Goal: Complete application form: Complete application form

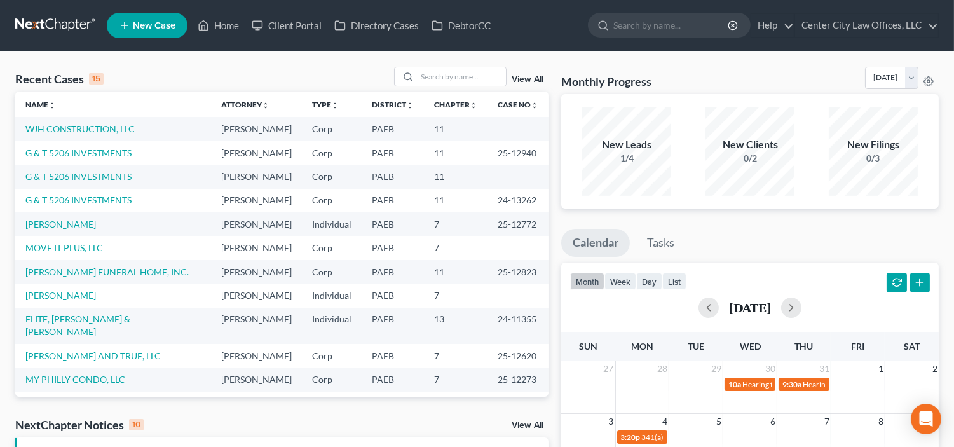
click at [160, 22] on span "New Case" at bounding box center [154, 26] width 43 height 10
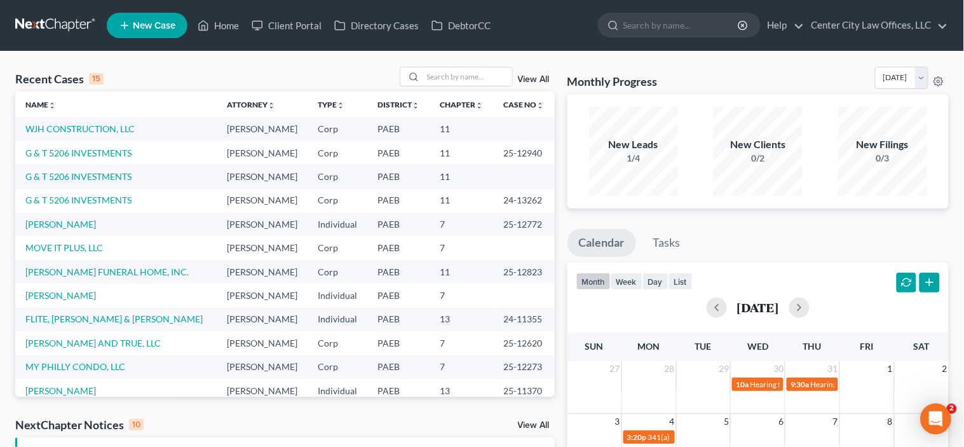
select select "67"
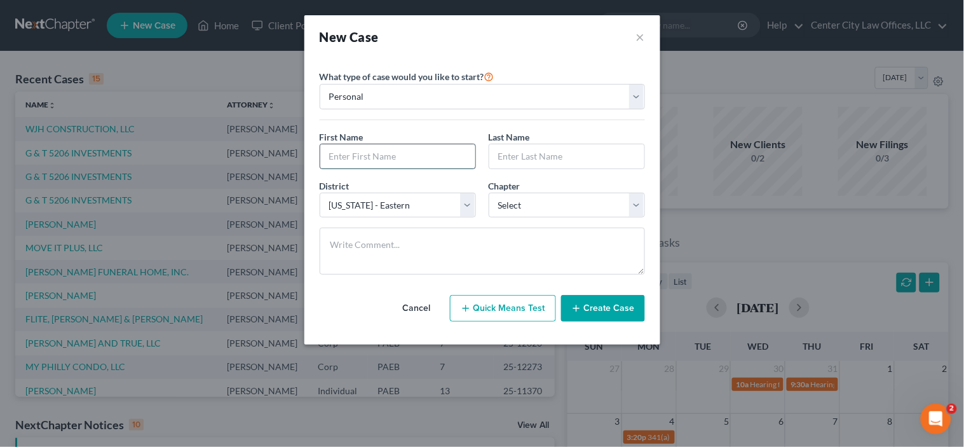
click at [383, 160] on input "text" at bounding box center [397, 156] width 155 height 24
type input "CRYSTAL"
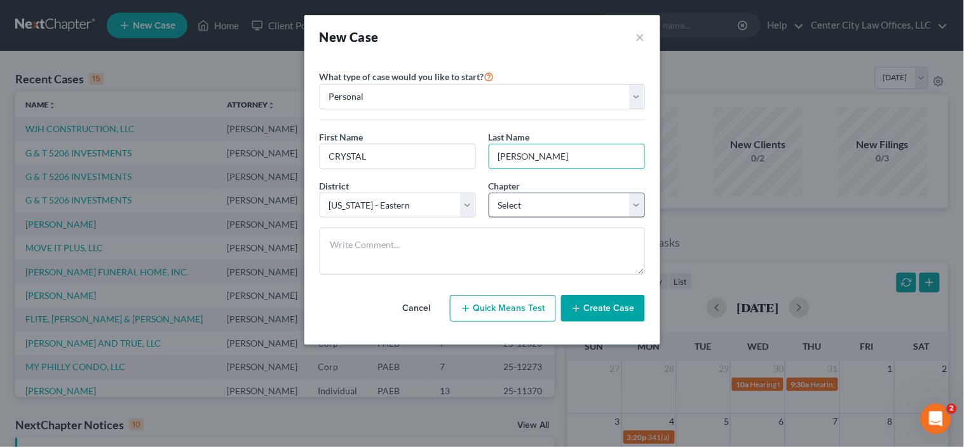
type input "[PERSON_NAME]"
click at [532, 207] on select "Select 7 11 12 13" at bounding box center [567, 205] width 156 height 25
select select "0"
click at [489, 193] on select "Select 7 11 12 13" at bounding box center [567, 205] width 156 height 25
click at [606, 310] on button "Create Case" at bounding box center [603, 308] width 84 height 27
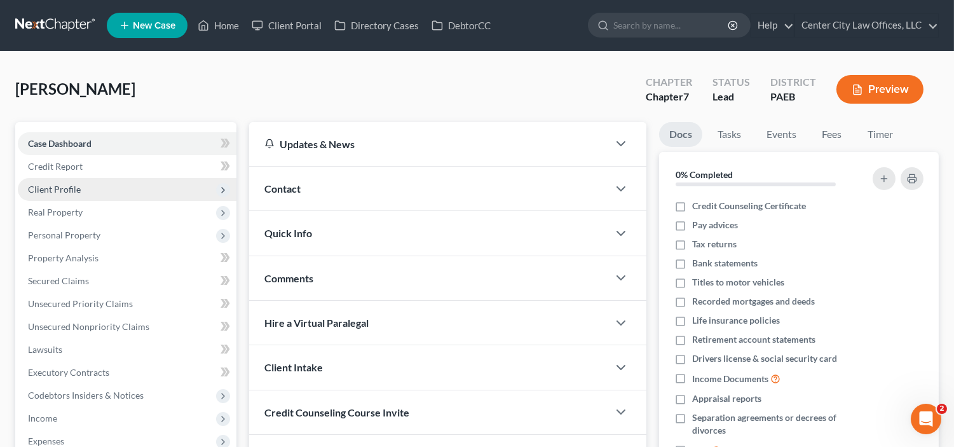
click at [64, 181] on span "Client Profile" at bounding box center [127, 189] width 219 height 23
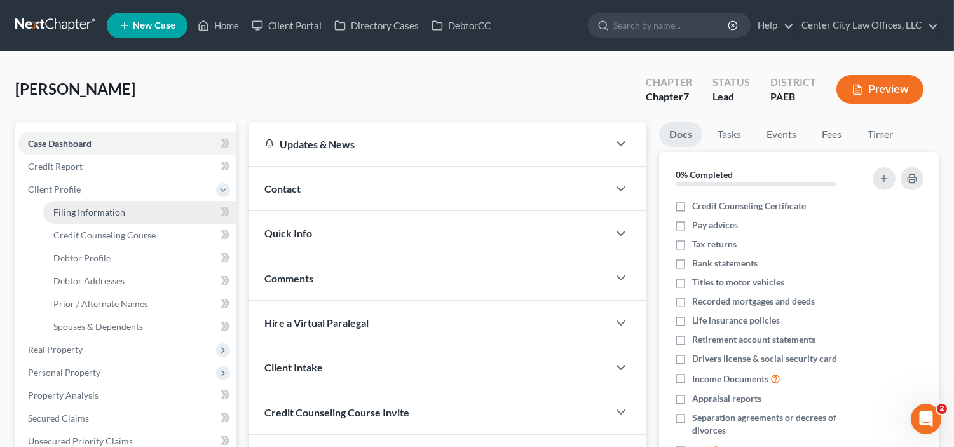
click at [69, 207] on span "Filing Information" at bounding box center [89, 212] width 72 height 11
select select "1"
select select "0"
select select "67"
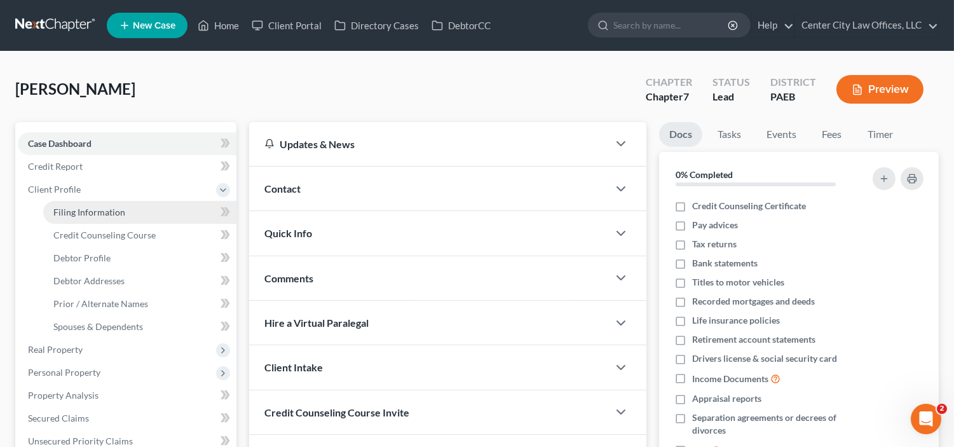
select select "39"
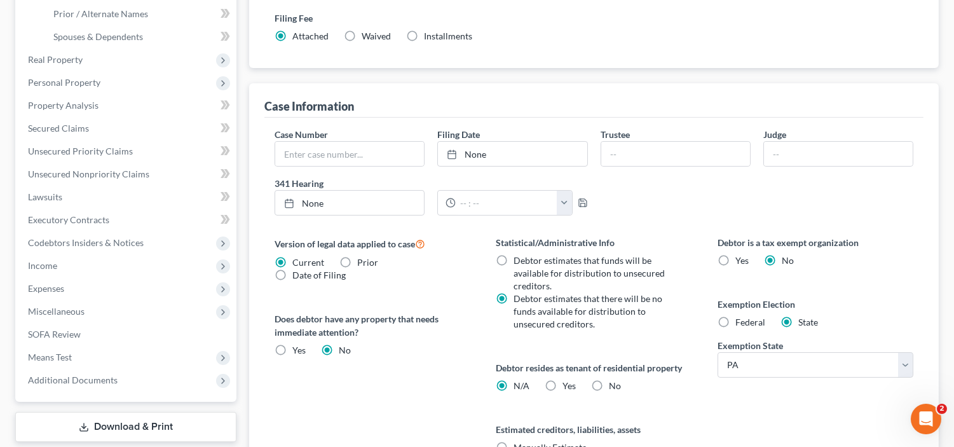
scroll to position [294, 0]
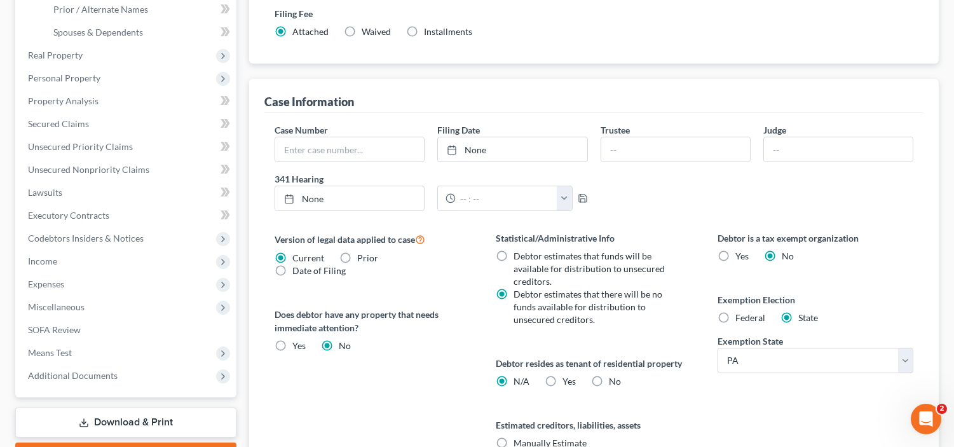
click at [735, 317] on label "Federal" at bounding box center [750, 317] width 30 height 13
click at [741, 317] on input "Federal" at bounding box center [745, 315] width 8 height 8
radio input "true"
radio input "false"
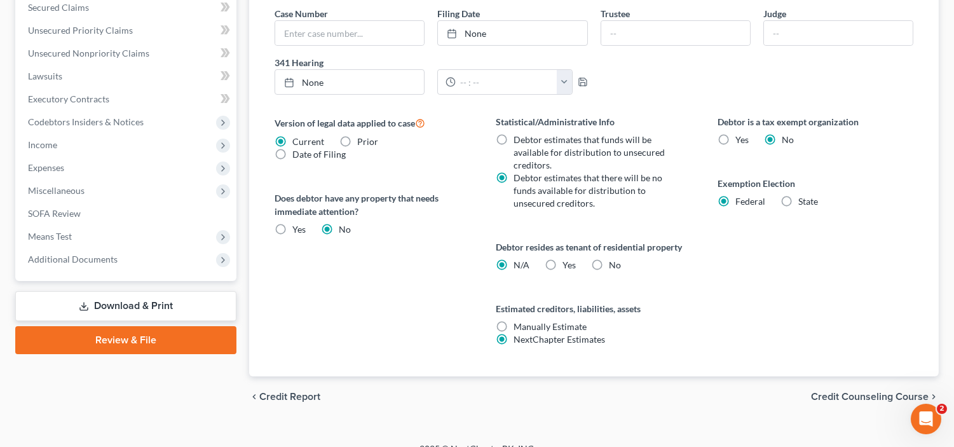
scroll to position [411, 0]
click at [563, 263] on label "Yes Yes" at bounding box center [569, 264] width 13 height 13
click at [568, 263] on input "Yes Yes" at bounding box center [572, 262] width 8 height 8
radio input "true"
radio input "false"
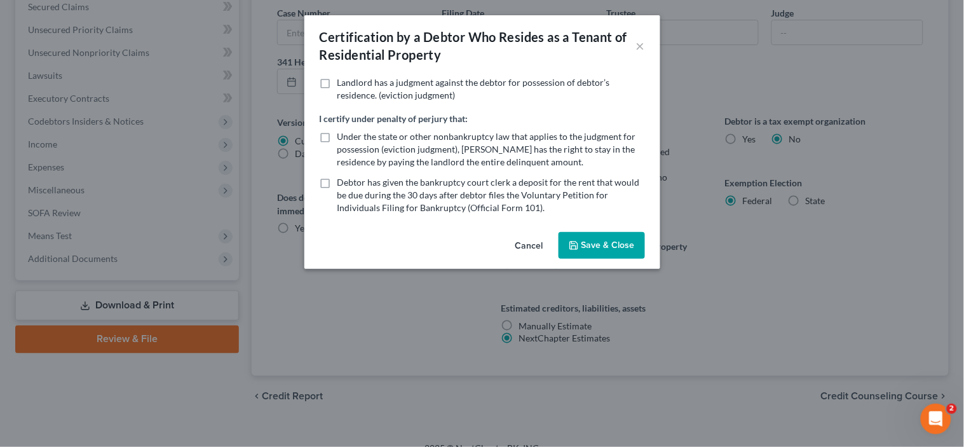
click at [578, 248] on icon "button" at bounding box center [574, 245] width 10 height 10
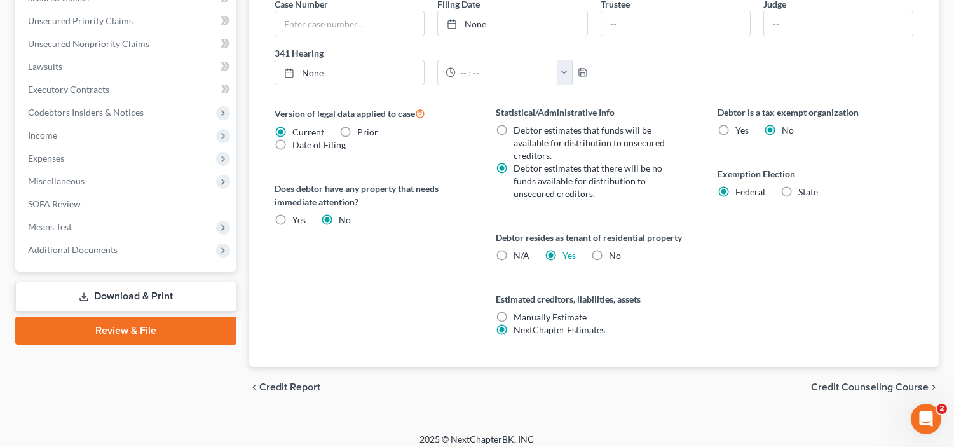
scroll to position [428, 0]
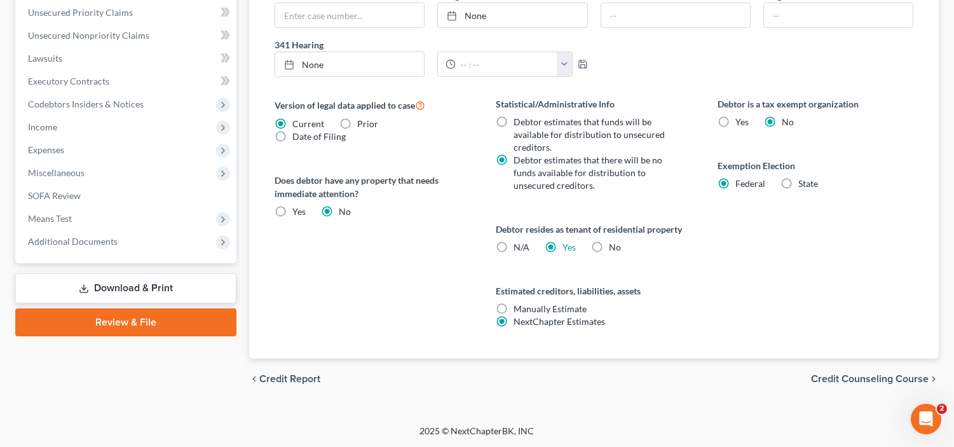
click at [852, 374] on span "Credit Counseling Course" at bounding box center [870, 379] width 118 height 10
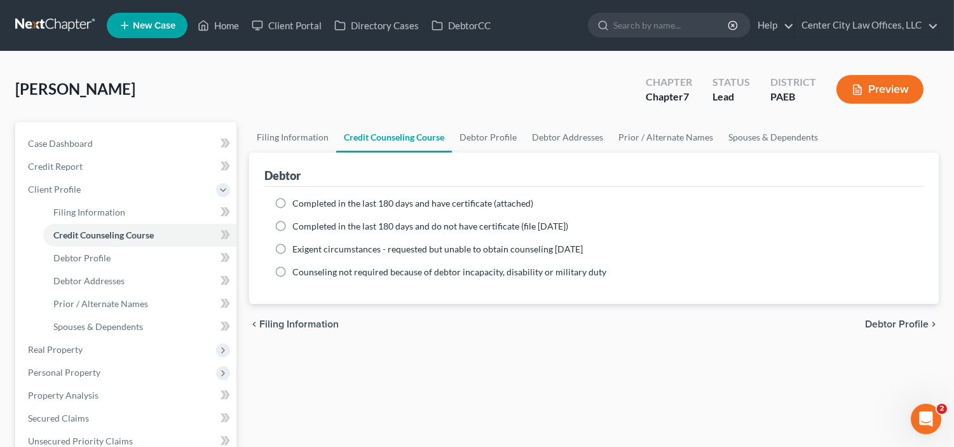
click at [292, 202] on label "Completed in the last 180 days and have certificate (attached)" at bounding box center [412, 203] width 241 height 13
click at [297, 202] on input "Completed in the last 180 days and have certificate (attached)" at bounding box center [301, 201] width 8 height 8
radio input "true"
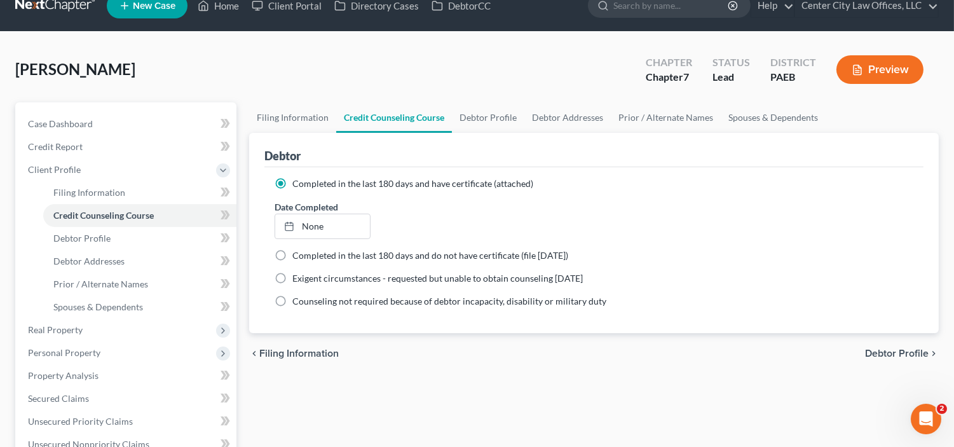
scroll to position [35, 0]
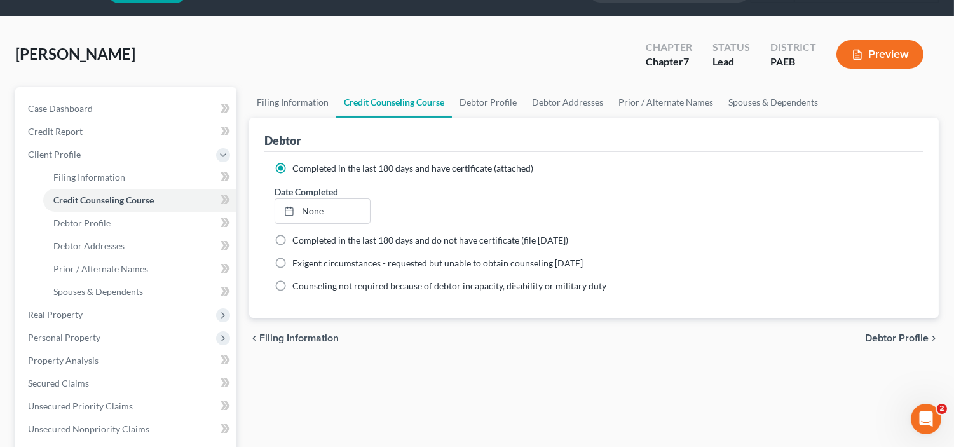
click at [899, 335] on span "Debtor Profile" at bounding box center [897, 338] width 64 height 10
select select "0"
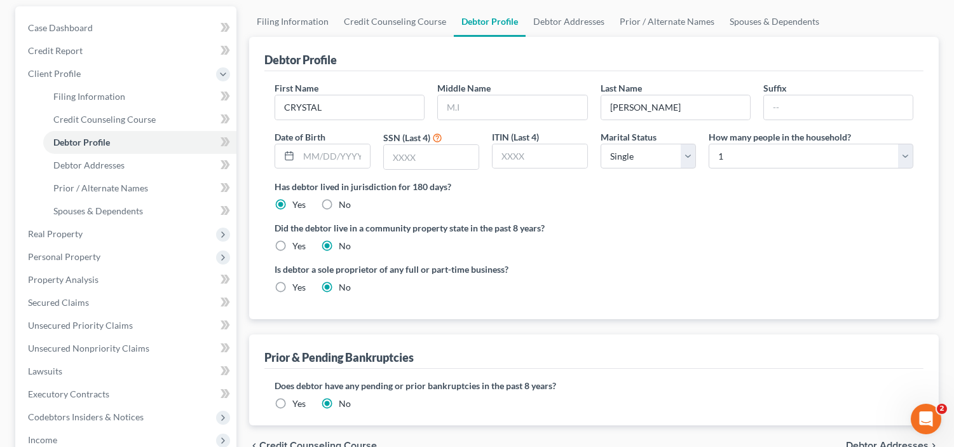
scroll to position [118, 0]
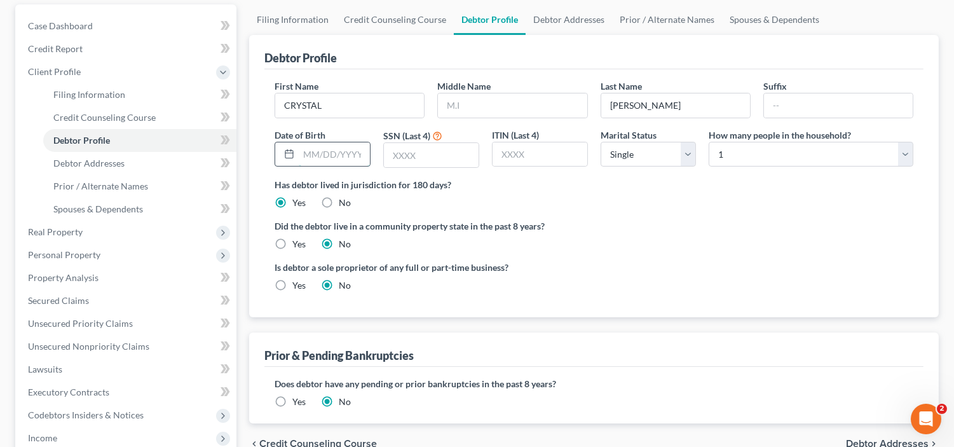
click at [306, 155] on input "text" at bounding box center [334, 154] width 71 height 24
type input "[DATE]"
click at [439, 149] on input "text" at bounding box center [431, 155] width 95 height 24
type input "1"
type input "1770"
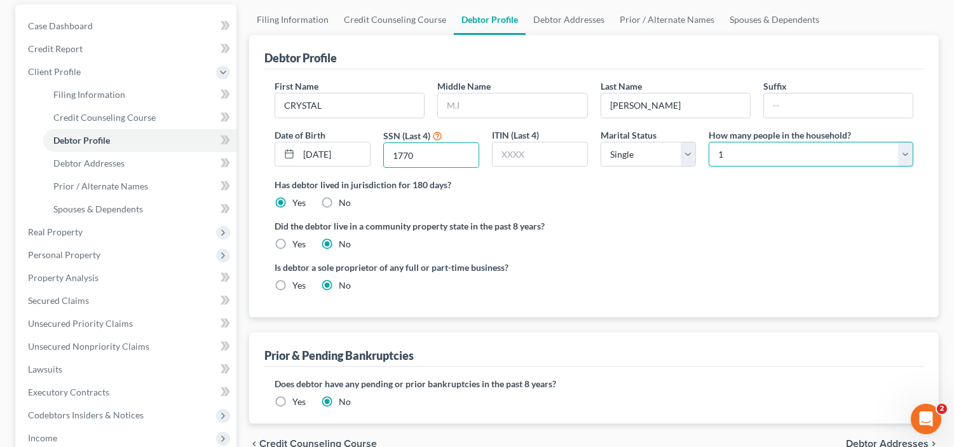
click at [777, 161] on select "Select 1 2 3 4 5 6 7 8 9 10 11 12 13 14 15 16 17 18 19 20" at bounding box center [811, 154] width 205 height 25
click at [772, 155] on select "Select 1 2 3 4 5 6 7 8 9 10 11 12 13 14 15 16 17 18 19 20" at bounding box center [811, 154] width 205 height 25
select select "1"
click at [709, 142] on select "Select 1 2 3 4 5 6 7 8 9 10 11 12 13 14 15 16 17 18 19 20" at bounding box center [811, 154] width 205 height 25
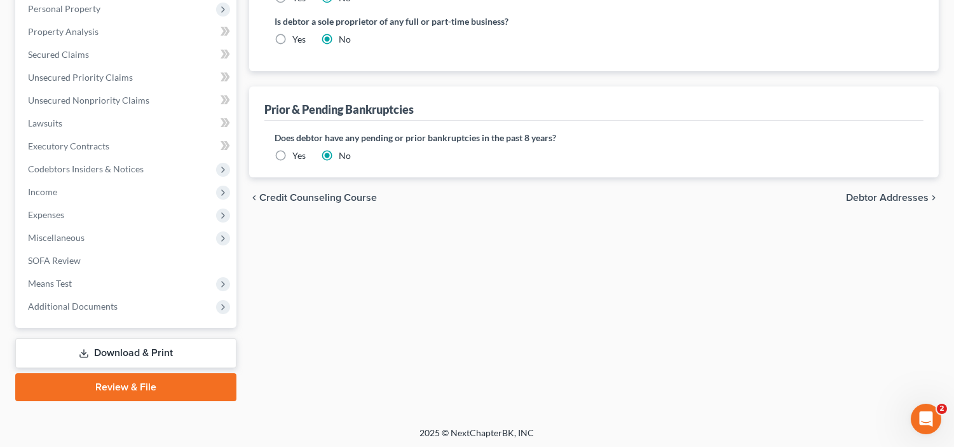
scroll to position [364, 0]
click at [854, 195] on span "Debtor Addresses" at bounding box center [887, 197] width 83 height 10
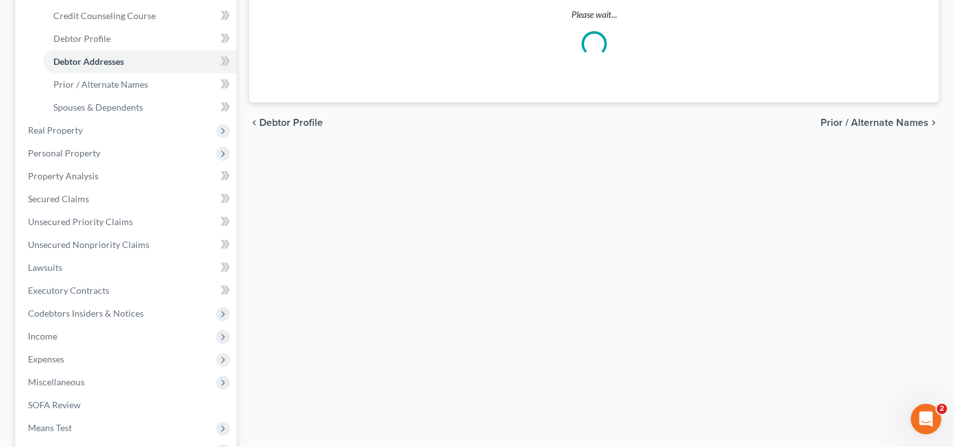
select select "0"
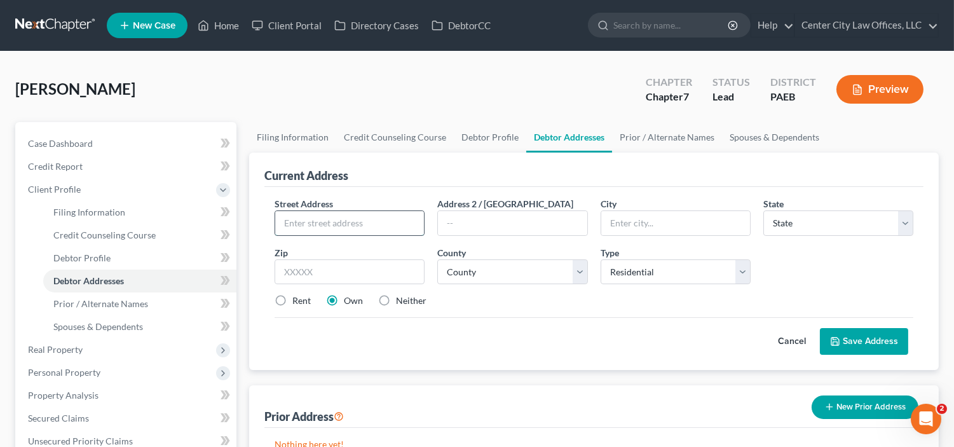
click at [348, 226] on input "text" at bounding box center [349, 223] width 149 height 24
type input "[STREET_ADDRESS][PERSON_NAME]"
click at [650, 223] on input "text" at bounding box center [675, 223] width 149 height 24
type input "LAFAYETTE HLL"
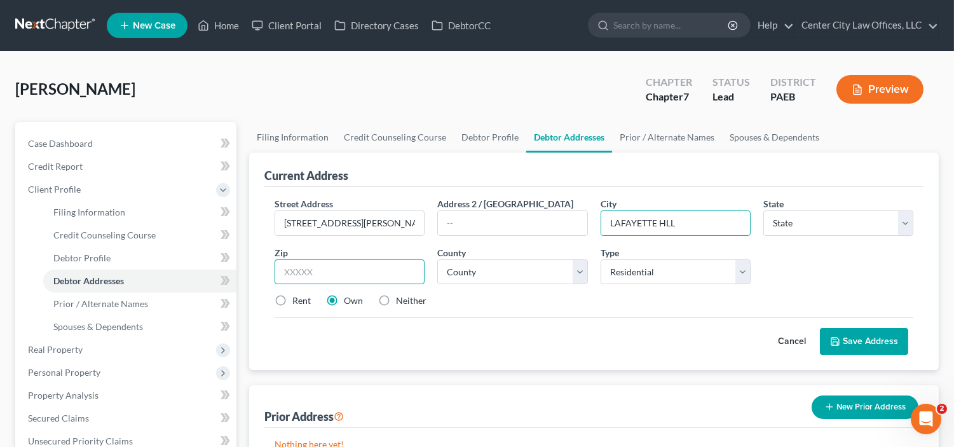
click at [398, 278] on input "text" at bounding box center [350, 271] width 150 height 25
type input "19138"
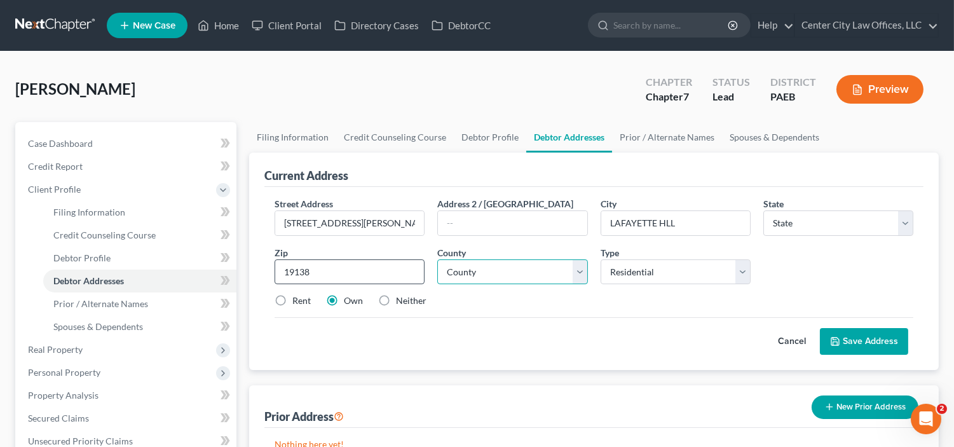
type input "[GEOGRAPHIC_DATA]"
select select "39"
click at [538, 277] on select "County [GEOGRAPHIC_DATA] [GEOGRAPHIC_DATA] [GEOGRAPHIC_DATA] [GEOGRAPHIC_DATA] …" at bounding box center [512, 271] width 150 height 25
select select "50"
click at [437, 259] on select "County [GEOGRAPHIC_DATA] [GEOGRAPHIC_DATA] [GEOGRAPHIC_DATA] [GEOGRAPHIC_DATA] …" at bounding box center [512, 271] width 150 height 25
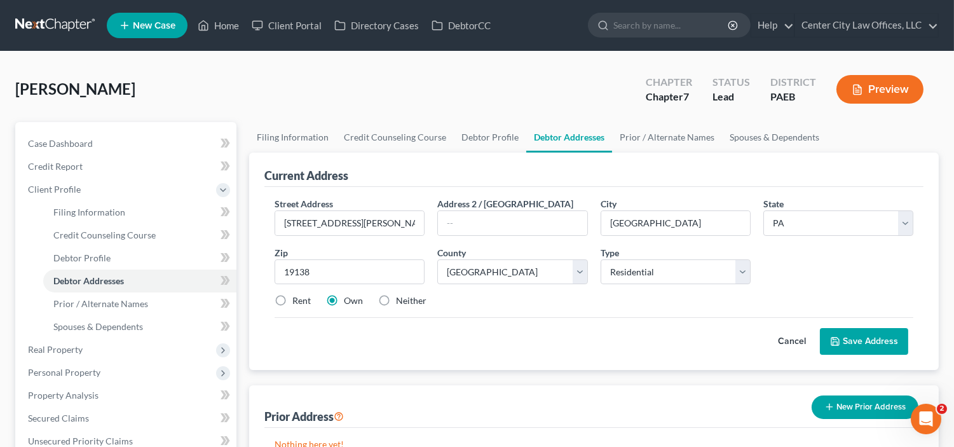
click at [292, 297] on label "Rent" at bounding box center [301, 300] width 18 height 13
click at [297, 297] on input "Rent" at bounding box center [301, 298] width 8 height 8
radio input "true"
click at [879, 334] on button "Save Address" at bounding box center [864, 341] width 88 height 27
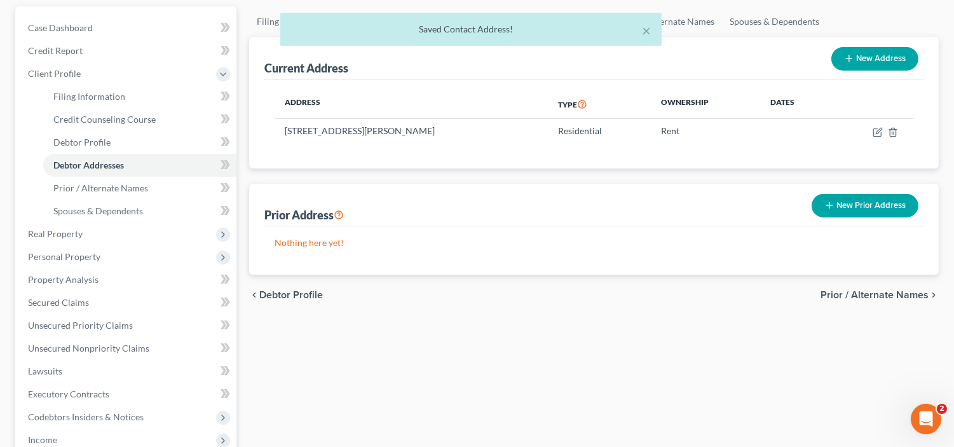
scroll to position [118, 0]
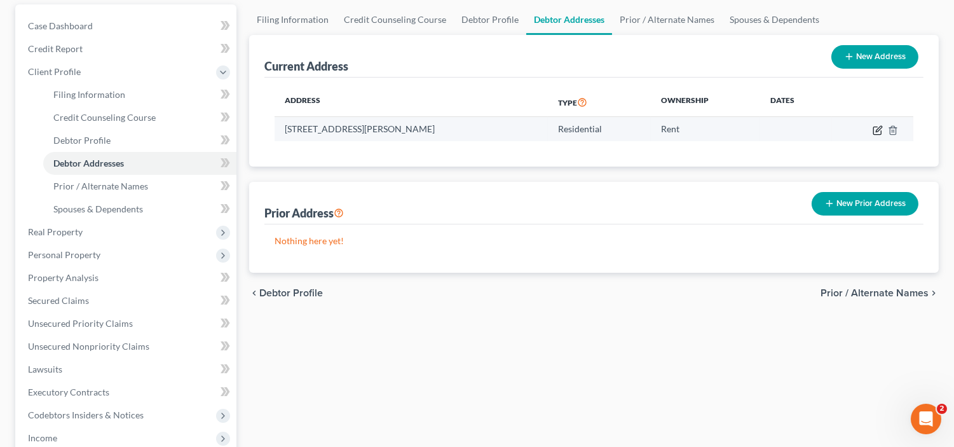
click at [875, 132] on icon "button" at bounding box center [878, 130] width 10 height 10
select select "39"
select select "50"
select select "0"
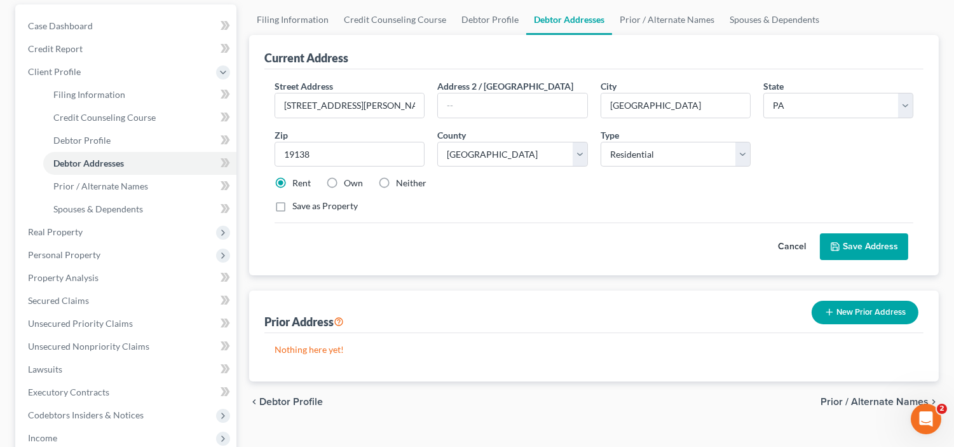
click at [882, 240] on button "Save Address" at bounding box center [864, 246] width 88 height 27
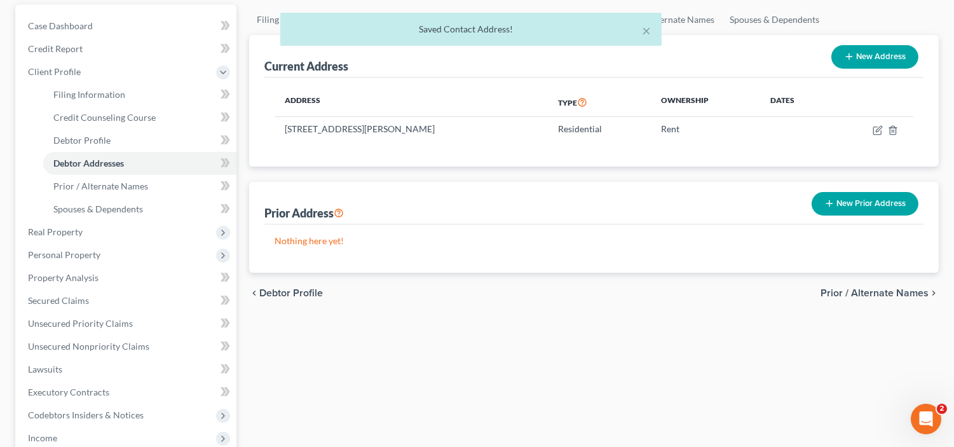
click at [856, 290] on span "Prior / Alternate Names" at bounding box center [875, 293] width 108 height 10
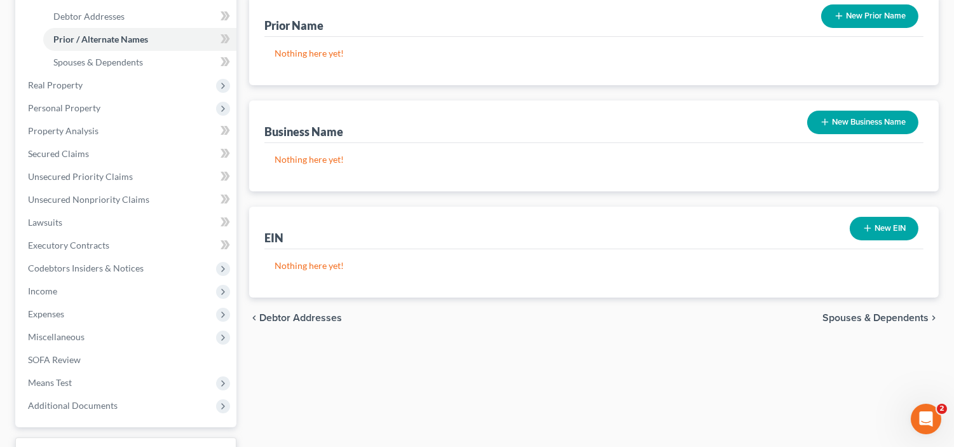
scroll to position [282, 0]
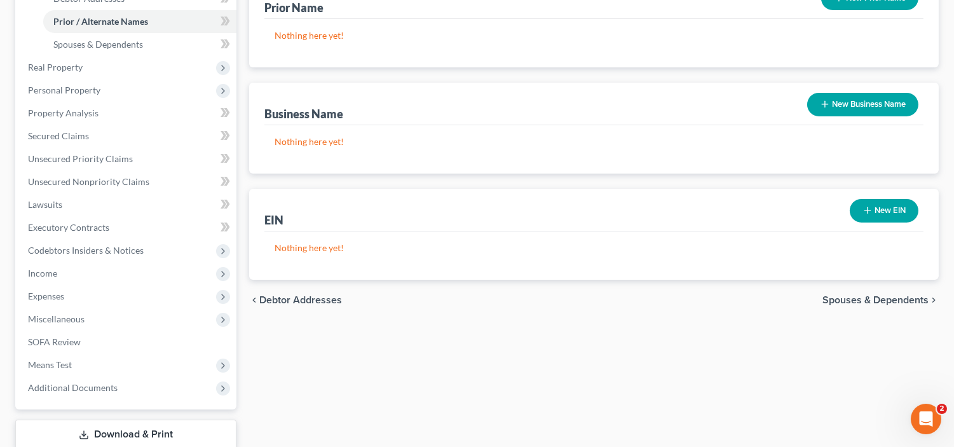
click at [884, 297] on span "Spouses & Dependents" at bounding box center [876, 300] width 106 height 10
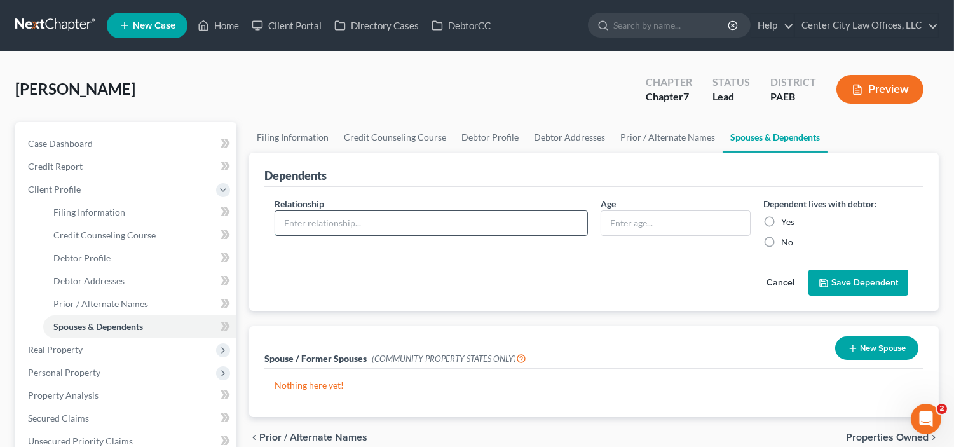
click at [414, 221] on input "text" at bounding box center [430, 223] width 311 height 24
type input "DAUGHTER"
click at [617, 219] on input "text" at bounding box center [675, 223] width 149 height 24
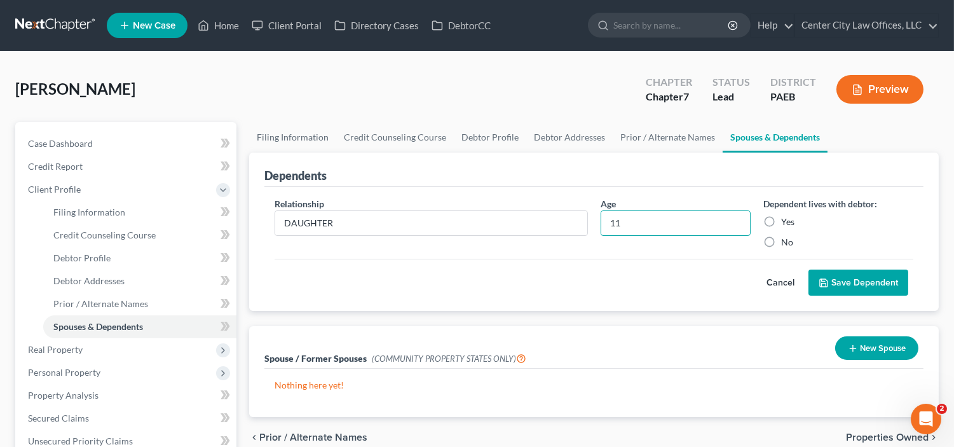
type input "11"
click at [781, 221] on label "Yes" at bounding box center [787, 221] width 13 height 13
click at [786, 221] on input "Yes" at bounding box center [790, 219] width 8 height 8
radio input "true"
click at [877, 284] on button "Save Dependent" at bounding box center [859, 283] width 100 height 27
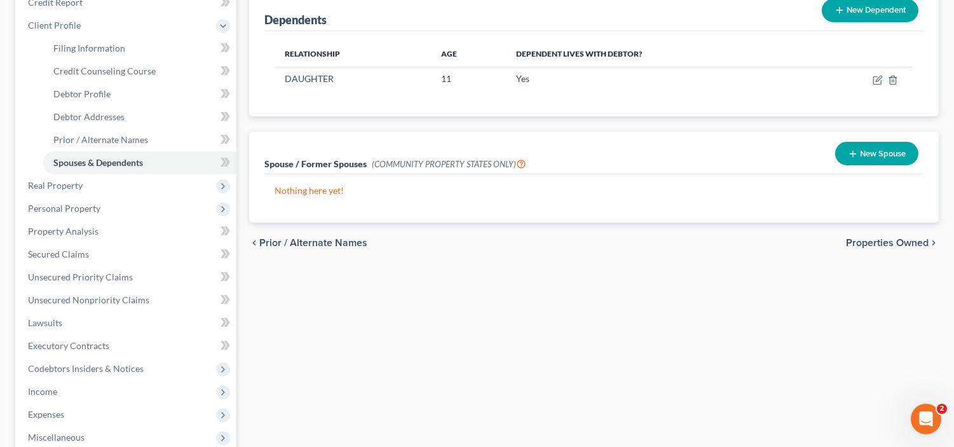
scroll to position [141, 0]
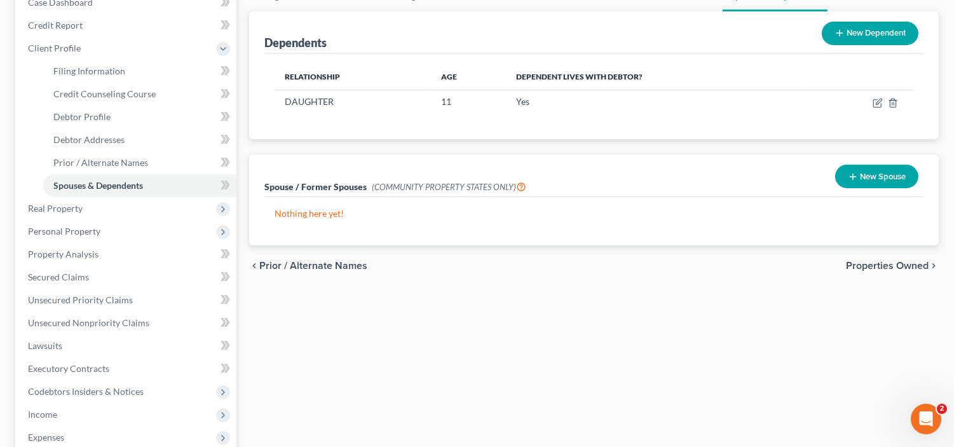
click at [872, 261] on span "Properties Owned" at bounding box center [887, 266] width 83 height 10
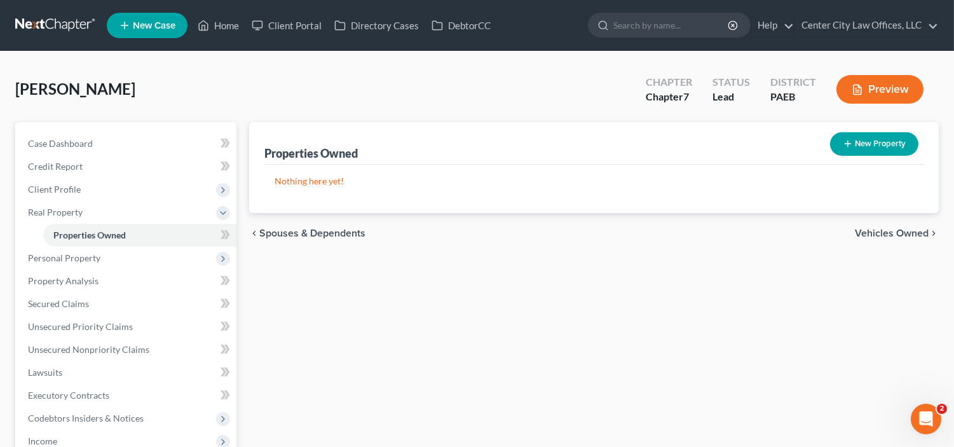
click at [871, 231] on span "Vehicles Owned" at bounding box center [892, 233] width 74 height 10
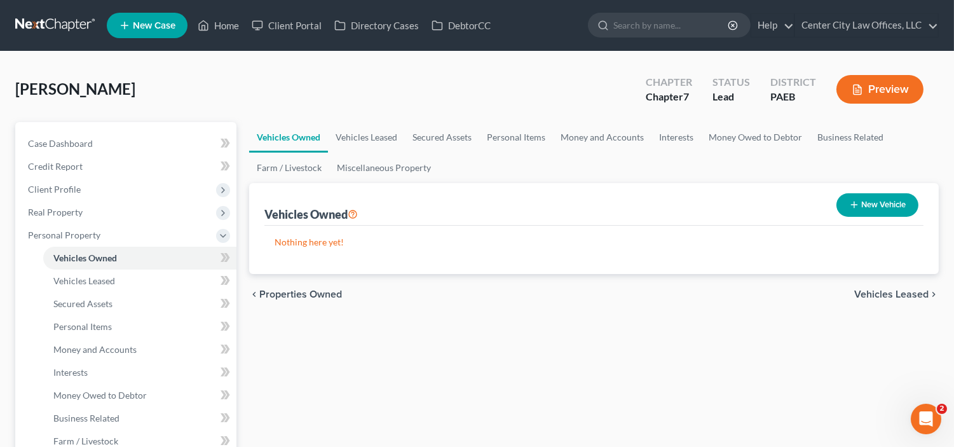
click at [879, 205] on button "New Vehicle" at bounding box center [878, 205] width 82 height 24
select select "0"
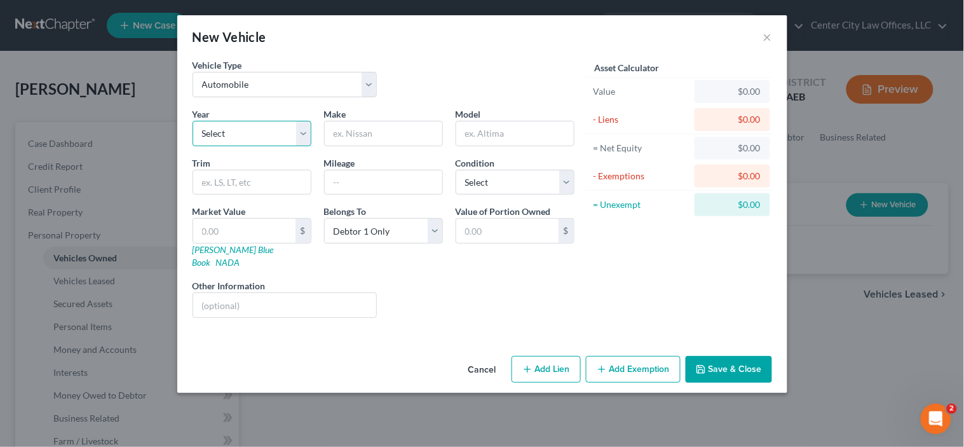
click at [250, 134] on select "Select 2026 2025 2024 2023 2022 2021 2020 2019 2018 2017 2016 2015 2014 2013 20…" at bounding box center [252, 133] width 119 height 25
select select "9"
click at [193, 121] on select "Select 2026 2025 2024 2023 2022 2021 2020 2019 2018 2017 2016 2015 2014 2013 20…" at bounding box center [252, 133] width 119 height 25
click at [363, 134] on input "text" at bounding box center [384, 133] width 118 height 24
click at [357, 130] on input "text" at bounding box center [384, 133] width 118 height 24
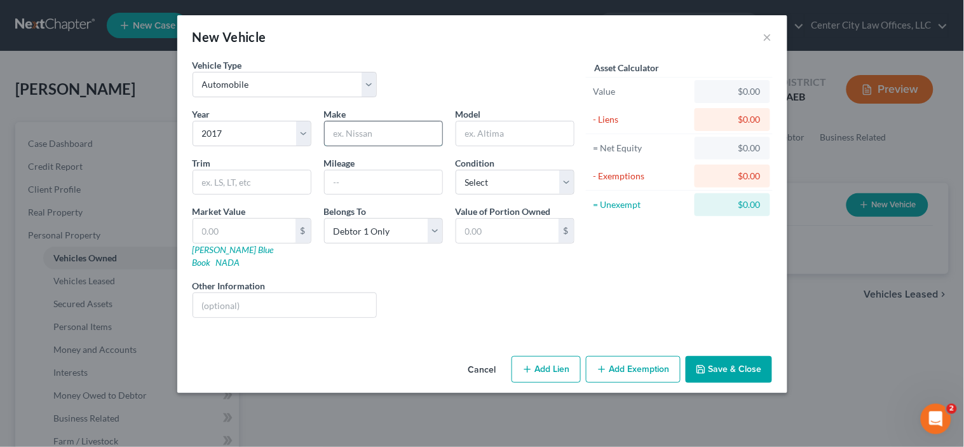
type input "CHEVEROLET"
click at [500, 140] on input "text" at bounding box center [515, 133] width 118 height 24
click at [500, 140] on input "TRAVERSE" at bounding box center [515, 133] width 118 height 24
type input "TRAVERSE"
click at [363, 182] on input "text" at bounding box center [384, 182] width 118 height 24
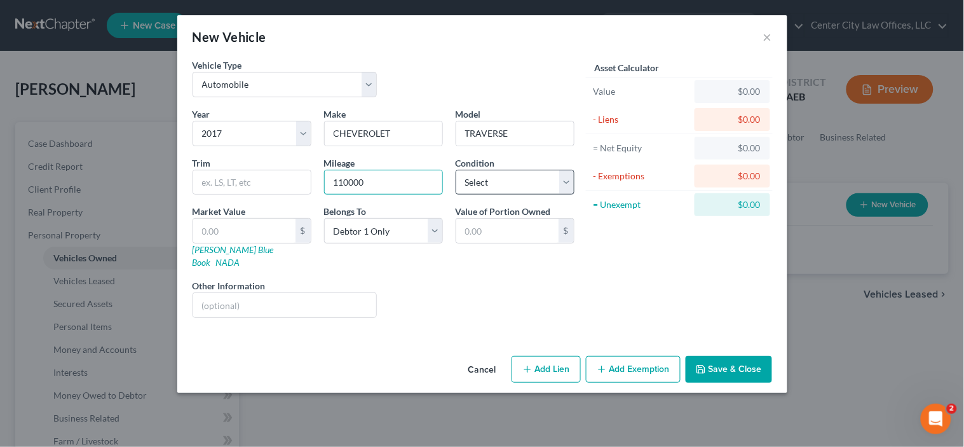
type input "110000"
click at [501, 185] on select "Select Excellent Very Good Good Fair Poor" at bounding box center [515, 182] width 119 height 25
select select "4"
click at [456, 170] on select "Select Excellent Very Good Good Fair Poor" at bounding box center [515, 182] width 119 height 25
click at [226, 231] on input "text" at bounding box center [244, 231] width 102 height 24
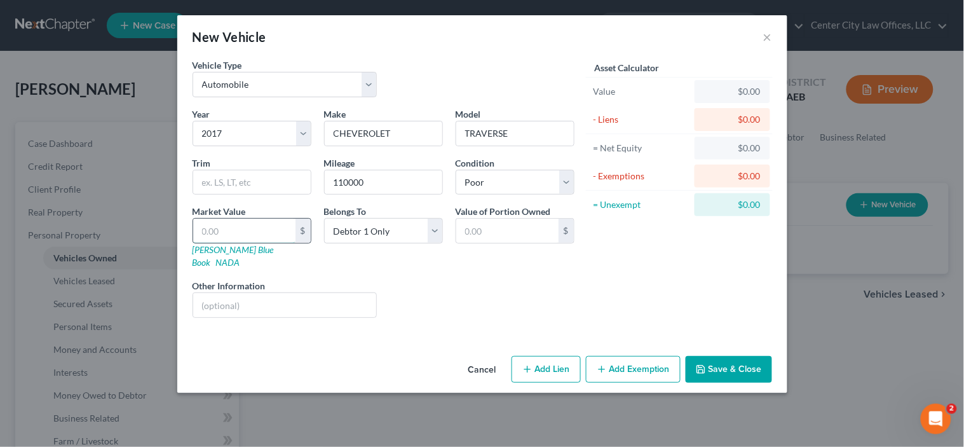
type input "0"
type input "0.00"
click at [713, 282] on div "Asset Calculator Value $0.00 - Liens $0.00 = Net Equity $0.00 - Exemptions $0.0…" at bounding box center [680, 193] width 198 height 270
click at [650, 361] on button "Add Exemption" at bounding box center [633, 369] width 95 height 27
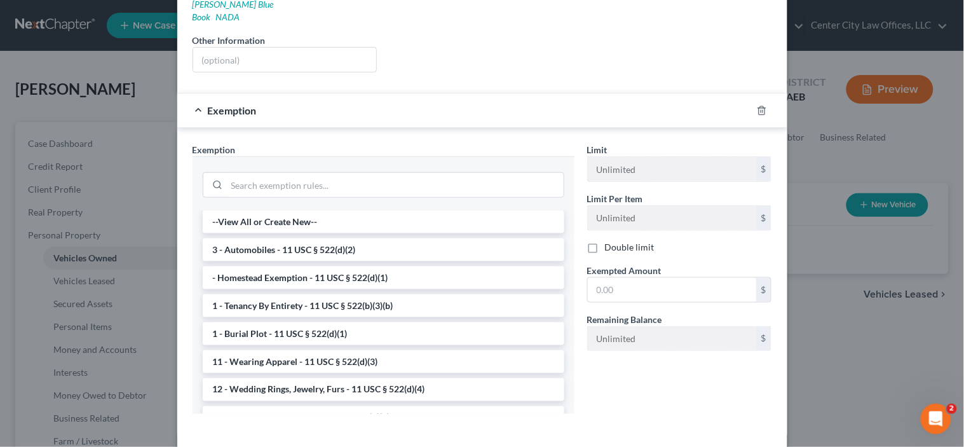
scroll to position [247, 0]
click at [391, 237] on li "3 - Automobiles - 11 USC § 522(d)(2)" at bounding box center [384, 248] width 362 height 23
click at [391, 209] on div at bounding box center [384, 182] width 382 height 54
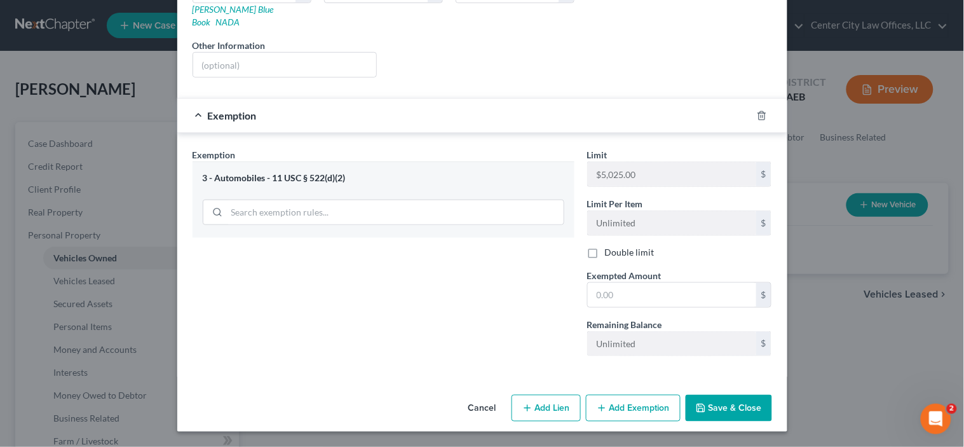
scroll to position [229, 0]
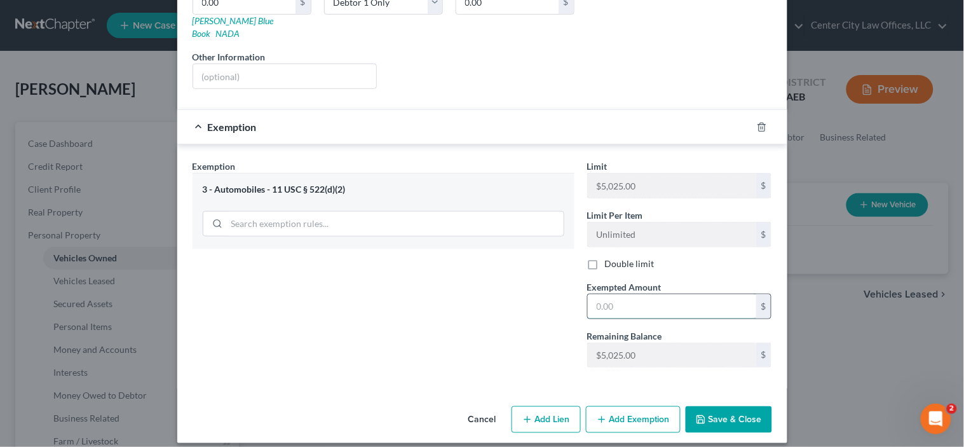
click at [669, 294] on input "text" at bounding box center [672, 306] width 168 height 24
type input "5,025.00"
click at [735, 412] on button "Save & Close" at bounding box center [729, 419] width 86 height 27
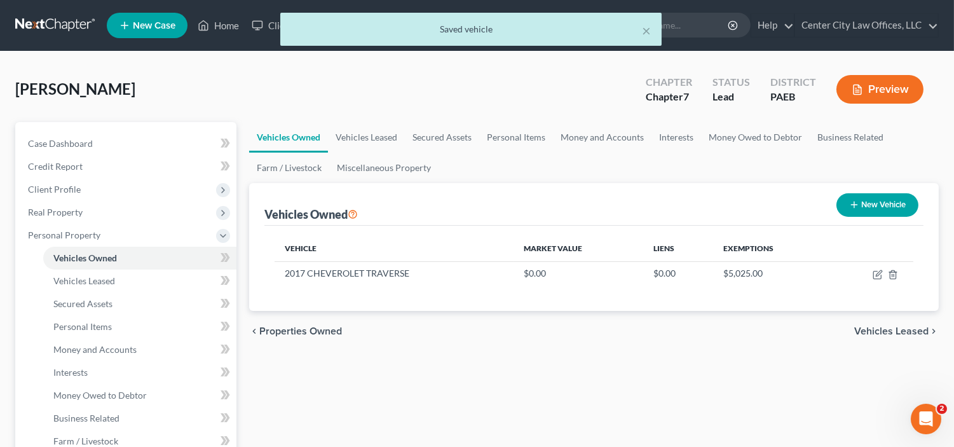
click at [901, 329] on span "Vehicles Leased" at bounding box center [891, 331] width 74 height 10
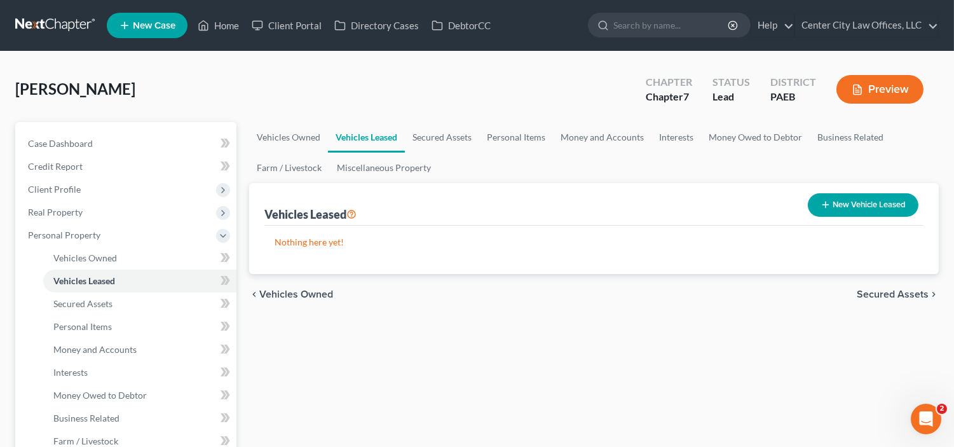
click at [877, 289] on span "Secured Assets" at bounding box center [893, 294] width 72 height 10
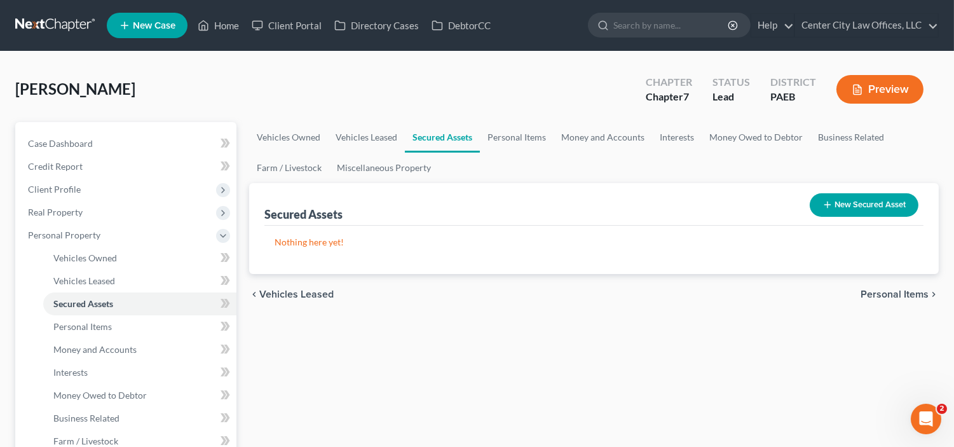
click at [886, 294] on span "Personal Items" at bounding box center [895, 294] width 68 height 10
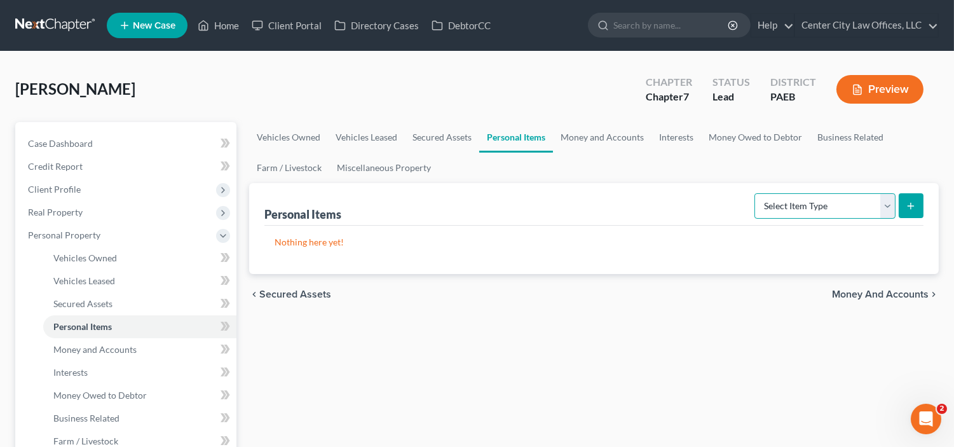
click at [887, 206] on select "Select Item Type Clothing Collectibles Of Value Electronics Firearms Household …" at bounding box center [825, 205] width 141 height 25
select select "clothing"
click at [755, 193] on select "Select Item Type Clothing Collectibles Of Value Electronics Firearms Household …" at bounding box center [825, 205] width 141 height 25
click at [912, 206] on icon "submit" at bounding box center [911, 206] width 10 height 10
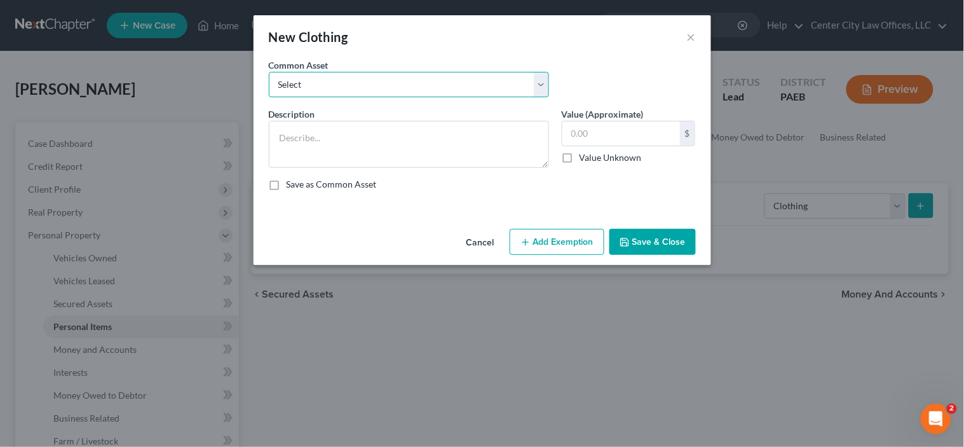
click at [302, 93] on select "Select DEBTOR'S CLOTHING DEBTOR'S CLOTHING" at bounding box center [409, 84] width 280 height 25
select select "0"
click at [269, 72] on select "Select DEBTOR'S CLOTHING DEBTOR'S CLOTHING" at bounding box center [409, 84] width 280 height 25
type textarea "DEBTOR'S CLOTHING"
type input "250.00"
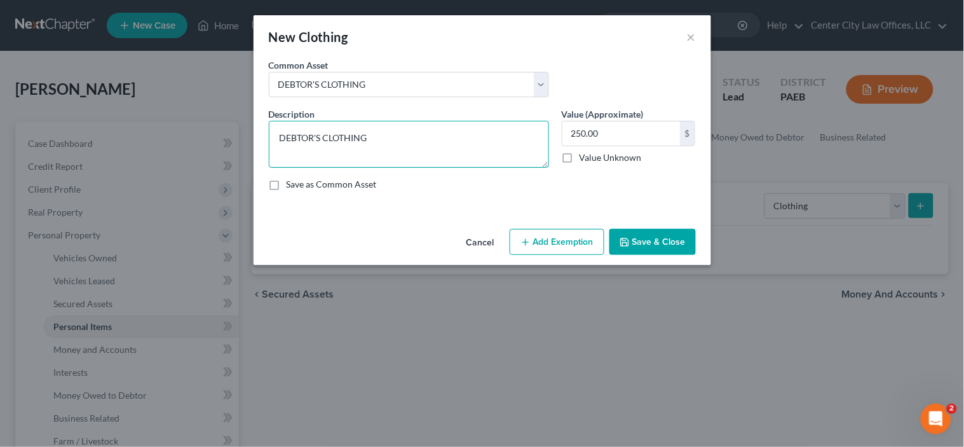
click at [394, 132] on textarea "DEBTOR'S CLOTHING" at bounding box center [409, 144] width 280 height 47
type textarea "DEBTOR'S CLOTHING AND HAND BAGS"
click at [554, 236] on button "Add Exemption" at bounding box center [557, 242] width 95 height 27
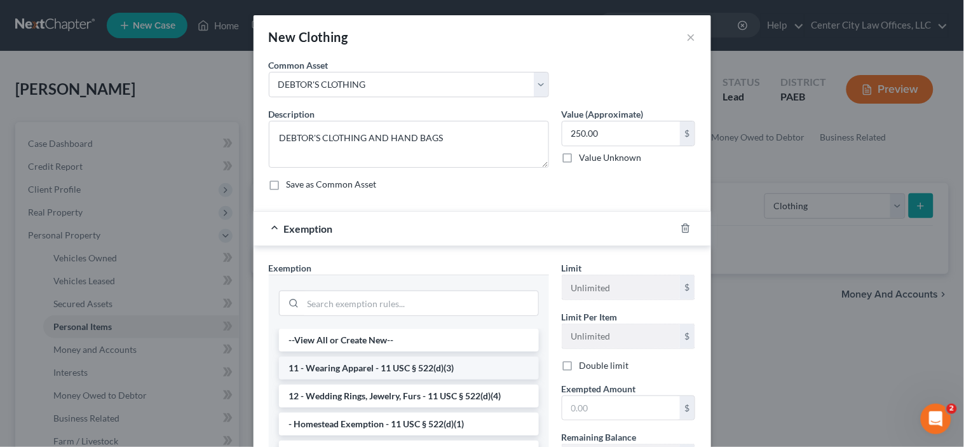
click at [359, 372] on li "11 - Wearing Apparel - 11 USC § 522(d)(3)" at bounding box center [409, 368] width 260 height 23
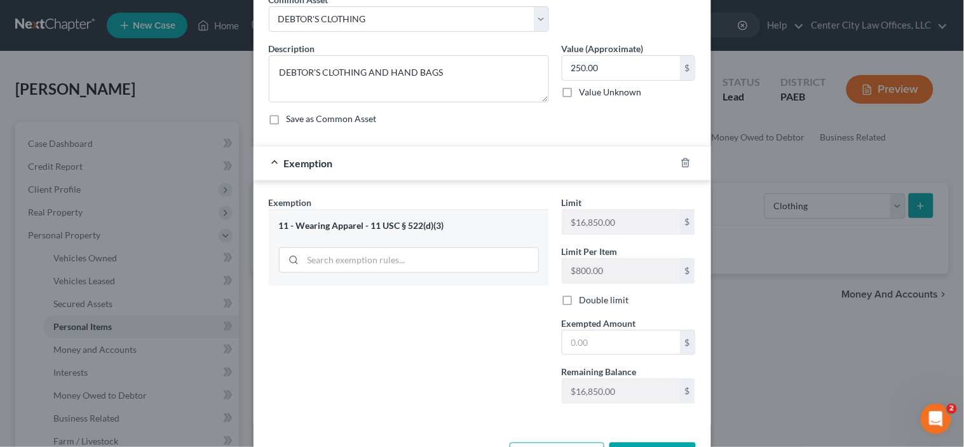
scroll to position [83, 0]
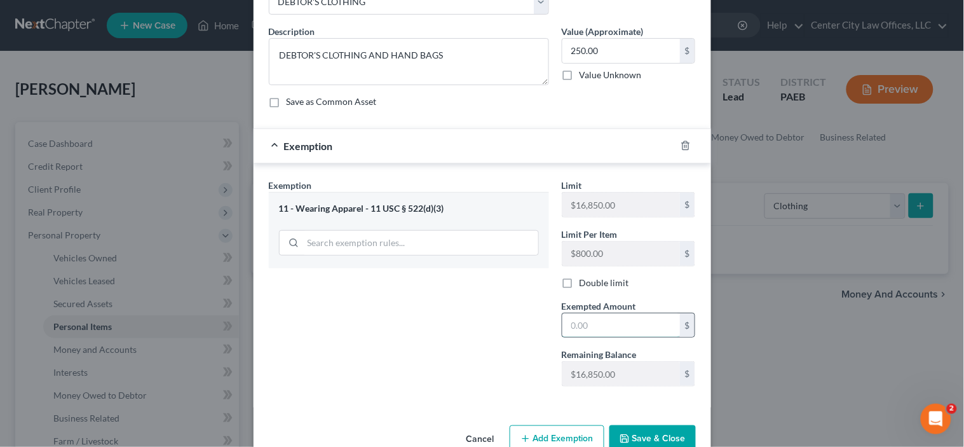
click at [587, 327] on input "text" at bounding box center [622, 325] width 118 height 24
type input "2,500"
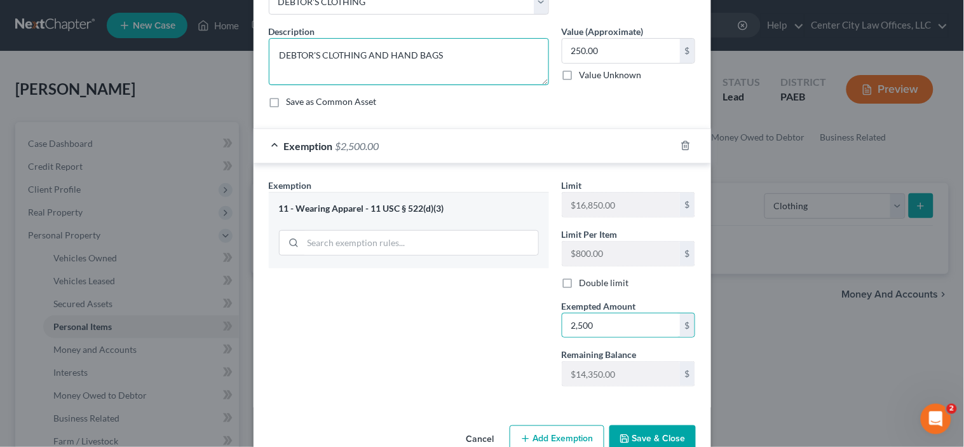
click at [455, 57] on textarea "DEBTOR'S CLOTHING AND HAND BAGS" at bounding box center [409, 61] width 280 height 47
type textarea "DEBTOR'S CLOTHING AND HAND BAGS AND SHOES"
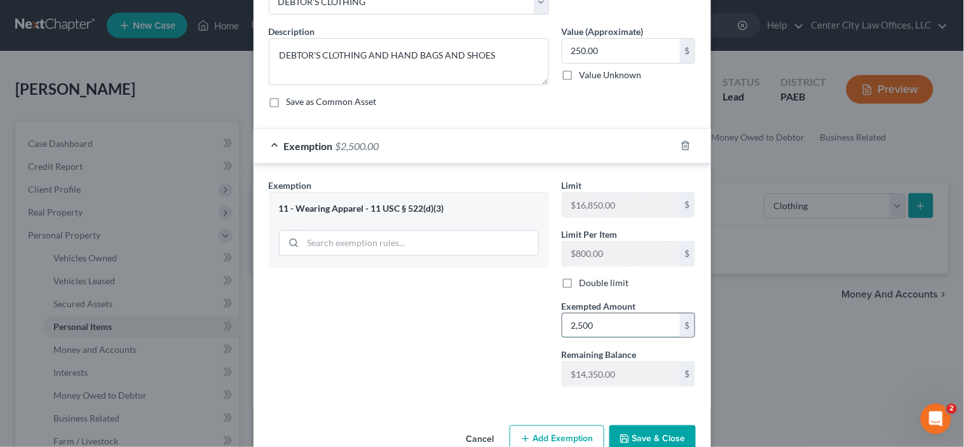
click at [613, 322] on input "2,500" at bounding box center [622, 325] width 118 height 24
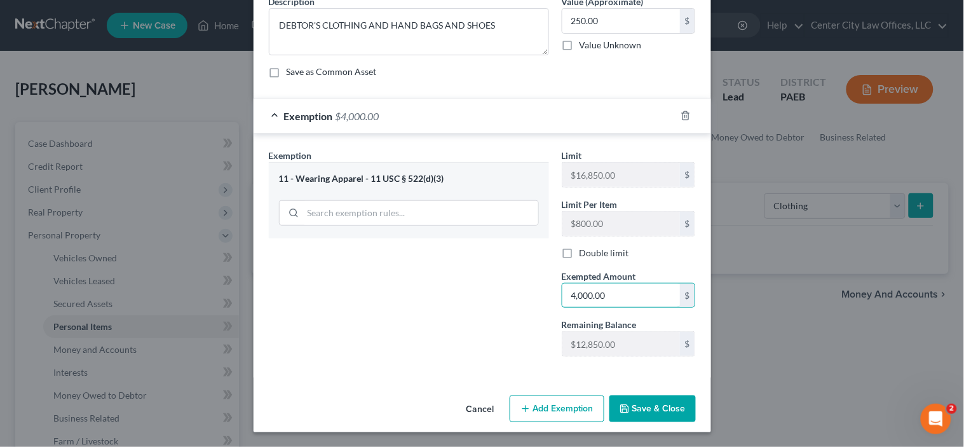
scroll to position [113, 0]
type input "4,000.00"
click at [655, 399] on button "Save & Close" at bounding box center [653, 408] width 86 height 27
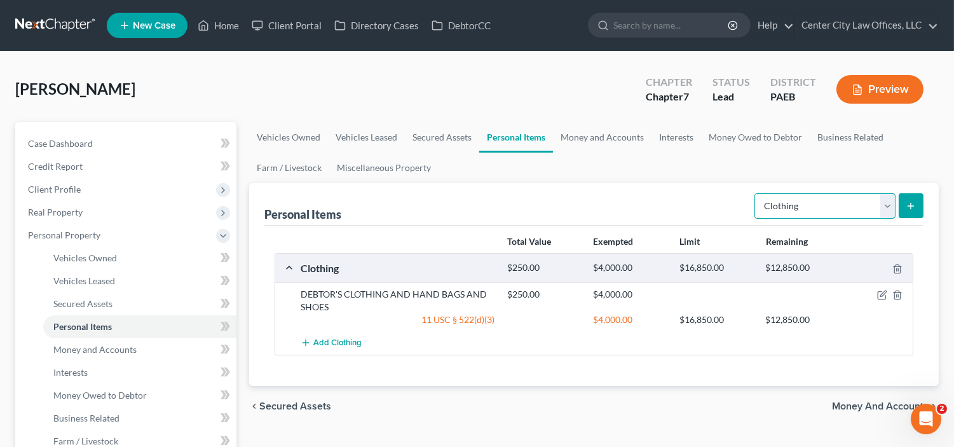
click at [885, 212] on select "Select Item Type Clothing Collectibles Of Value Electronics Firearms Household …" at bounding box center [825, 205] width 141 height 25
select select "household_goods"
click at [755, 193] on select "Select Item Type Clothing Collectibles Of Value Electronics Firearms Household …" at bounding box center [825, 205] width 141 height 25
click at [913, 208] on icon "submit" at bounding box center [911, 206] width 10 height 10
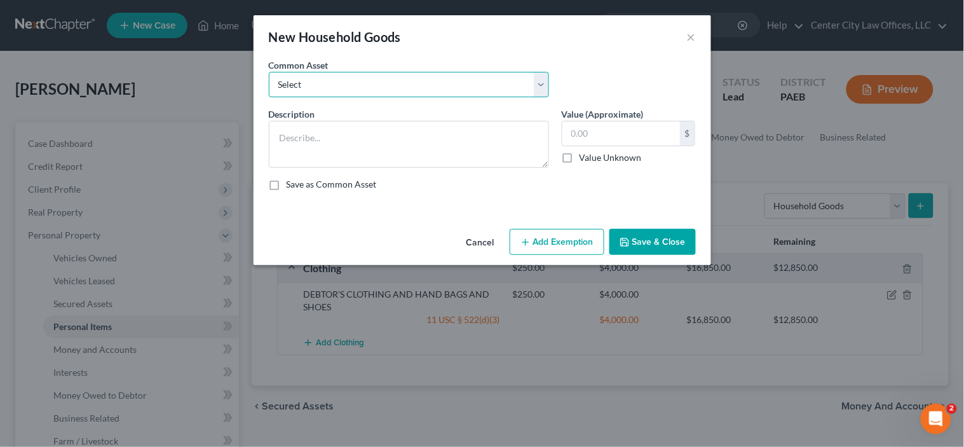
click at [468, 92] on select "Select FURNITURE AND APPLIANCES IN DEBTOR'S HOME FURNITURE AND APPLIANCES IN DE…" at bounding box center [409, 84] width 280 height 25
select select "0"
click at [269, 72] on select "Select FURNITURE AND APPLIANCES IN DEBTOR'S HOME FURNITURE AND APPLIANCES IN DE…" at bounding box center [409, 84] width 280 height 25
type textarea "FURNITURE AND APPLIANCES IN DEBTOR'S HOME"
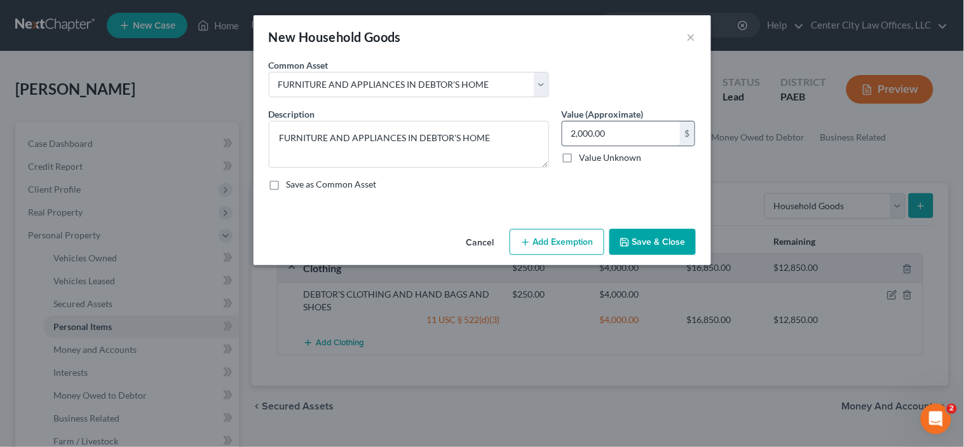
click at [631, 135] on input "2,000.00" at bounding box center [622, 133] width 118 height 24
click at [628, 134] on input "2,000.00" at bounding box center [622, 133] width 118 height 24
type input "2"
type input "1,500.00"
click at [562, 234] on button "Add Exemption" at bounding box center [557, 242] width 95 height 27
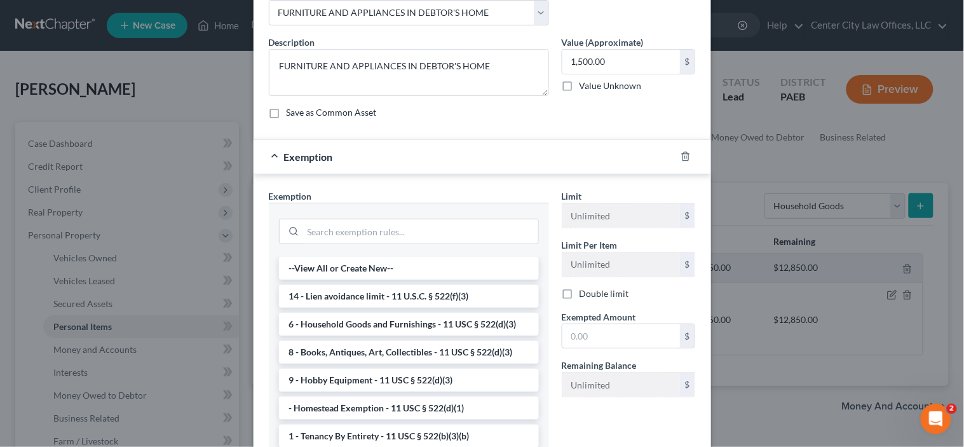
scroll to position [129, 0]
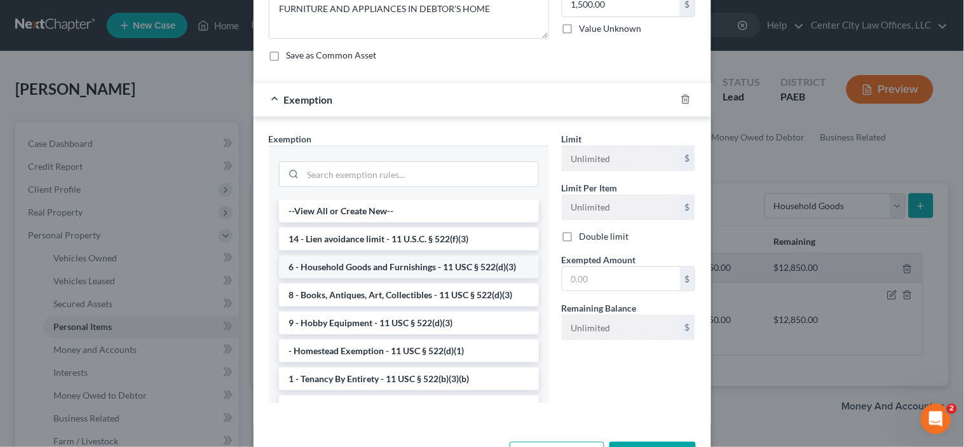
click at [463, 271] on li "6 - Household Goods and Furnishings - 11 USC § 522(d)(3)" at bounding box center [409, 267] width 260 height 23
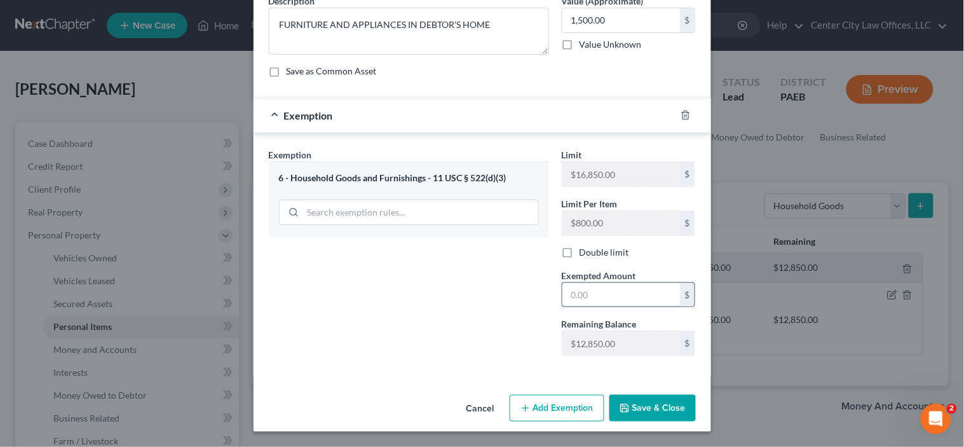
click at [592, 291] on input "text" at bounding box center [622, 295] width 118 height 24
type input "1,500.00"
click at [631, 408] on button "Save & Close" at bounding box center [653, 408] width 86 height 27
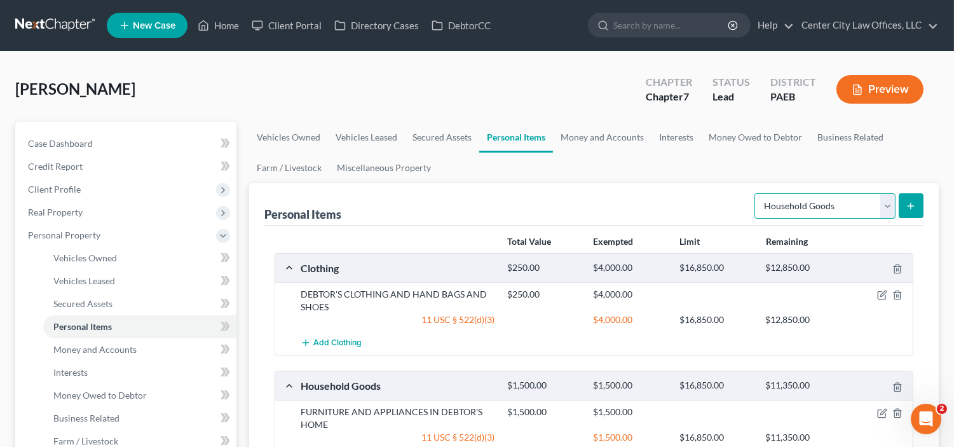
click at [888, 210] on select "Select Item Type Clothing Collectibles Of Value Electronics Firearms Household …" at bounding box center [825, 205] width 141 height 25
select select "electronics"
click at [755, 193] on select "Select Item Type Clothing Collectibles Of Value Electronics Firearms Household …" at bounding box center [825, 205] width 141 height 25
click at [912, 207] on icon "submit" at bounding box center [911, 206] width 10 height 10
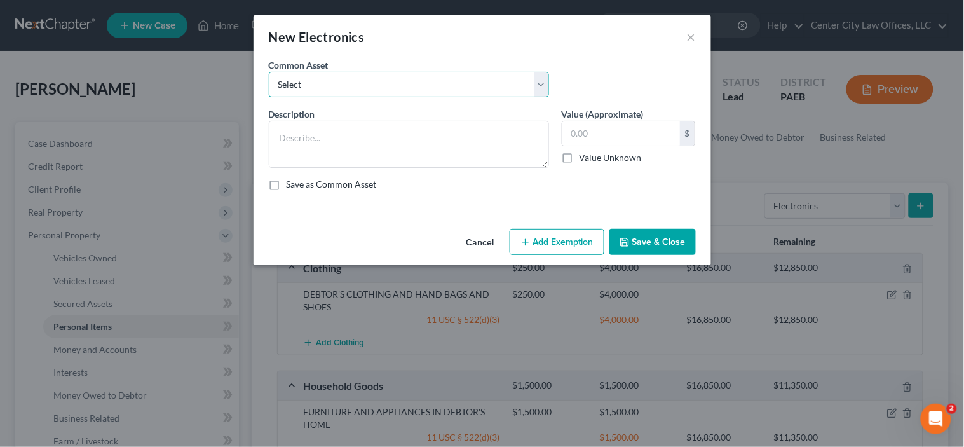
click at [475, 81] on select "Select TABLET AND CELL PHONES TV AND COMPUTER CELL PHONE LAPTOPS, APPLE WATCH A…" at bounding box center [409, 84] width 280 height 25
select select "3"
click at [269, 72] on select "Select TABLET AND CELL PHONES TV AND COMPUTER CELL PHONE LAPTOPS, APPLE WATCH A…" at bounding box center [409, 84] width 280 height 25
type textarea "LAPTOPS, APPLE WATCH AND IPHONES"
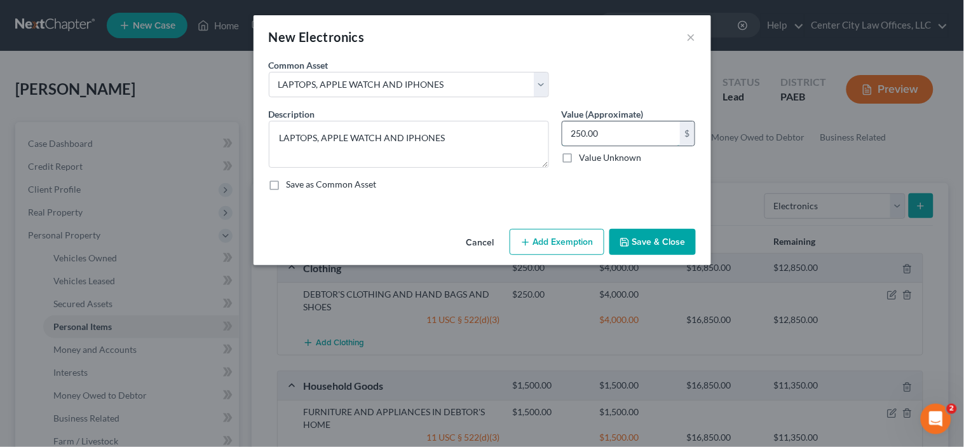
click at [617, 132] on input "250.00" at bounding box center [622, 133] width 118 height 24
type input "400.00"
click at [573, 243] on button "Add Exemption" at bounding box center [557, 242] width 95 height 27
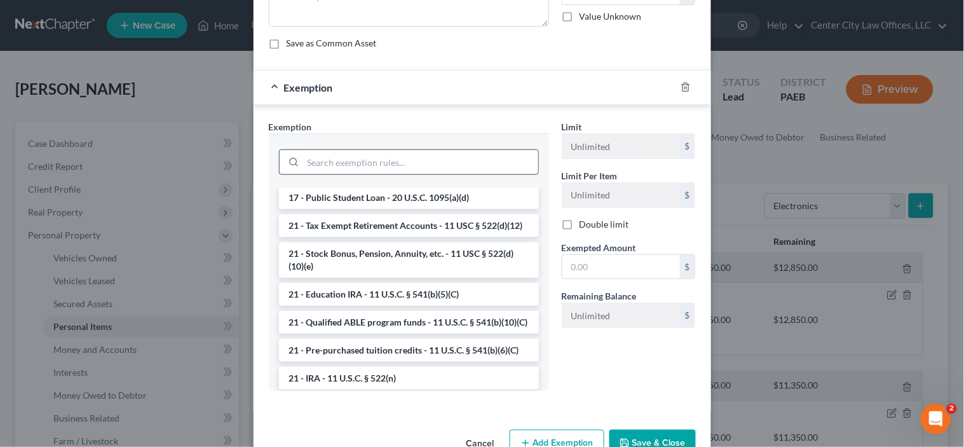
scroll to position [365, 0]
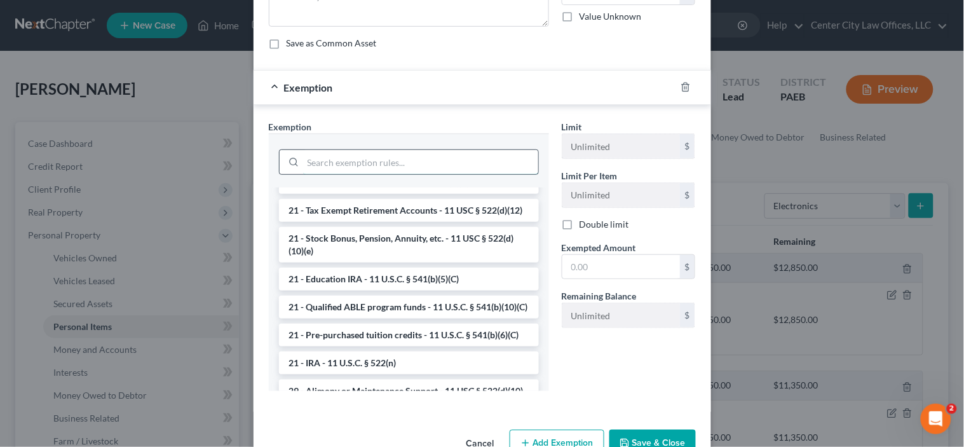
click at [409, 162] on input "search" at bounding box center [420, 162] width 235 height 24
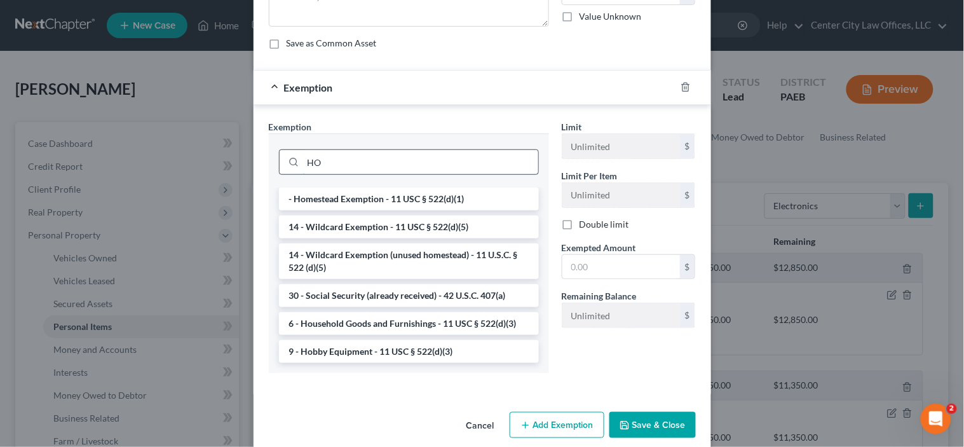
scroll to position [0, 0]
type input "HO"
click at [333, 322] on li "6 - Household Goods and Furnishings - 11 USC § 522(d)(3)" at bounding box center [409, 323] width 260 height 23
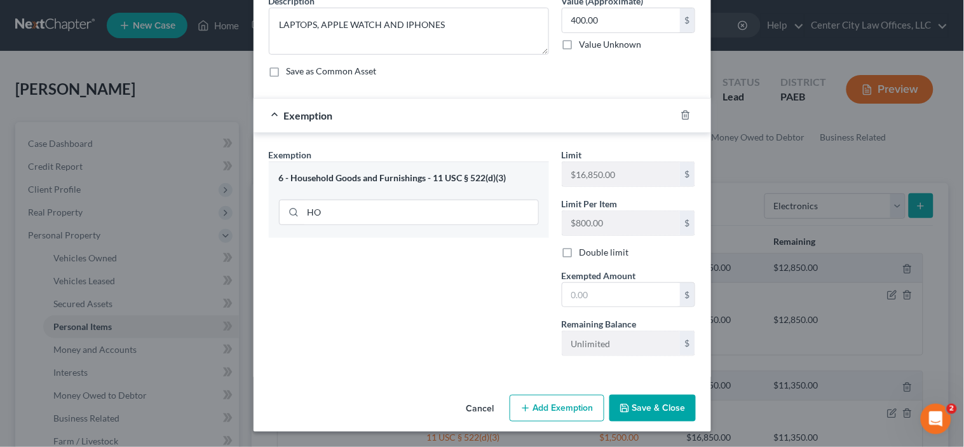
scroll to position [113, 0]
click at [595, 296] on input "text" at bounding box center [622, 295] width 118 height 24
type input "400.00"
click at [435, 313] on div "Exemption Set must be selected for CA. Exemption * 6 - Household Goods and Furn…" at bounding box center [409, 257] width 293 height 218
click at [383, 212] on input "HO" at bounding box center [420, 212] width 235 height 24
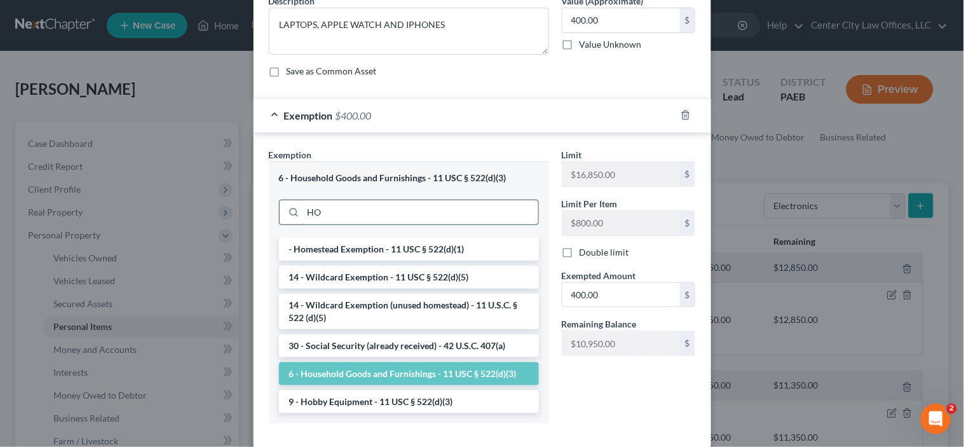
type input "H"
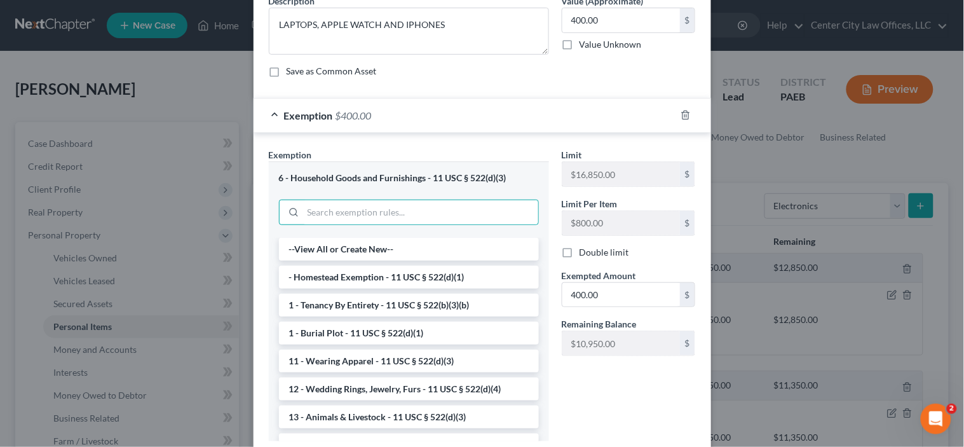
click at [619, 390] on div "Limit $16,850.00 $ Limit Per Item $800.00 $ Double limit Exempted Amount * 400.…" at bounding box center [629, 299] width 147 height 303
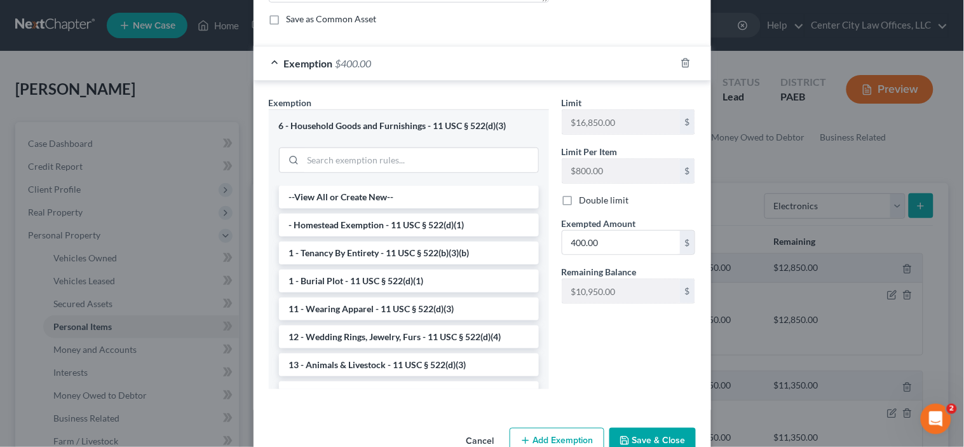
scroll to position [198, 0]
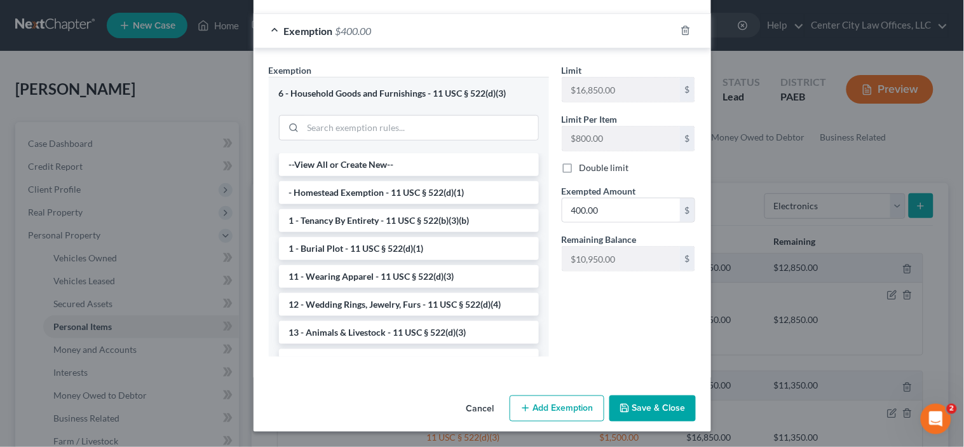
click at [631, 414] on button "Save & Close" at bounding box center [653, 408] width 86 height 27
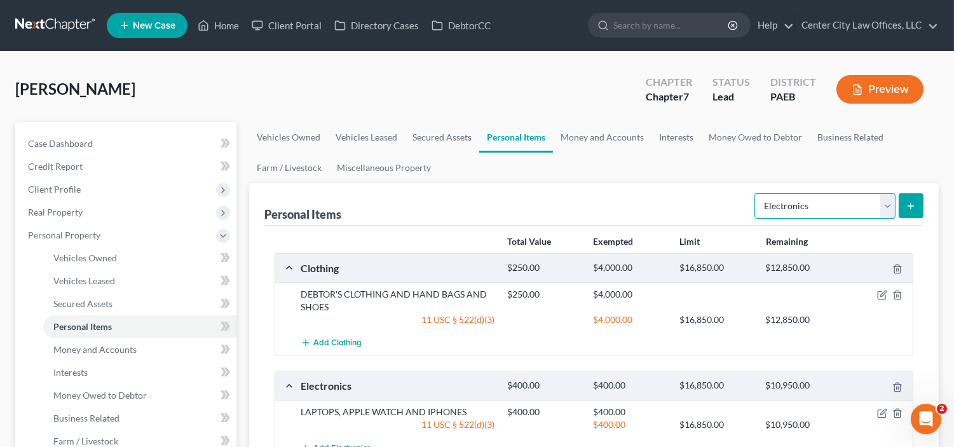
click at [850, 211] on select "Select Item Type Clothing Collectibles Of Value Electronics Firearms Household …" at bounding box center [825, 205] width 141 height 25
select select "jewelry"
click at [755, 193] on select "Select Item Type Clothing Collectibles Of Value Electronics Firearms Household …" at bounding box center [825, 205] width 141 height 25
click at [910, 210] on icon "submit" at bounding box center [911, 206] width 10 height 10
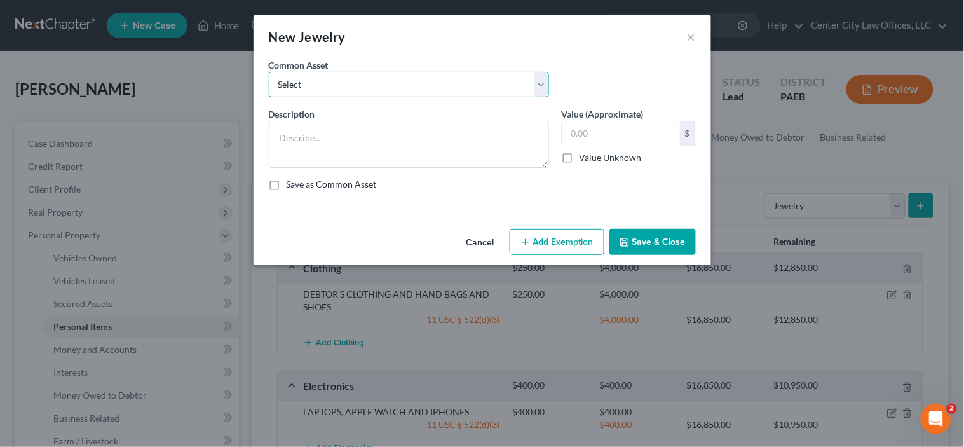
click at [519, 89] on select "Select DEBTOR'S WEDDING RING DEBTOR'S JEWELRY DEBTORS' WEDDING RINGS DEBTOR'S J…" at bounding box center [409, 84] width 280 height 25
click at [376, 202] on div "An exemption set must first be selected from the Filing Information section. Co…" at bounding box center [483, 140] width 458 height 165
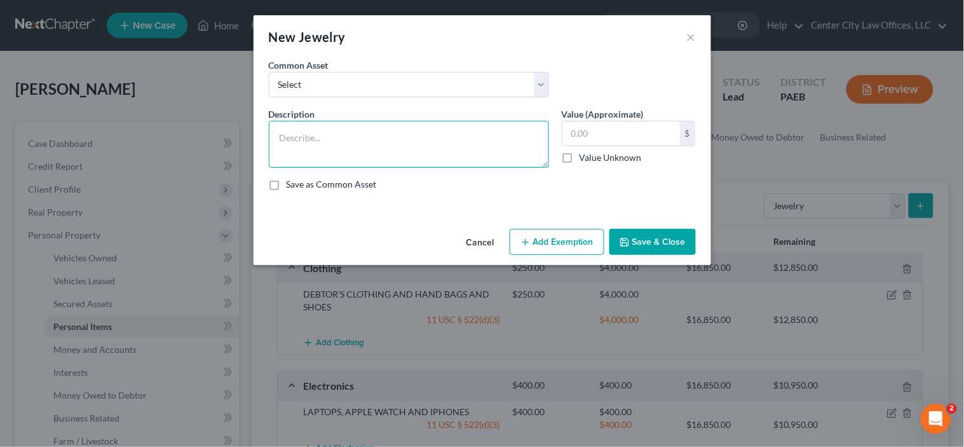
click at [331, 130] on textarea at bounding box center [409, 144] width 280 height 47
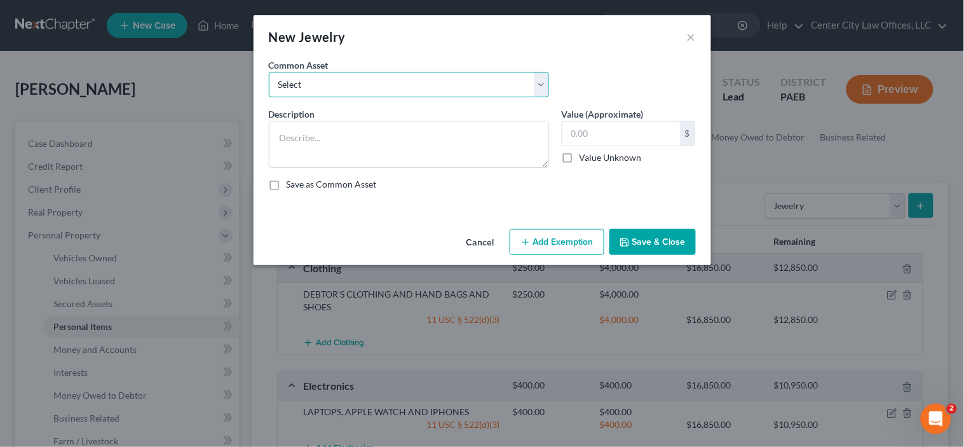
click at [354, 86] on select "Select DEBTOR'S WEDDING RING DEBTOR'S JEWELRY DEBTORS' WEDDING RINGS DEBTOR'S J…" at bounding box center [409, 84] width 280 height 25
select select "4"
click at [269, 72] on select "Select DEBTOR'S WEDDING RING DEBTOR'S JEWELRY DEBTORS' WEDDING RINGS DEBTOR'S J…" at bounding box center [409, 84] width 280 height 25
type textarea "DEBTOR'S WATCH"
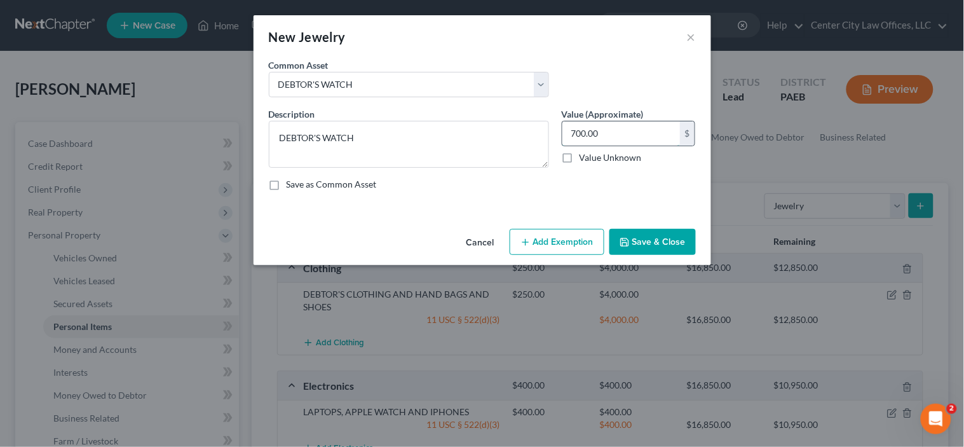
click at [649, 132] on input "700.00" at bounding box center [622, 133] width 118 height 24
type input "400.00"
click at [564, 237] on button "Add Exemption" at bounding box center [557, 242] width 95 height 27
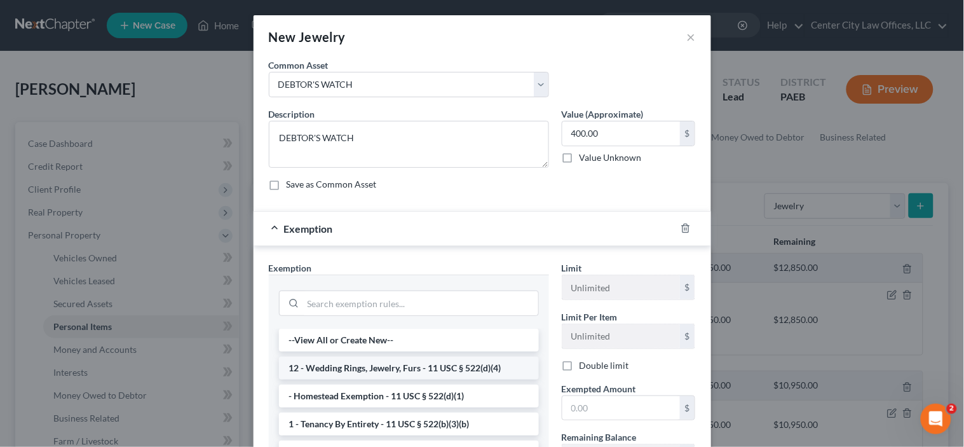
click at [449, 369] on li "12 - Wedding Rings, Jewelry, Furs - 11 USC § 522(d)(4)" at bounding box center [409, 368] width 260 height 23
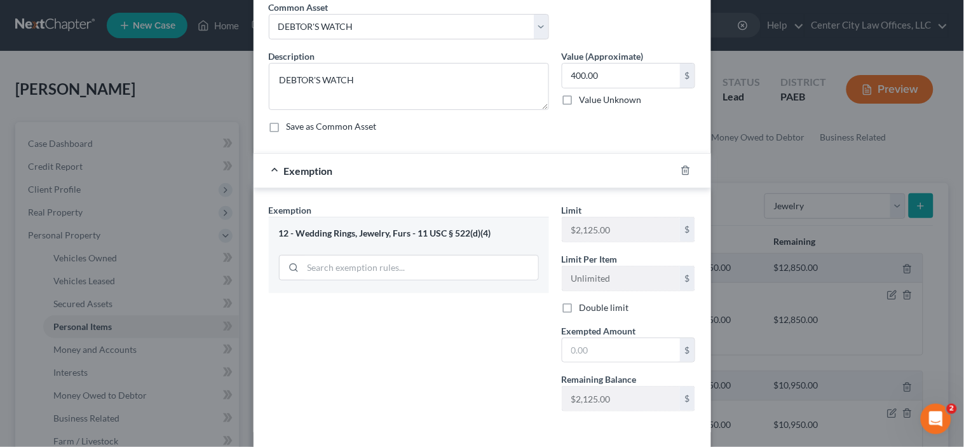
scroll to position [58, 0]
click at [602, 345] on input "text" at bounding box center [622, 350] width 118 height 24
drag, startPoint x: 581, startPoint y: 348, endPoint x: 498, endPoint y: 347, distance: 83.3
click at [498, 347] on div "Exemption Set must be selected for CA. Exemption * 12 - Wedding Rings, Jewelry,…" at bounding box center [483, 312] width 440 height 219
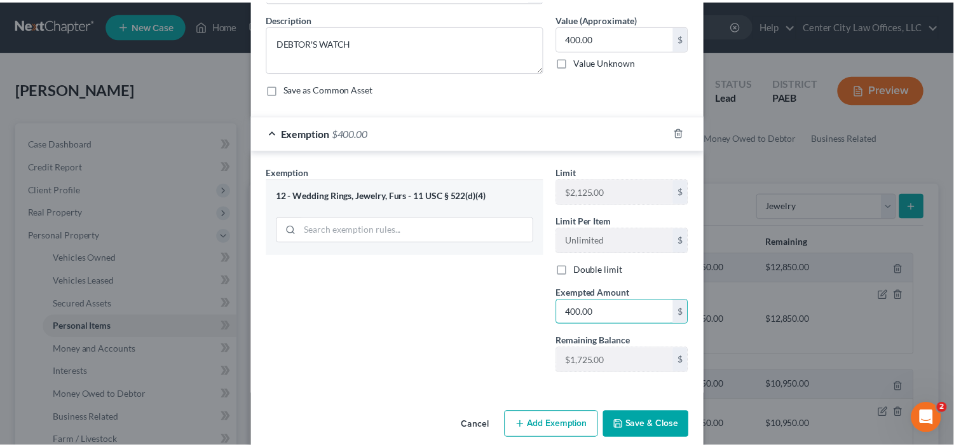
scroll to position [113, 0]
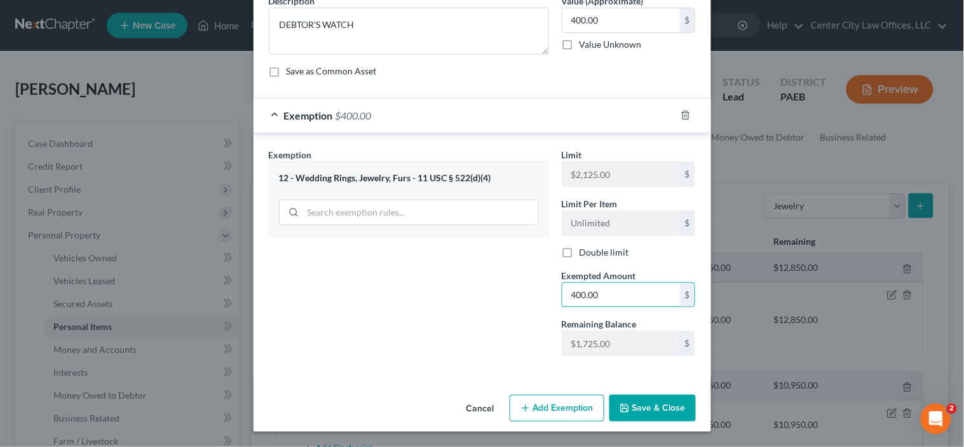
type input "400.00"
click at [660, 403] on button "Save & Close" at bounding box center [653, 408] width 86 height 27
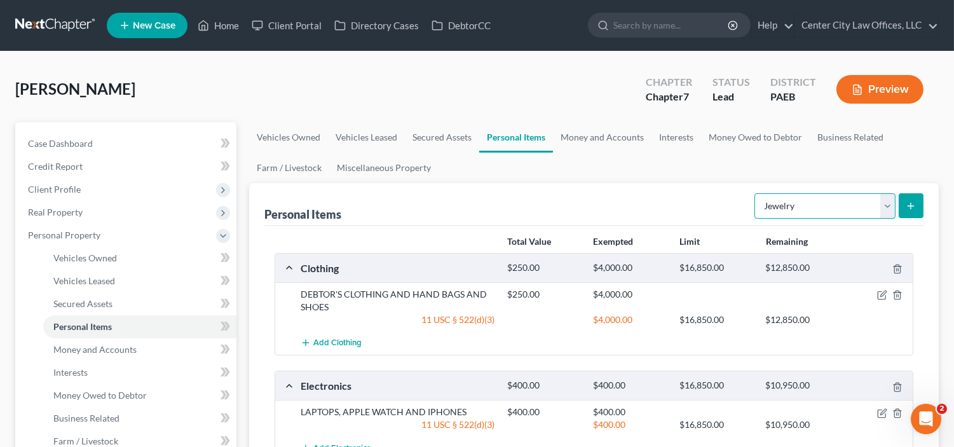
click at [839, 200] on select "Select Item Type Clothing Collectibles Of Value Electronics Firearms Household …" at bounding box center [825, 205] width 141 height 25
click at [760, 174] on ul "Vehicles Owned Vehicles Leased Secured Assets Personal Items Money and Accounts…" at bounding box center [594, 152] width 690 height 61
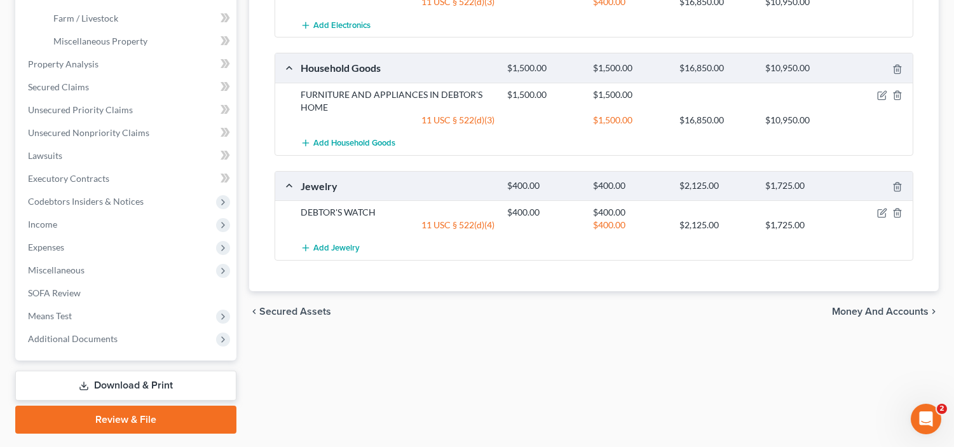
scroll to position [456, 0]
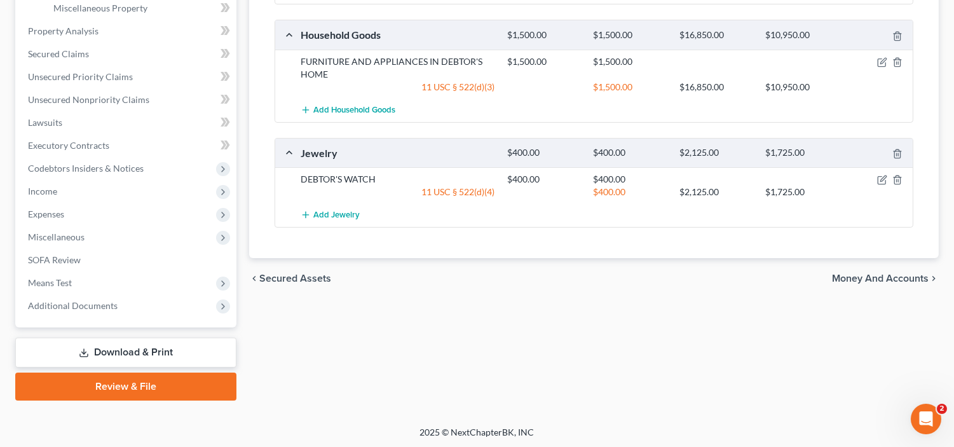
click at [844, 280] on span "Money and Accounts" at bounding box center [880, 278] width 97 height 10
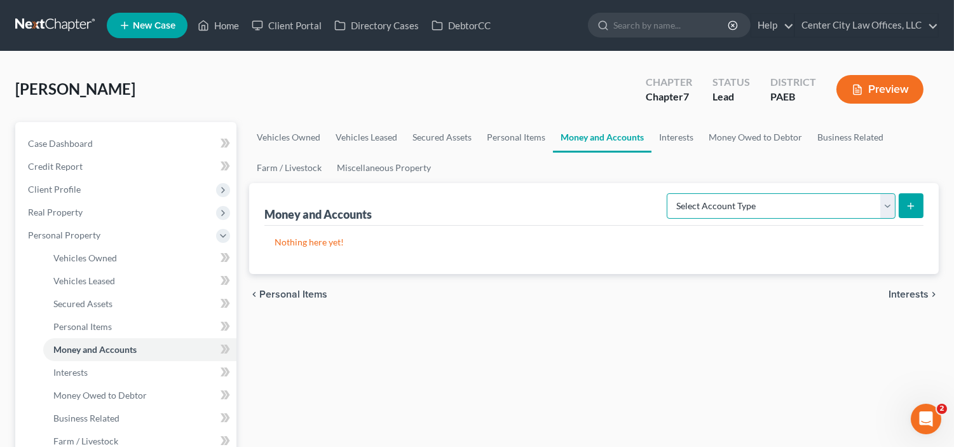
click at [821, 205] on select "Select Account Type Brokerage Cash on Hand Certificates of Deposit Checking Acc…" at bounding box center [781, 205] width 229 height 25
select select "checking"
click at [669, 193] on select "Select Account Type Brokerage Cash on Hand Certificates of Deposit Checking Acc…" at bounding box center [781, 205] width 229 height 25
click at [907, 212] on button "submit" at bounding box center [911, 205] width 25 height 25
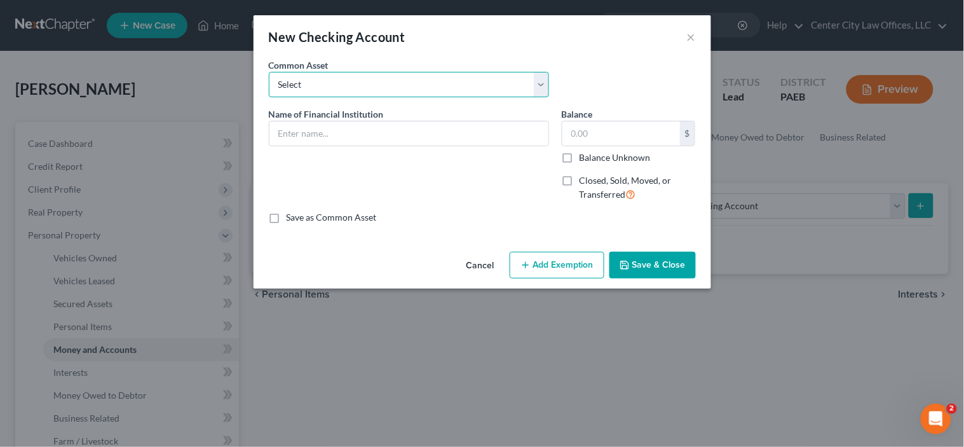
click at [455, 86] on select "Select POLICE AND FIRE FEDERAL CREDIT UNION GREEN DOT PAY CARD SOLE PAY CARD SA…" at bounding box center [409, 84] width 280 height 25
click at [489, 46] on div "New Checking Account ×" at bounding box center [483, 36] width 458 height 43
click at [350, 129] on input "text" at bounding box center [409, 133] width 279 height 24
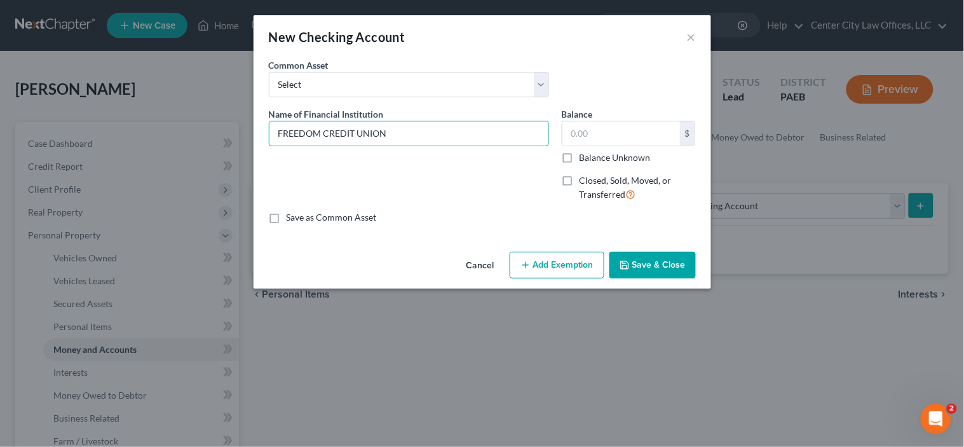
type input "FREEDOM CREDIT UNION"
click at [287, 217] on label "Save as Common Asset" at bounding box center [332, 217] width 90 height 13
click at [292, 217] on input "Save as Common Asset" at bounding box center [296, 215] width 8 height 8
checkbox input "true"
click at [595, 131] on input "text" at bounding box center [622, 133] width 118 height 24
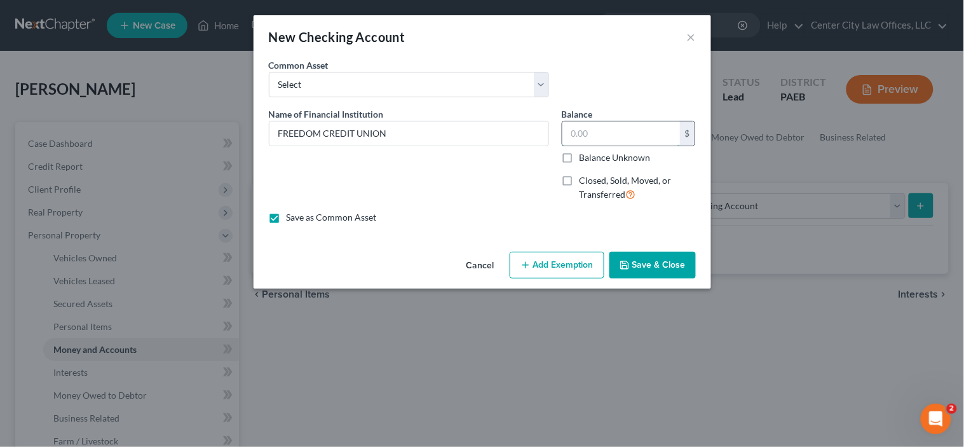
click at [595, 131] on input "text" at bounding box center [622, 133] width 118 height 24
type input "5.00"
click at [548, 271] on button "Add Exemption" at bounding box center [557, 265] width 95 height 27
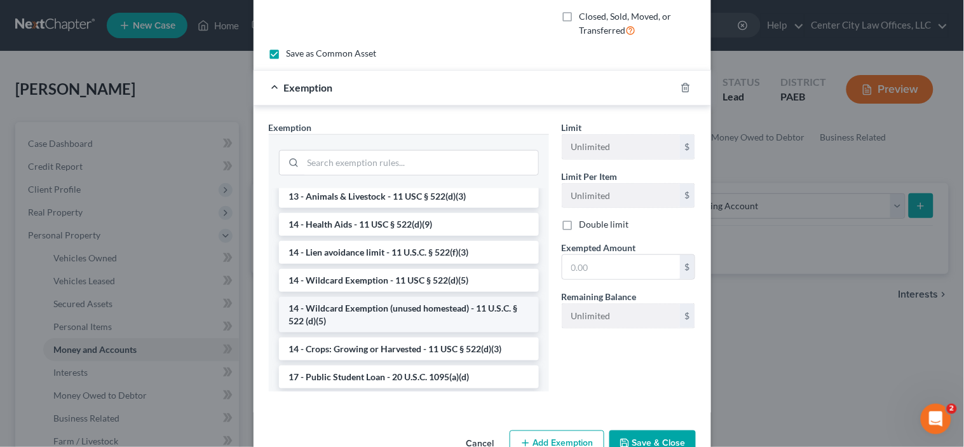
scroll to position [200, 0]
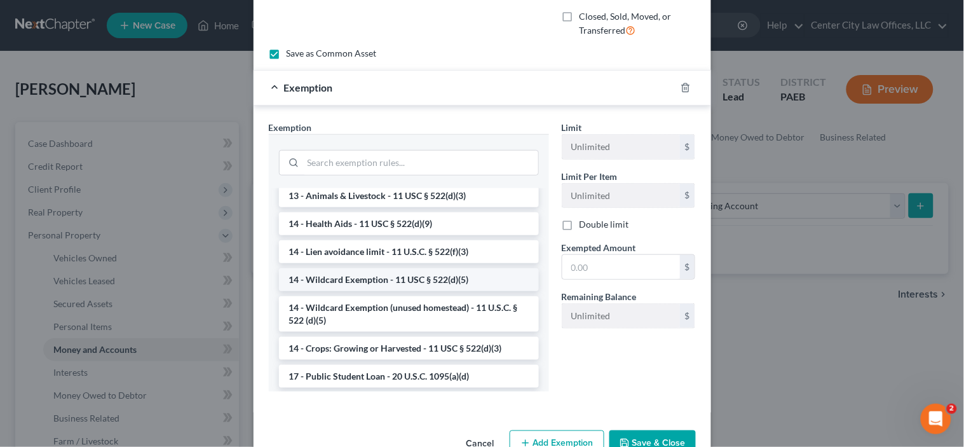
click at [468, 277] on li "14 - Wildcard Exemption - 11 USC § 522(d)(5)" at bounding box center [409, 279] width 260 height 23
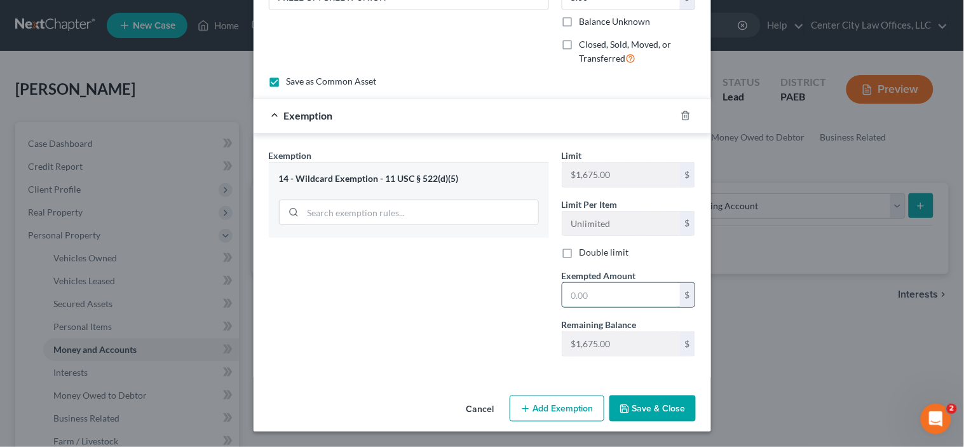
click at [594, 289] on input "text" at bounding box center [622, 295] width 118 height 24
type input "5.00"
click at [636, 412] on button "Save & Close" at bounding box center [653, 408] width 86 height 27
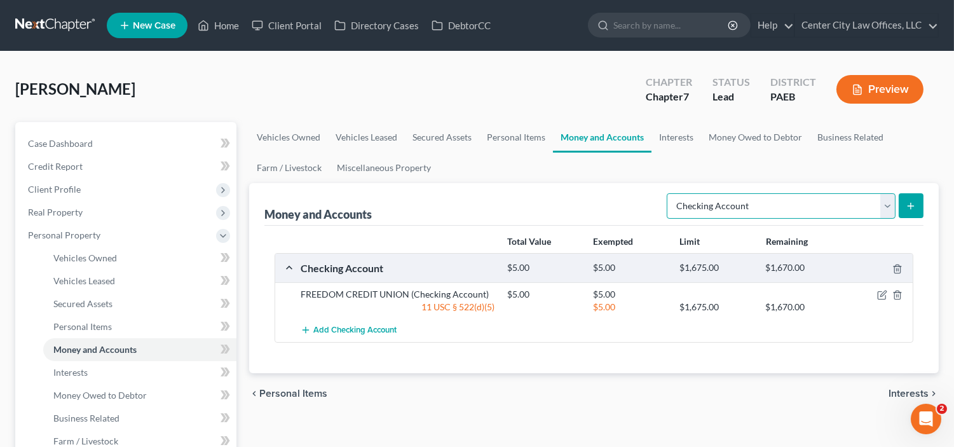
click at [888, 212] on select "Select Account Type Brokerage Cash on Hand Certificates of Deposit Checking Acc…" at bounding box center [781, 205] width 229 height 25
select select "security_deposits"
click at [669, 193] on select "Select Account Type Brokerage Cash on Hand Certificates of Deposit Checking Acc…" at bounding box center [781, 205] width 229 height 25
click at [910, 204] on icon "submit" at bounding box center [911, 206] width 10 height 10
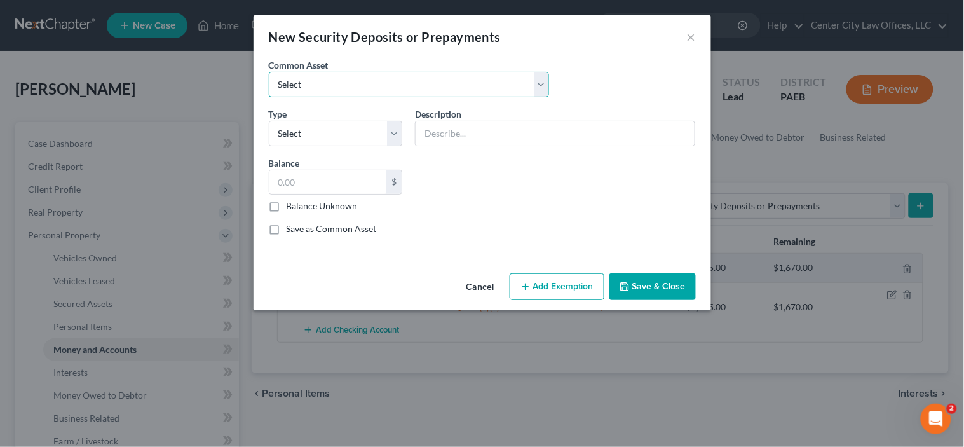
click at [465, 89] on select "Select LANDLORD SECURITY DEPOSIT LANDLORD SECURITY DEPOSIT LANDLORD SECURITY DE…" at bounding box center [409, 84] width 280 height 25
select select "0"
click at [269, 72] on select "Select LANDLORD SECURITY DEPOSIT LANDLORD SECURITY DEPOSIT LANDLORD SECURITY DE…" at bounding box center [409, 84] width 280 height 25
type input "LANDLORD SECURITY DEPOSIT"
type input "1,300.00"
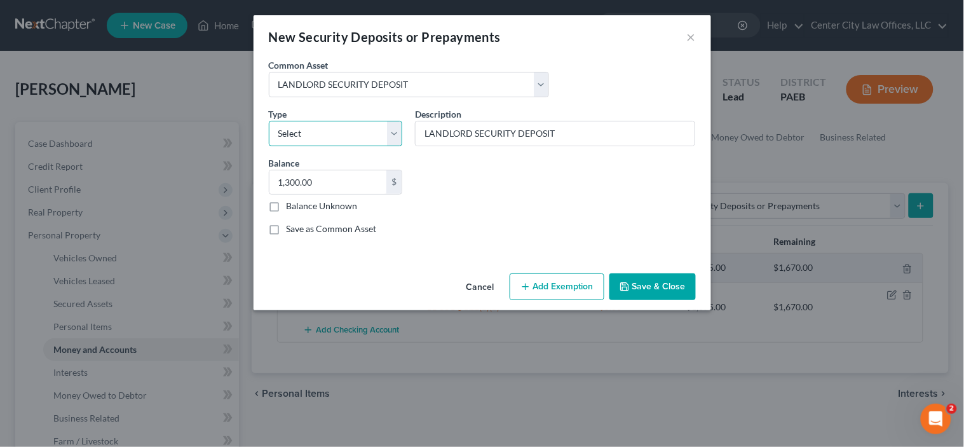
click at [397, 135] on select "Select Electric Gas Heating Oil Security Deposit On Rental Unit Prepaid Rent Te…" at bounding box center [336, 133] width 134 height 25
select select "3"
click at [269, 121] on select "Select Electric Gas Heating Oil Security Deposit On Rental Unit Prepaid Rent Te…" at bounding box center [336, 133] width 134 height 25
click at [336, 179] on input "1,300.00" at bounding box center [329, 182] width 118 height 24
type input "500.00"
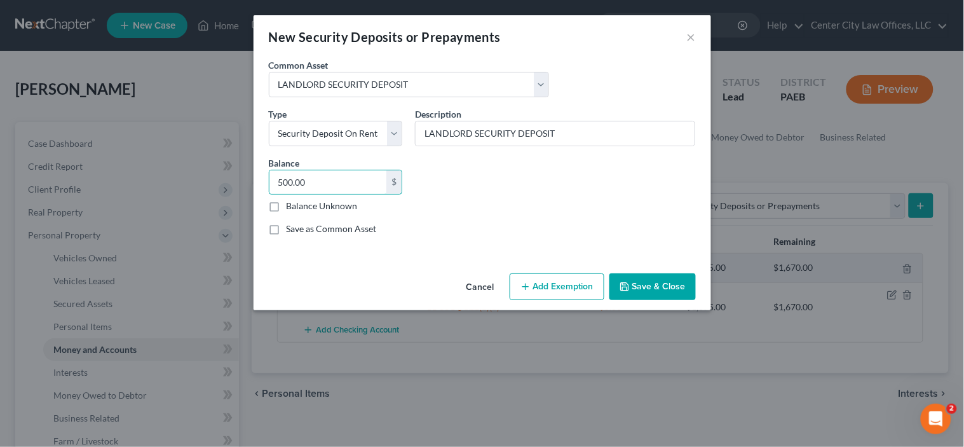
click at [556, 278] on button "Add Exemption" at bounding box center [557, 286] width 95 height 27
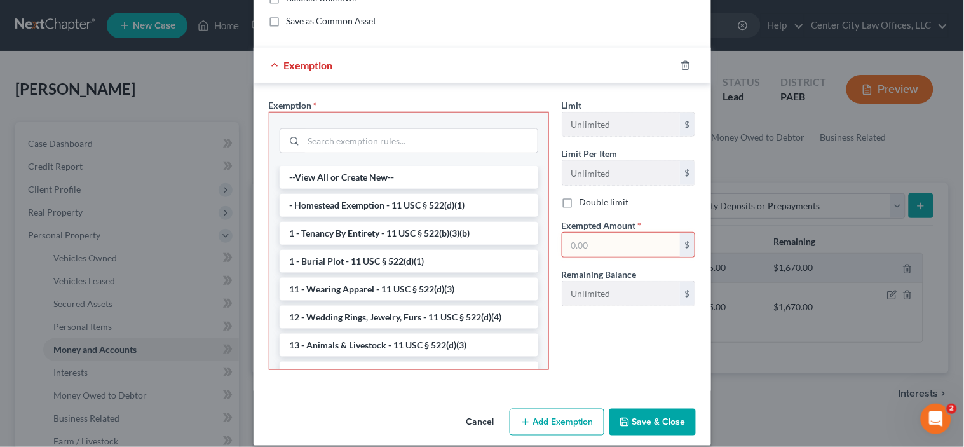
scroll to position [222, 0]
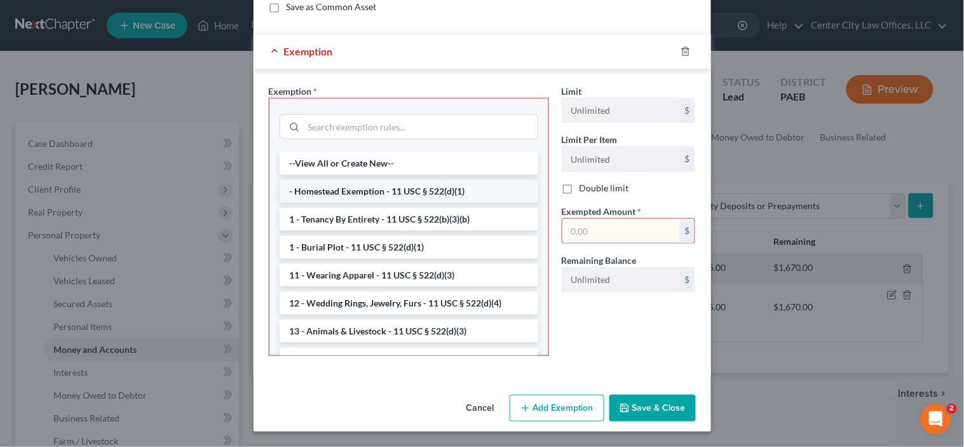
click at [432, 193] on li "- Homestead Exemption - 11 USC § 522(d)(1)" at bounding box center [409, 191] width 259 height 23
click at [432, 153] on div at bounding box center [409, 126] width 279 height 54
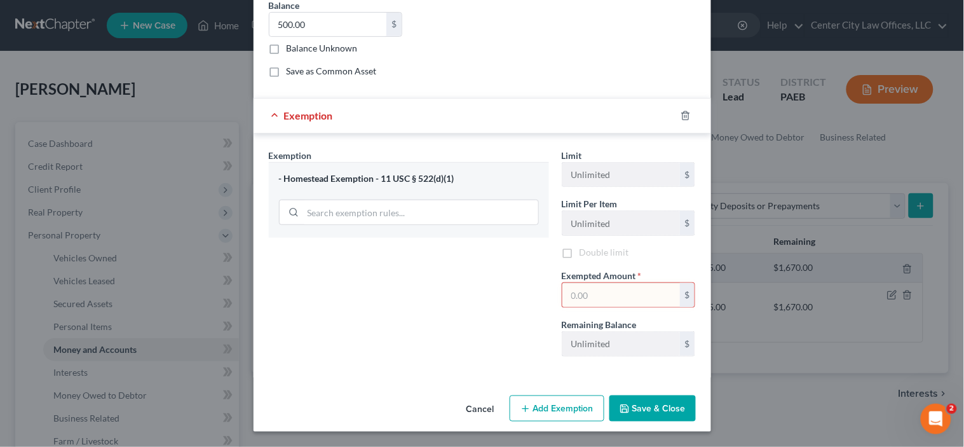
scroll to position [159, 0]
click at [568, 291] on input "text" at bounding box center [622, 295] width 118 height 24
type input "500.00"
click at [639, 404] on button "Save & Close" at bounding box center [653, 408] width 86 height 27
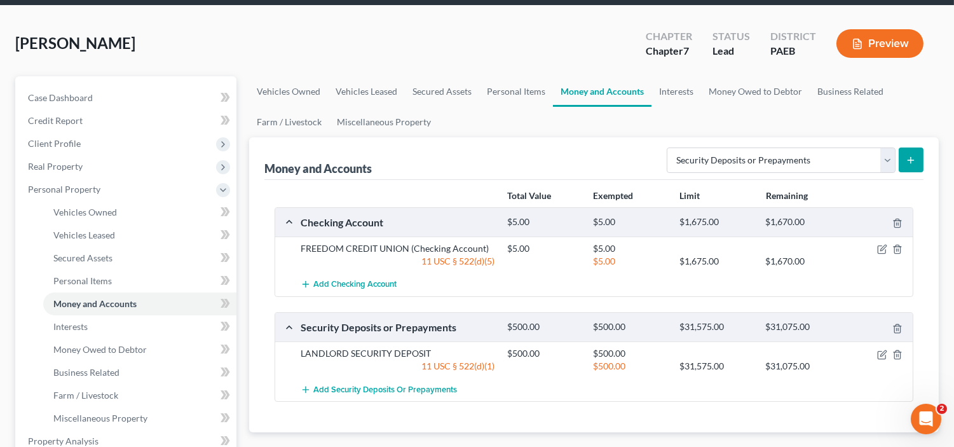
scroll to position [188, 0]
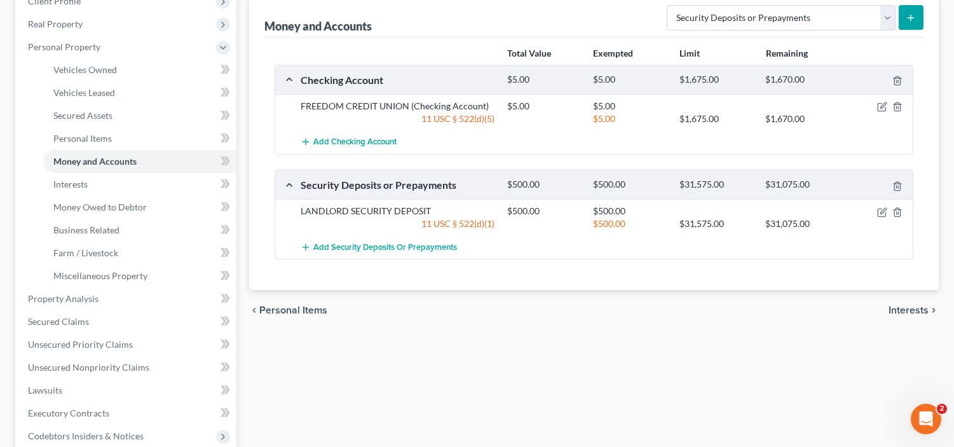
click at [912, 309] on span "Interests" at bounding box center [909, 310] width 40 height 10
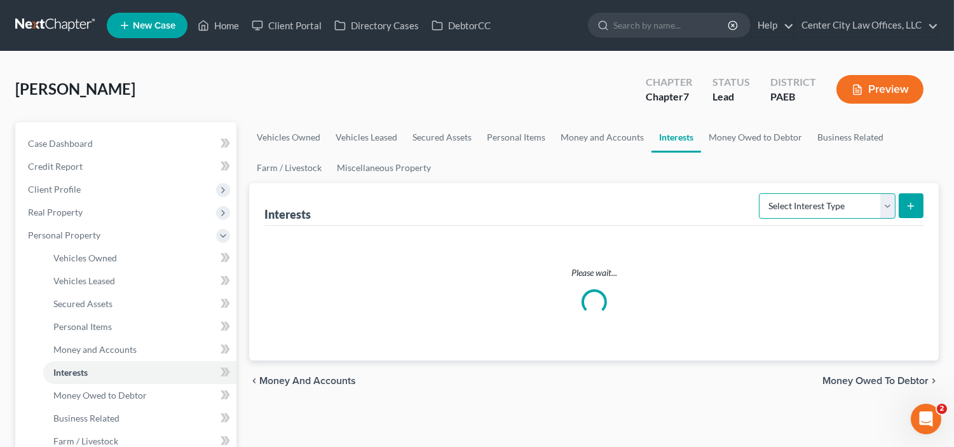
click at [871, 207] on select "Select Interest Type 401K Annuity Bond Education IRA Government Bond Government…" at bounding box center [827, 205] width 137 height 25
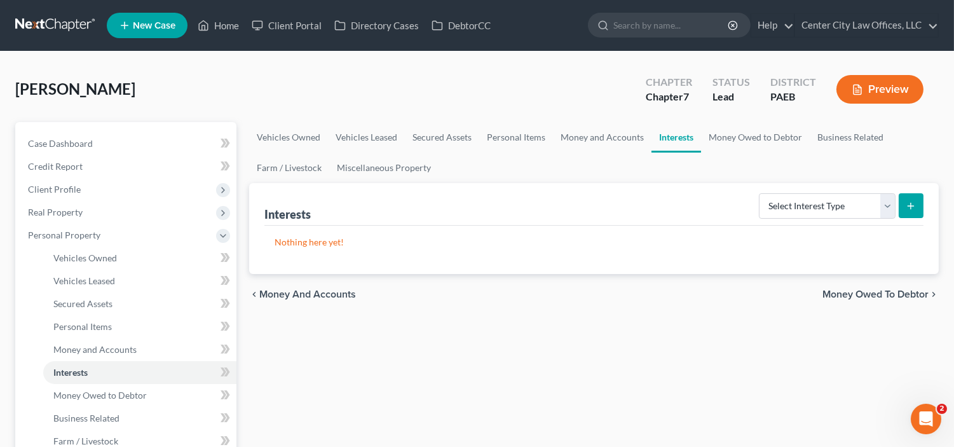
click at [633, 237] on p "Nothing here yet!" at bounding box center [594, 242] width 639 height 13
click at [868, 291] on span "Money Owed to Debtor" at bounding box center [876, 294] width 106 height 10
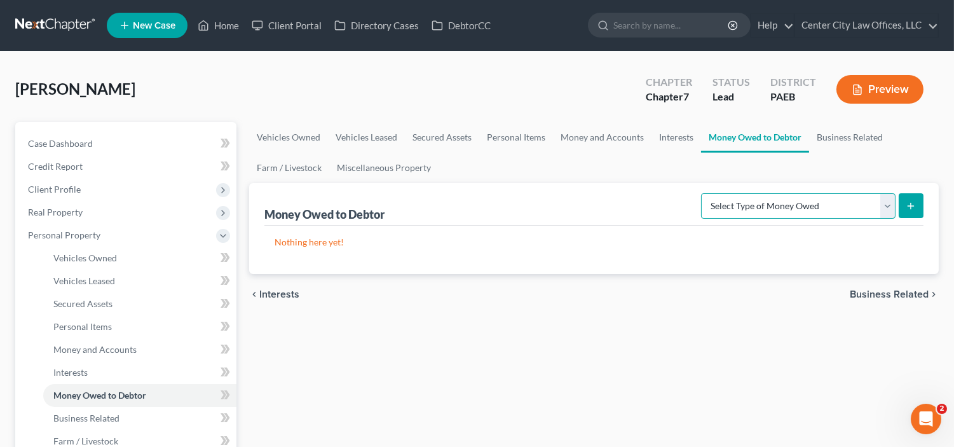
click at [888, 205] on select "Select Type of Money Owed Accounts Receivable Alimony Child Support Claims Agai…" at bounding box center [798, 205] width 195 height 25
select select "accounts_receivable"
click at [703, 193] on select "Select Type of Money Owed Accounts Receivable Alimony Child Support Claims Agai…" at bounding box center [798, 205] width 195 height 25
click at [915, 203] on icon "submit" at bounding box center [911, 206] width 10 height 10
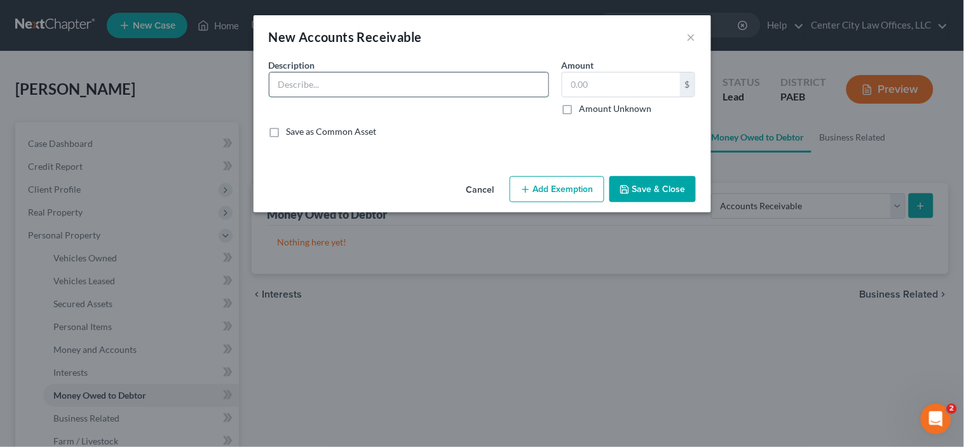
click at [392, 85] on input "text" at bounding box center [409, 84] width 279 height 24
type input "UNPAID CONTRACT AMOUNT"
click at [615, 79] on input "text" at bounding box center [622, 84] width 118 height 24
type input "8,000"
click at [555, 189] on button "Add Exemption" at bounding box center [557, 189] width 95 height 27
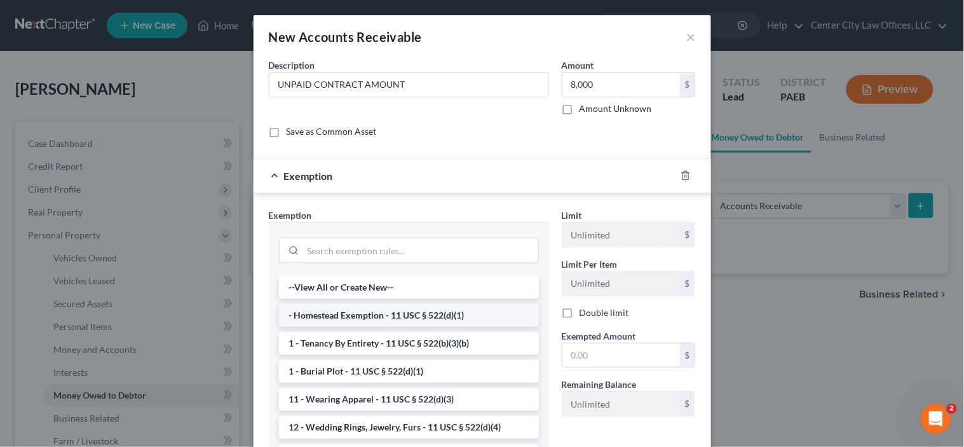
click at [420, 311] on li "- Homestead Exemption - 11 USC § 522(d)(1)" at bounding box center [409, 315] width 260 height 23
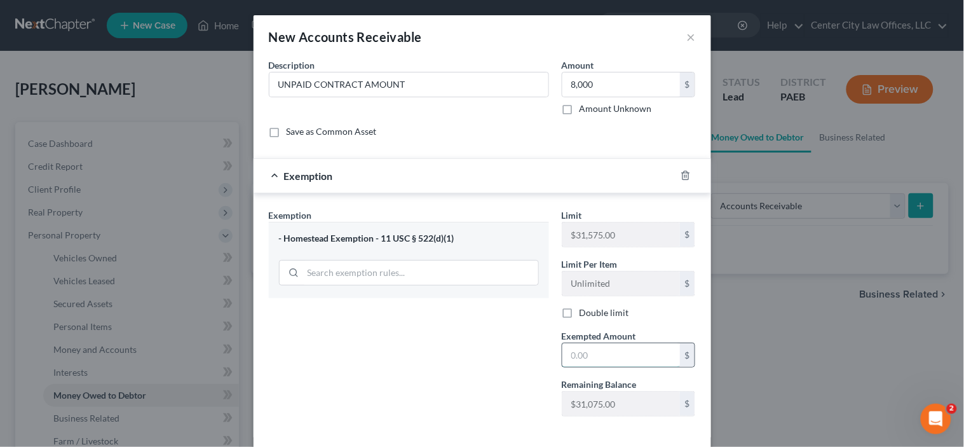
click at [591, 359] on input "text" at bounding box center [622, 355] width 118 height 24
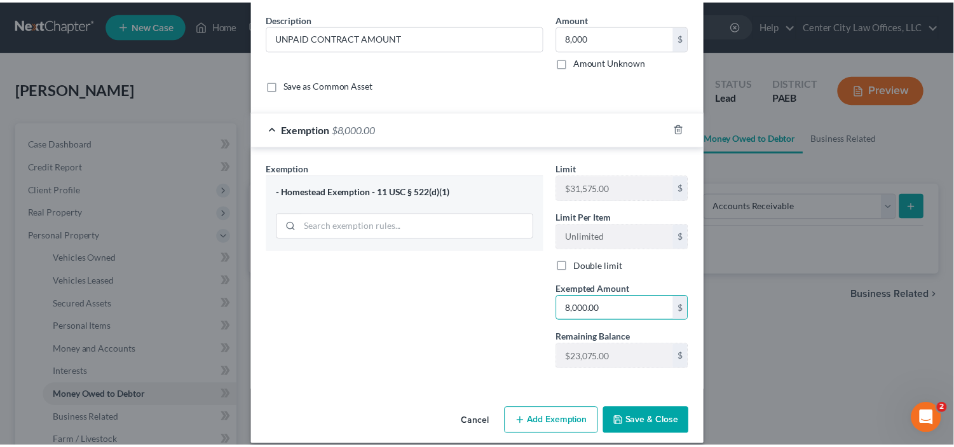
scroll to position [60, 0]
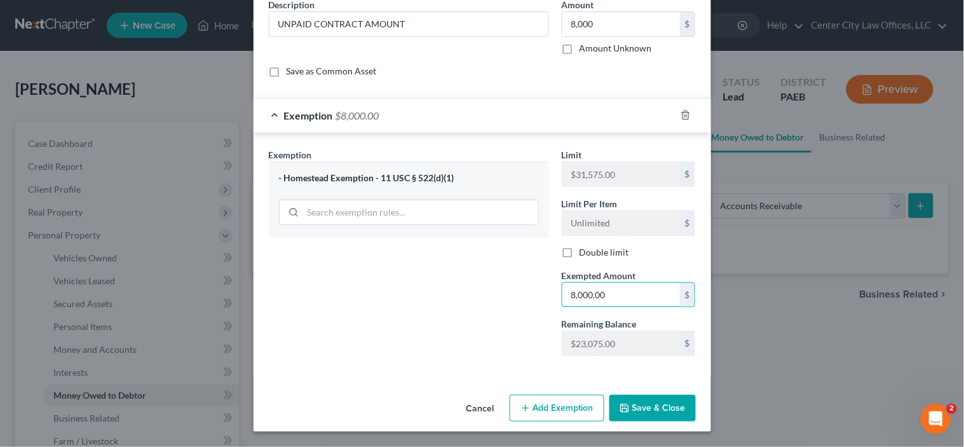
type input "8,000.00"
click at [671, 409] on button "Save & Close" at bounding box center [653, 408] width 86 height 27
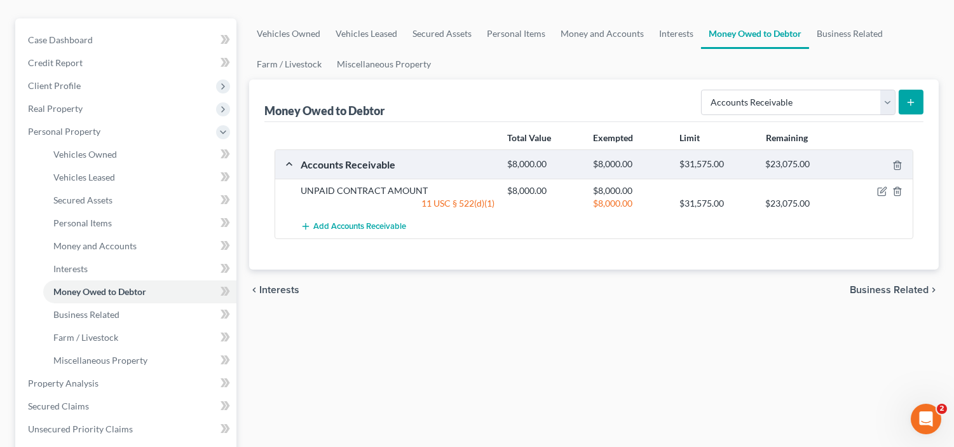
scroll to position [118, 0]
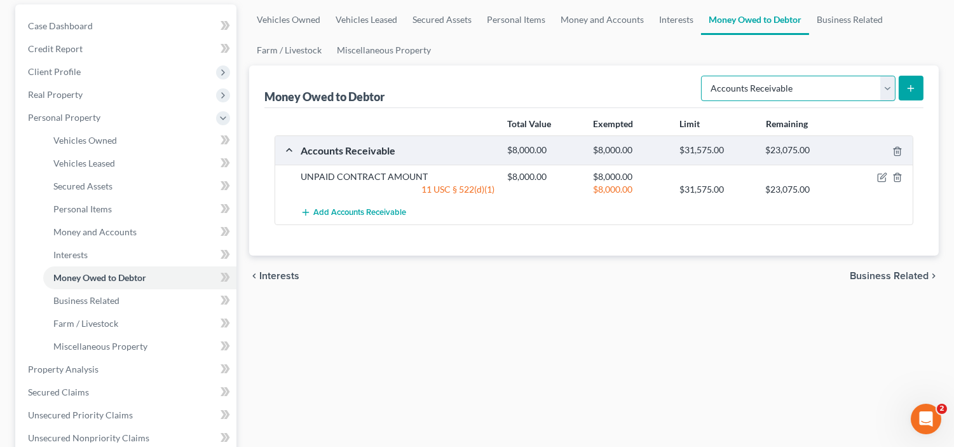
click at [886, 89] on select "Select Type of Money Owed Accounts Receivable Alimony Child Support Claims Agai…" at bounding box center [798, 88] width 195 height 25
click at [566, 335] on div "Vehicles Owned Vehicles Leased Secured Assets Personal Items Money and Accounts…" at bounding box center [594, 371] width 702 height 734
click at [877, 277] on span "Business Related" at bounding box center [889, 276] width 79 height 10
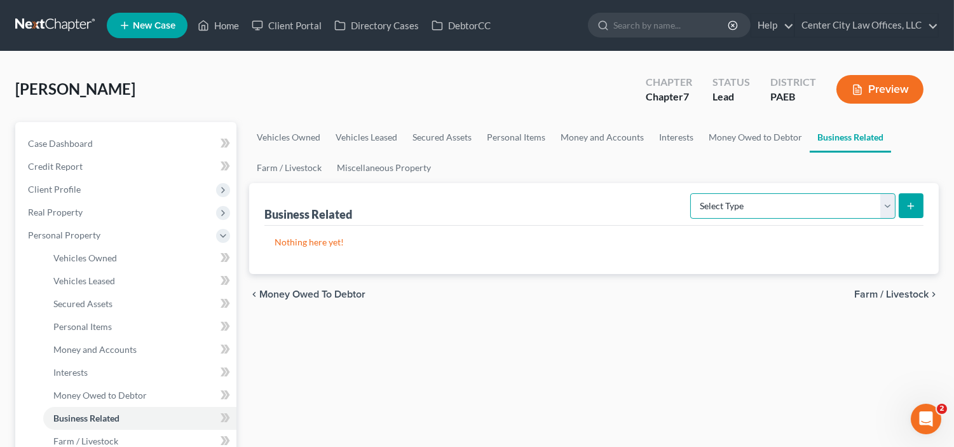
click at [835, 210] on select "Select Type Customer Lists Franchises Inventory Licenses Machinery Office Equip…" at bounding box center [792, 205] width 205 height 25
click at [913, 293] on span "Farm / Livestock" at bounding box center [891, 294] width 74 height 10
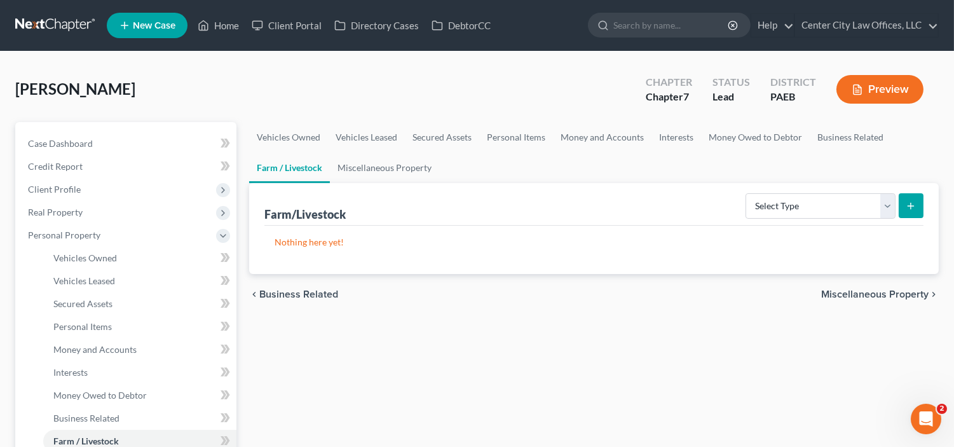
click at [844, 296] on span "Miscellaneous Property" at bounding box center [874, 294] width 107 height 10
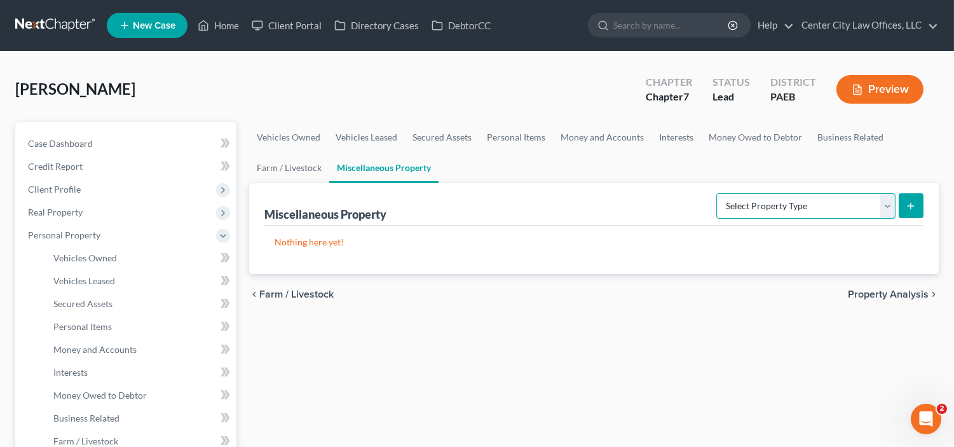
click at [847, 210] on select "Select Property Type Assigned for Creditor Benefit [DATE] Holding for Another N…" at bounding box center [805, 205] width 179 height 25
click at [879, 289] on span "Property Analysis" at bounding box center [888, 294] width 81 height 10
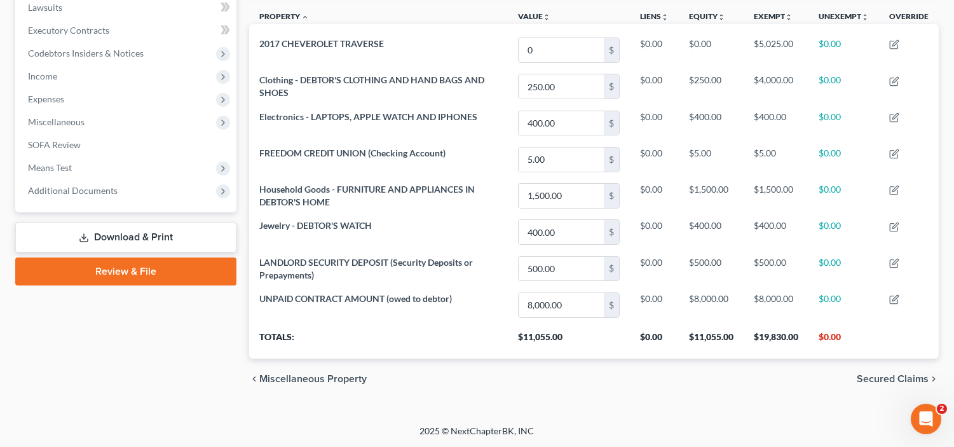
scroll to position [343, 0]
click at [874, 377] on span "Secured Claims" at bounding box center [893, 378] width 72 height 10
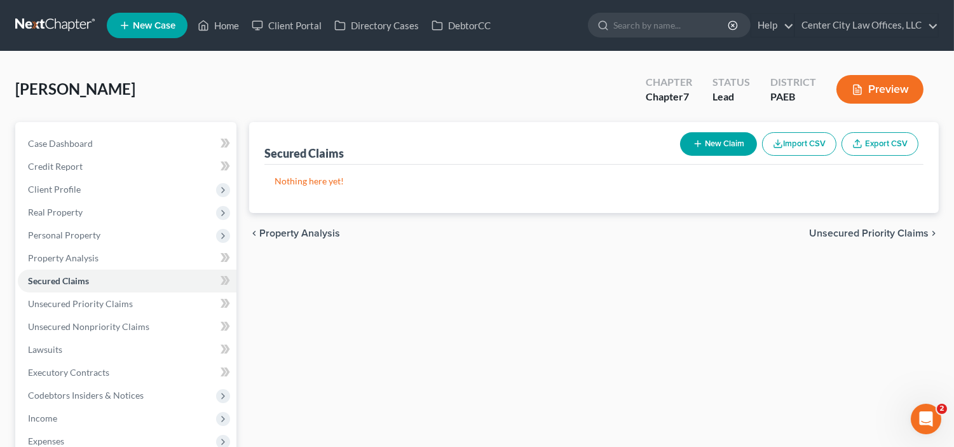
click at [839, 234] on span "Unsecured Priority Claims" at bounding box center [869, 233] width 120 height 10
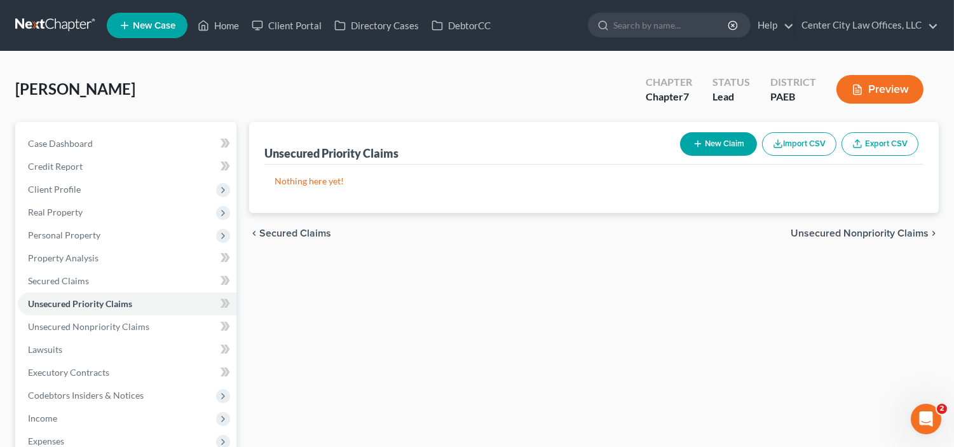
click at [839, 234] on span "Unsecured Nonpriority Claims" at bounding box center [860, 233] width 138 height 10
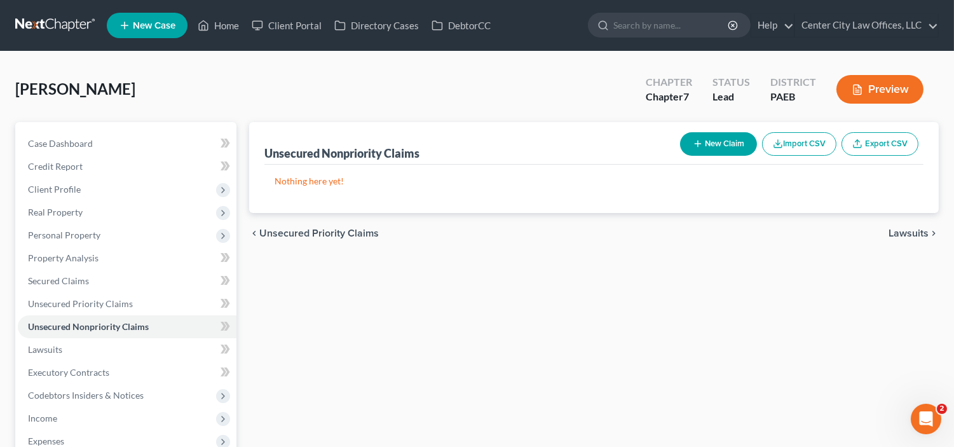
click at [901, 234] on span "Lawsuits" at bounding box center [909, 233] width 40 height 10
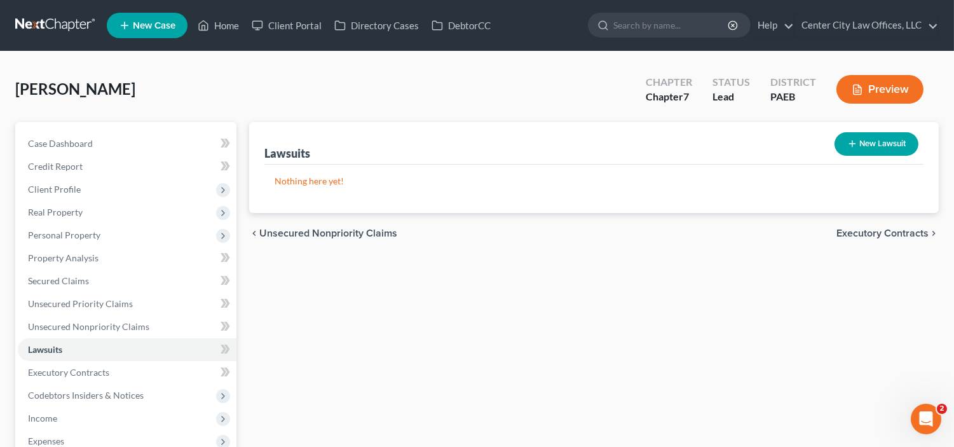
click at [861, 230] on span "Executory Contracts" at bounding box center [883, 233] width 92 height 10
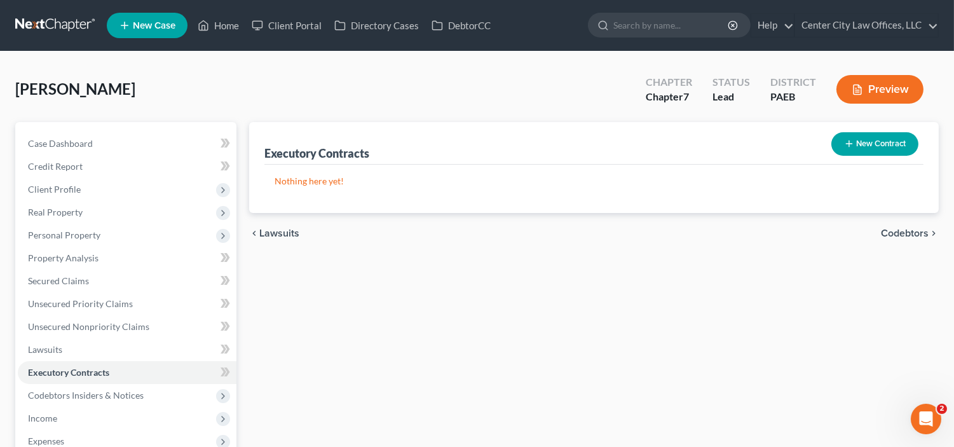
click at [896, 228] on span "Codebtors" at bounding box center [905, 233] width 48 height 10
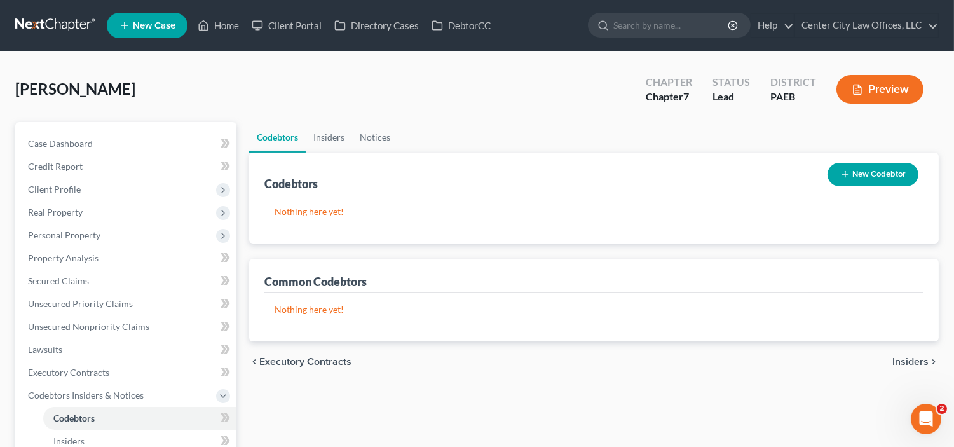
click at [909, 358] on span "Insiders" at bounding box center [910, 362] width 36 height 10
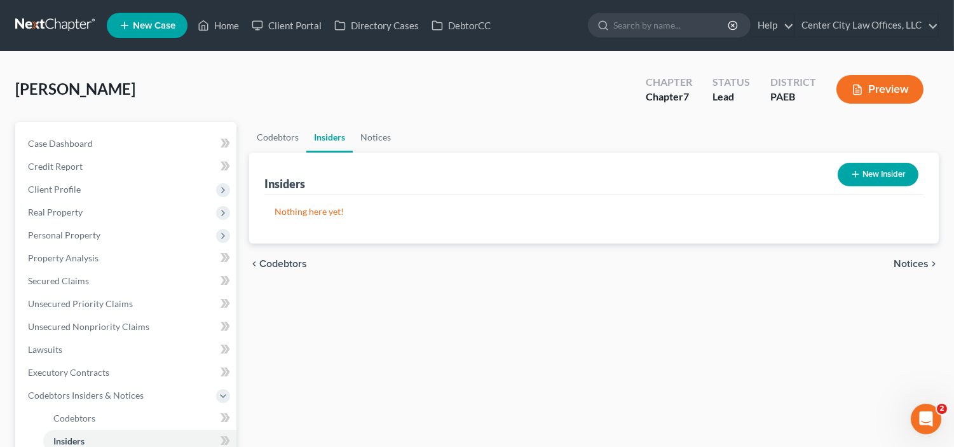
click at [904, 259] on span "Notices" at bounding box center [911, 264] width 35 height 10
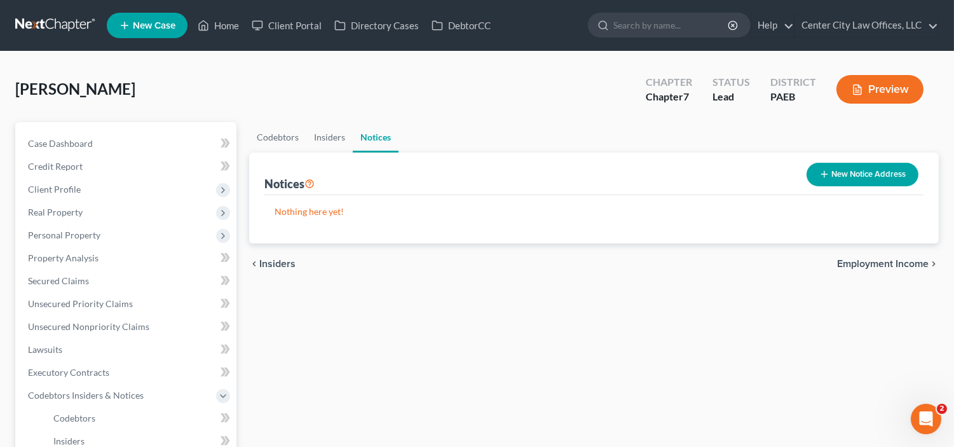
click at [892, 261] on span "Employment Income" at bounding box center [883, 264] width 92 height 10
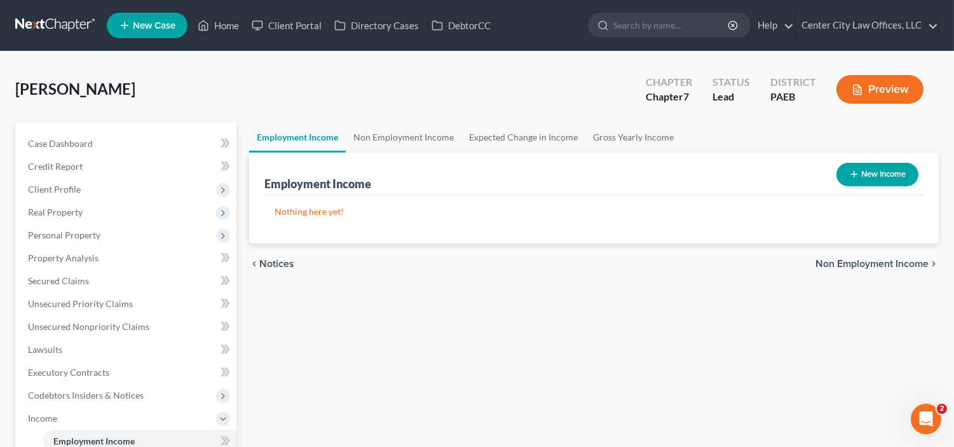
click at [880, 179] on button "New Income" at bounding box center [878, 175] width 82 height 24
select select "0"
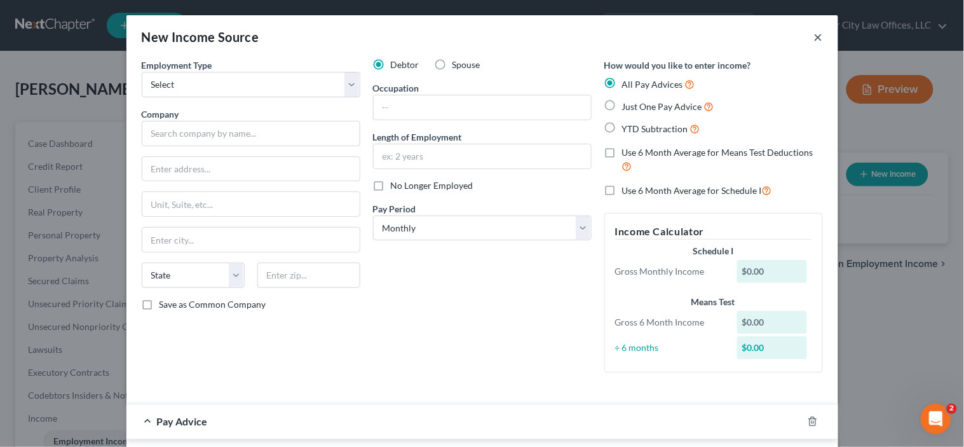
click at [814, 36] on button "×" at bounding box center [818, 36] width 9 height 15
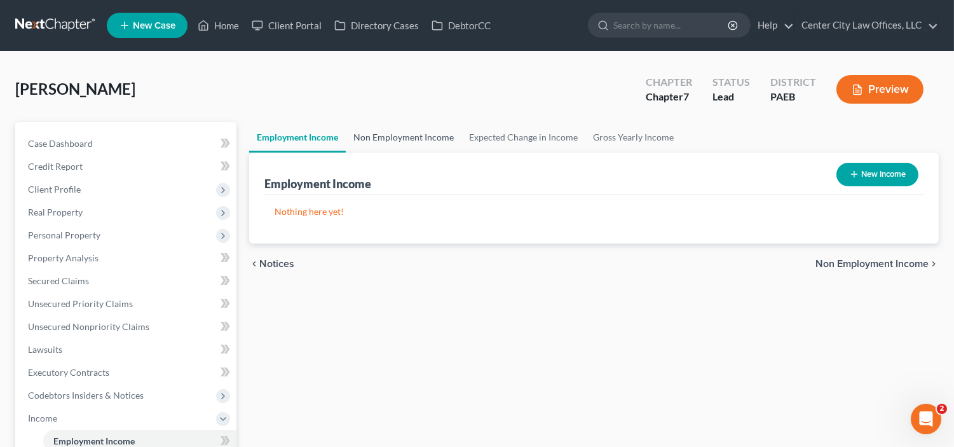
click at [420, 137] on link "Non Employment Income" at bounding box center [404, 137] width 116 height 31
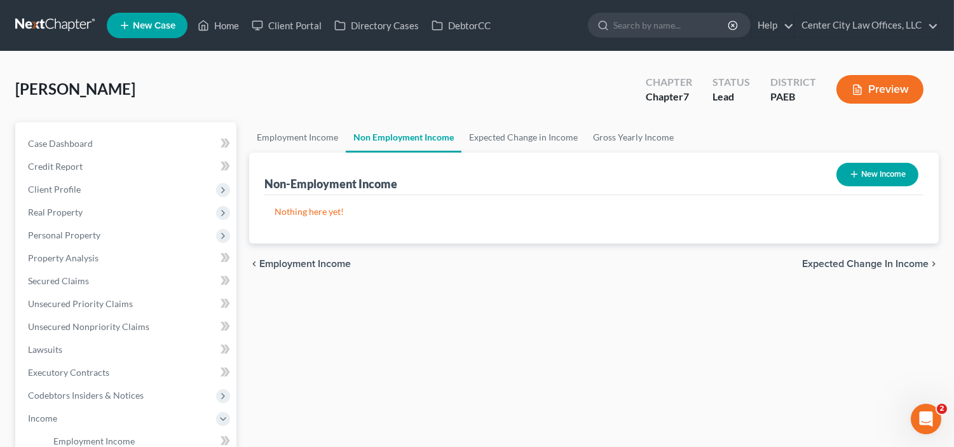
click at [879, 170] on button "New Income" at bounding box center [878, 175] width 82 height 24
select select "0"
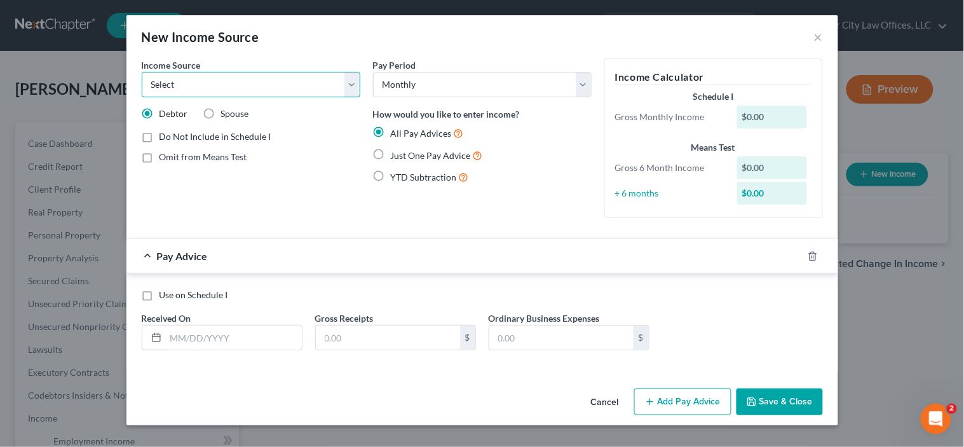
click at [356, 89] on select "Select Unemployment Disability (from employer) Pension Retirement Social Securi…" at bounding box center [251, 84] width 219 height 25
select select "10"
click at [142, 72] on select "Select Unemployment Disability (from employer) Pension Retirement Social Securi…" at bounding box center [251, 84] width 219 height 25
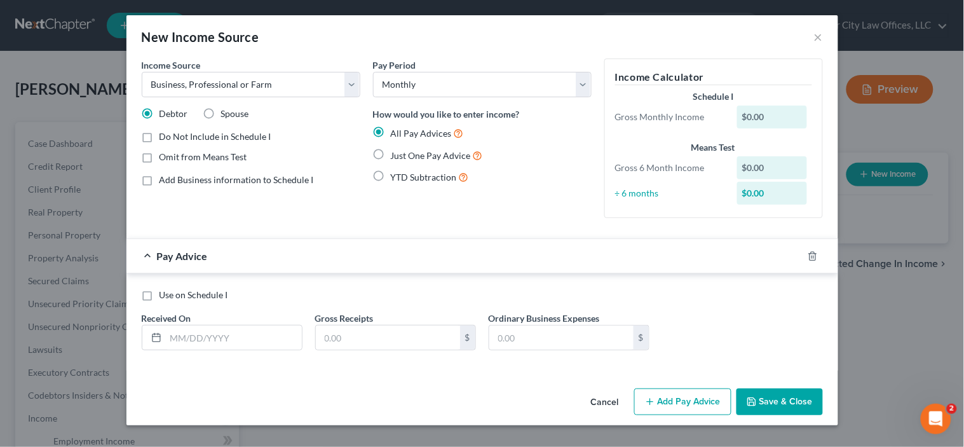
click at [391, 154] on label "Just One Pay Advice" at bounding box center [437, 155] width 92 height 15
click at [396, 154] on input "Just One Pay Advice" at bounding box center [400, 152] width 8 height 8
radio input "true"
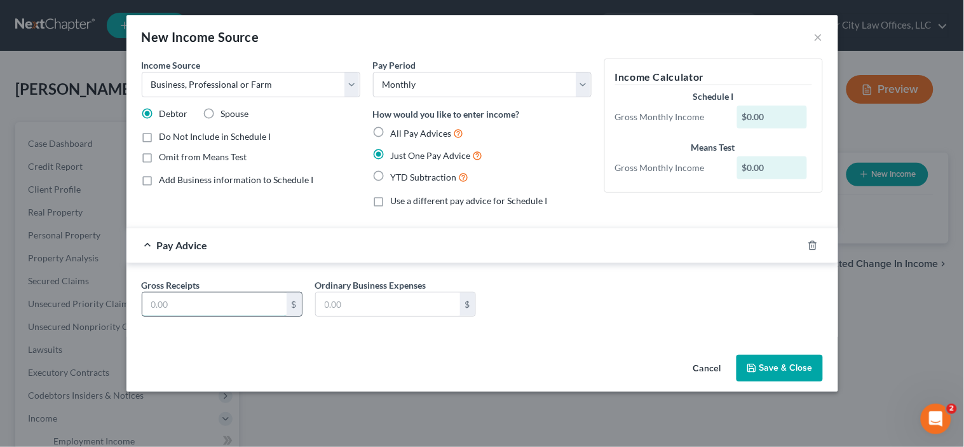
click at [205, 301] on input "text" at bounding box center [214, 304] width 144 height 24
type input "7,500"
click at [357, 306] on input "text" at bounding box center [388, 304] width 144 height 24
type input "7,500.00"
click at [801, 365] on button "Save & Close" at bounding box center [780, 368] width 86 height 27
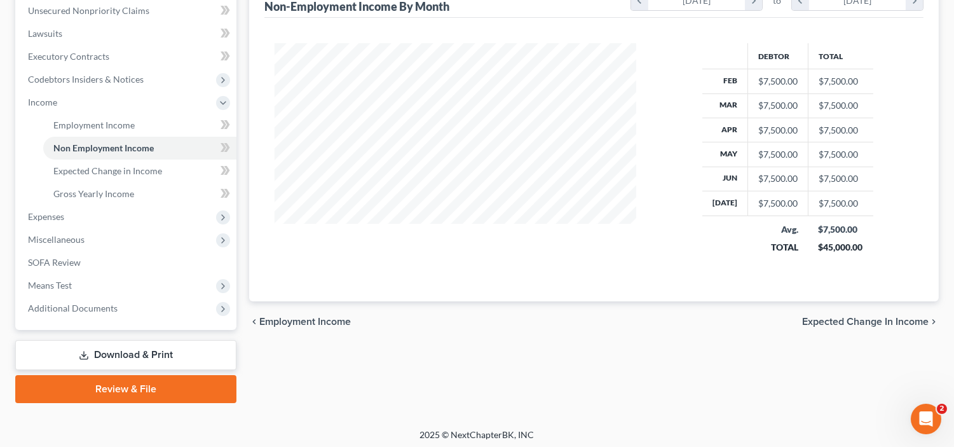
scroll to position [318, 0]
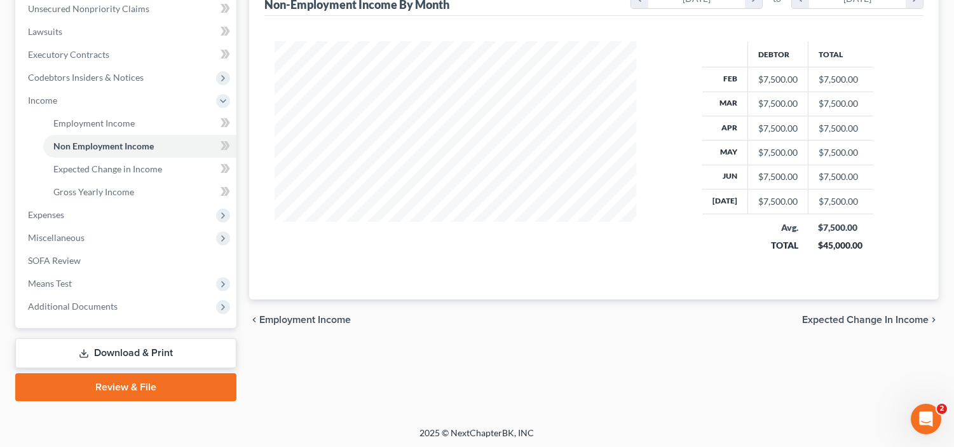
click at [848, 323] on span "Expected Change in Income" at bounding box center [865, 320] width 127 height 10
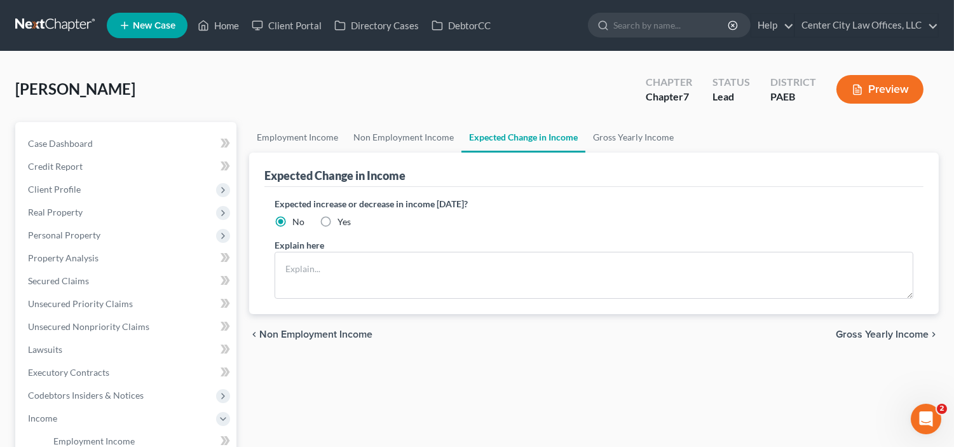
click at [861, 334] on span "Gross Yearly Income" at bounding box center [882, 334] width 93 height 10
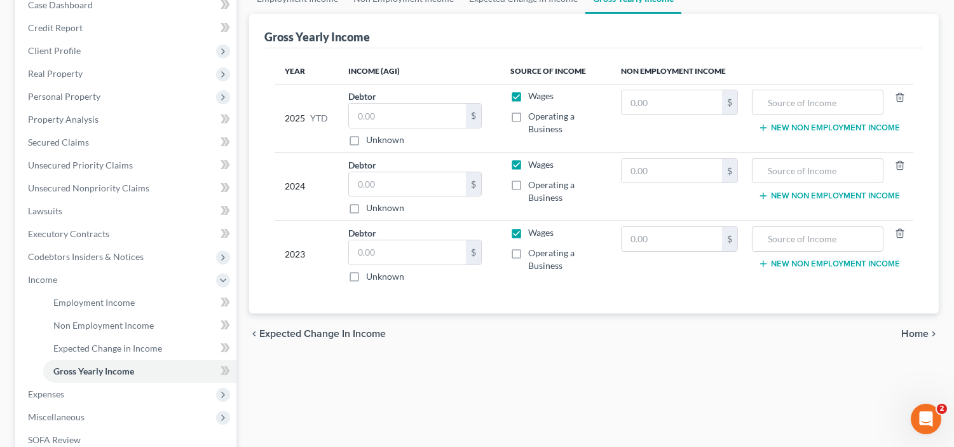
scroll to position [141, 0]
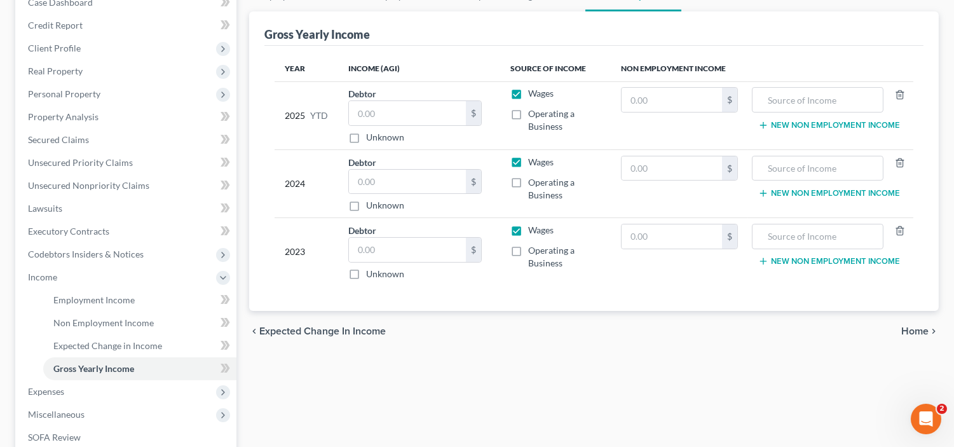
click at [918, 328] on span "Home" at bounding box center [914, 331] width 27 height 10
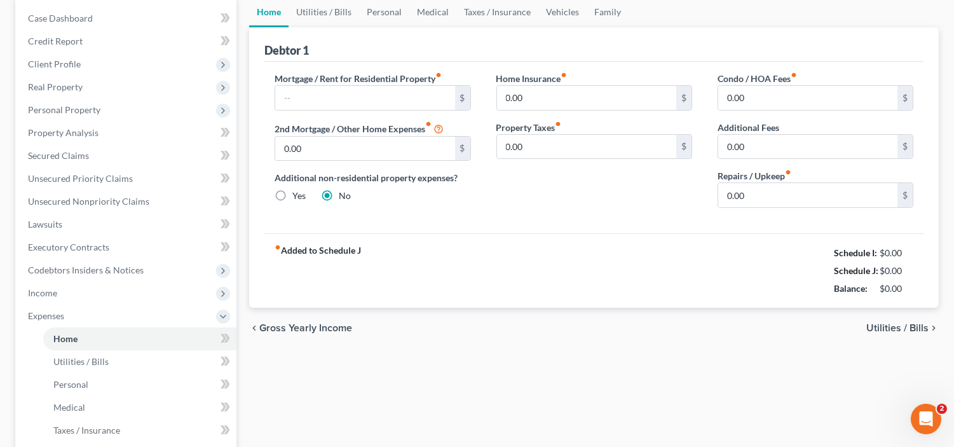
scroll to position [129, 0]
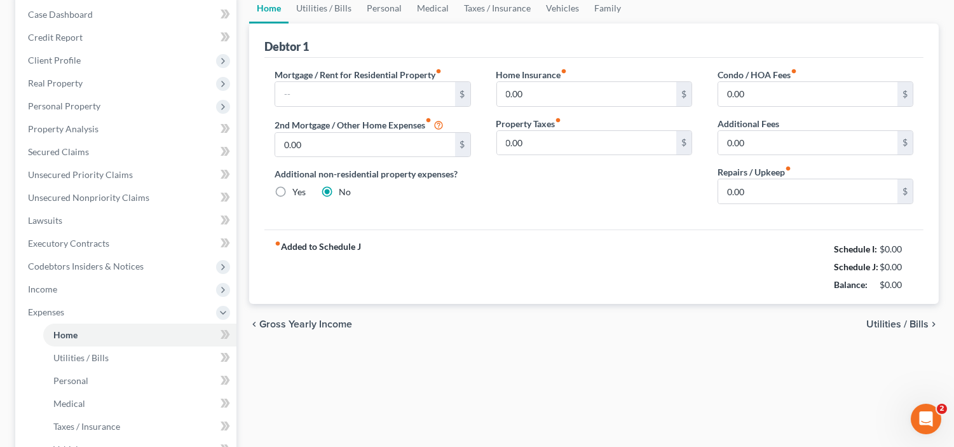
click at [884, 325] on span "Utilities / Bills" at bounding box center [897, 324] width 62 height 10
click at [884, 325] on div "chevron_left Gross Yearly Income Utilities / Bills chevron_right" at bounding box center [594, 324] width 690 height 41
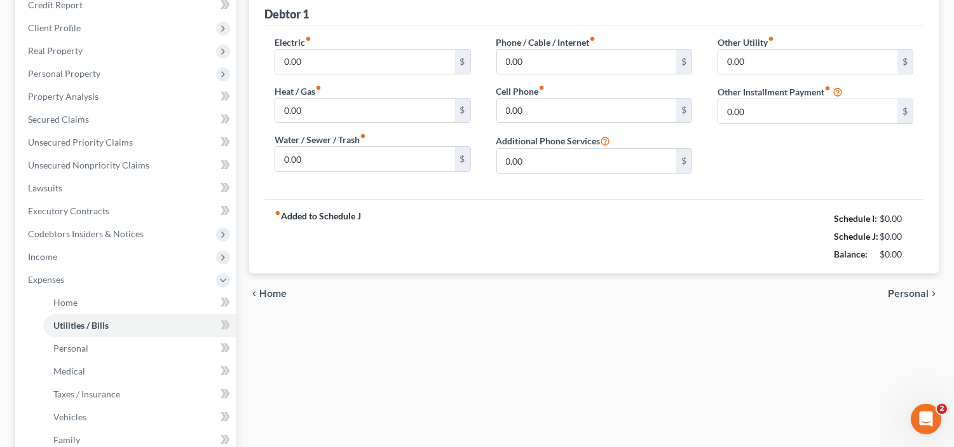
scroll to position [200, 0]
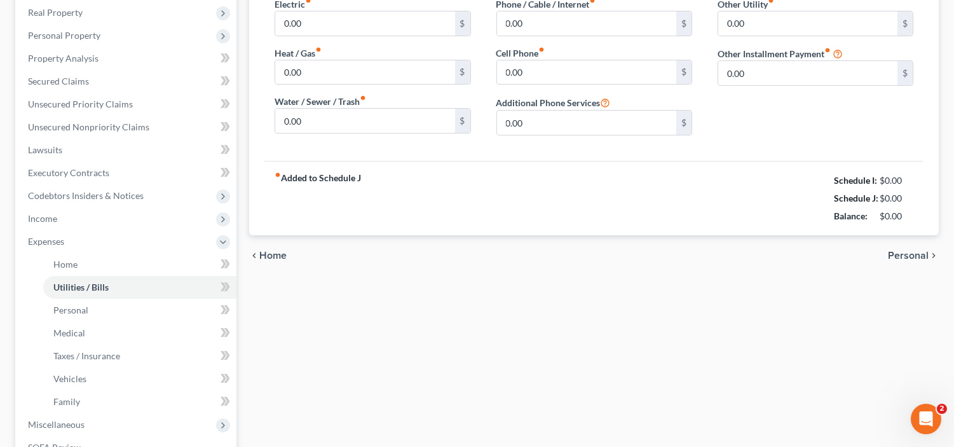
click at [903, 250] on span "Personal" at bounding box center [908, 255] width 41 height 10
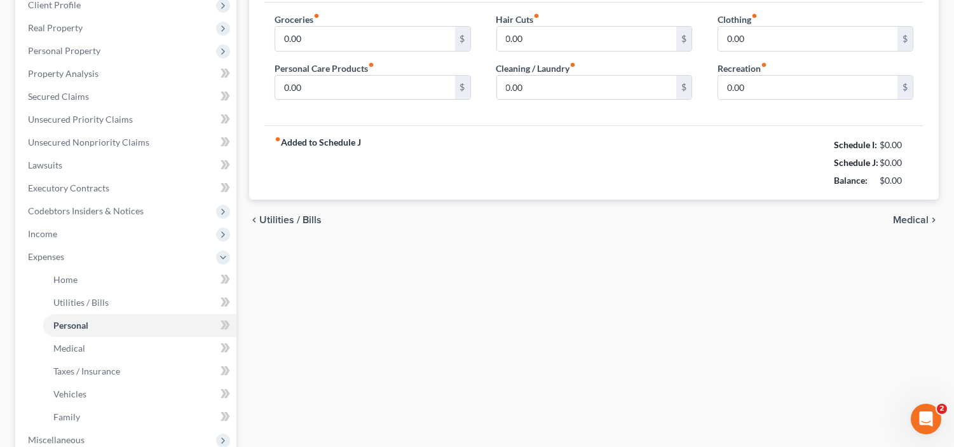
scroll to position [188, 0]
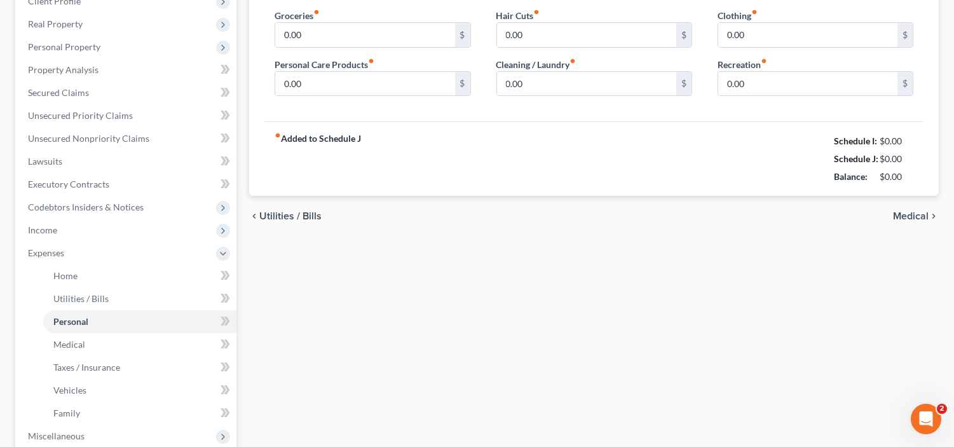
click at [905, 207] on div "chevron_left Utilities / Bills Medical chevron_right" at bounding box center [594, 216] width 690 height 41
click at [906, 215] on span "Medical" at bounding box center [911, 216] width 36 height 10
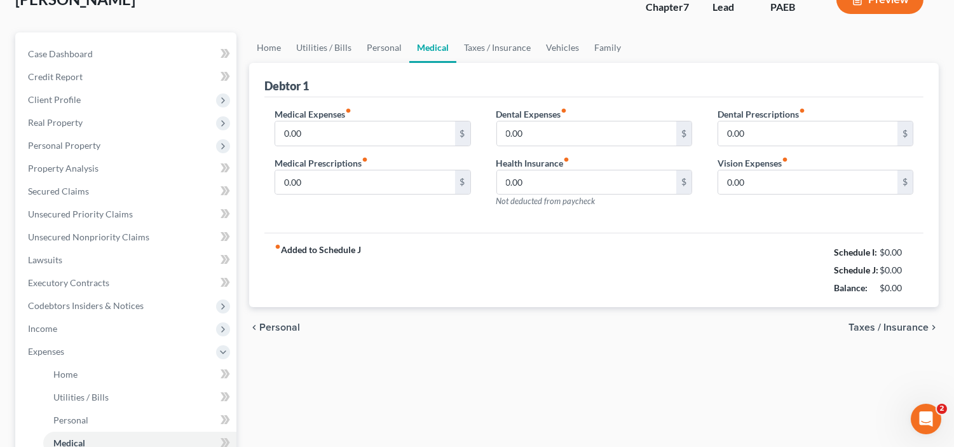
scroll to position [153, 0]
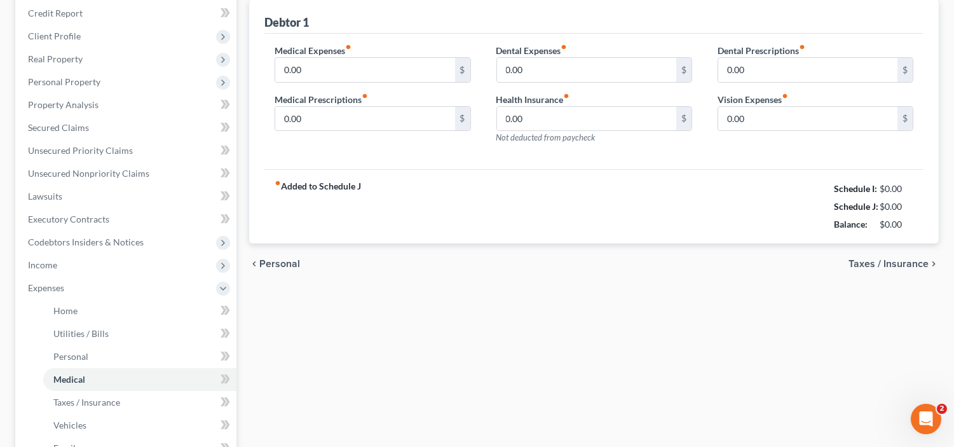
click at [861, 263] on span "Taxes / Insurance" at bounding box center [889, 264] width 80 height 10
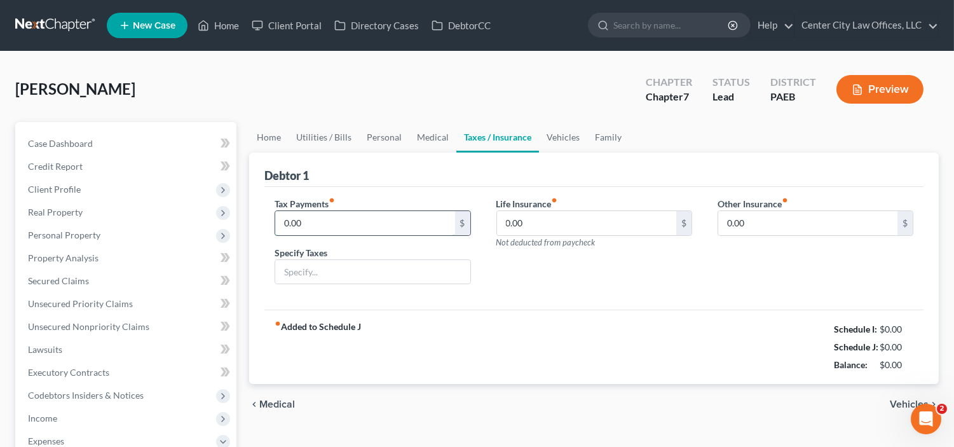
click at [359, 225] on input "0.00" at bounding box center [364, 223] width 179 height 24
type input "500.00"
click at [898, 399] on span "Vehicles" at bounding box center [909, 404] width 39 height 10
click at [898, 399] on div "chevron_left Medical Vehicles chevron_right" at bounding box center [594, 404] width 690 height 41
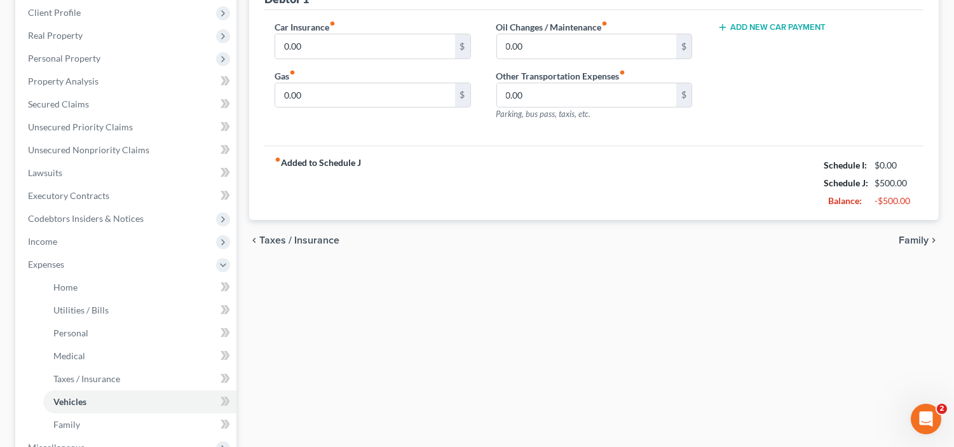
scroll to position [153, 0]
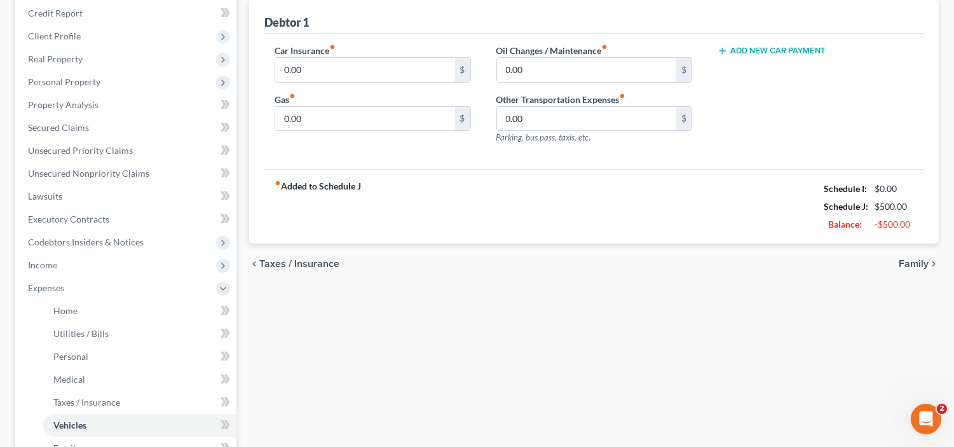
click at [917, 263] on span "Family" at bounding box center [914, 264] width 30 height 10
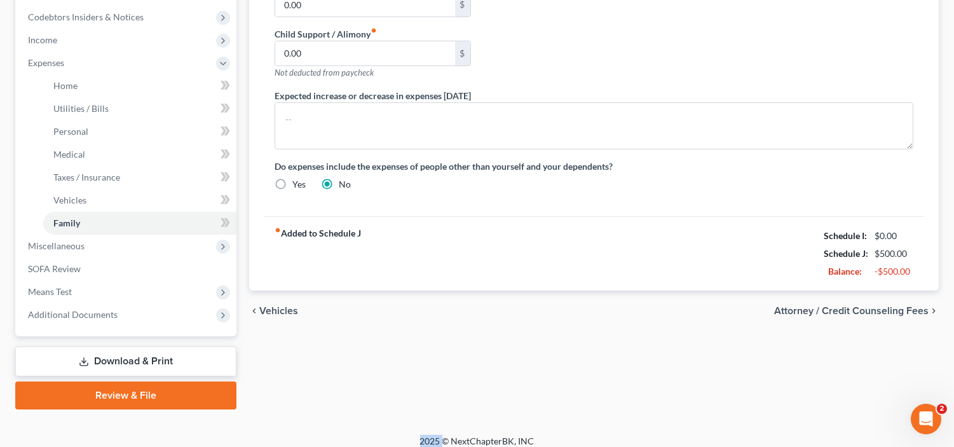
scroll to position [388, 0]
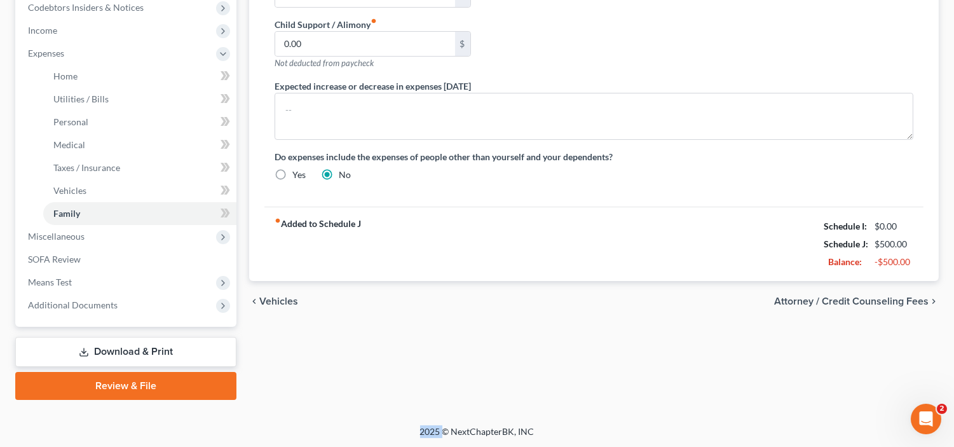
click at [865, 299] on span "Attorney / Credit Counseling Fees" at bounding box center [851, 301] width 154 height 10
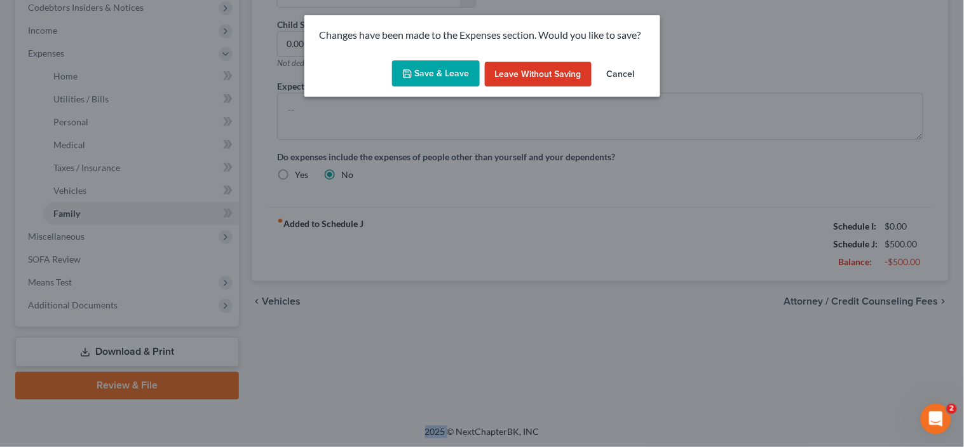
click at [445, 67] on button "Save & Leave" at bounding box center [436, 73] width 88 height 27
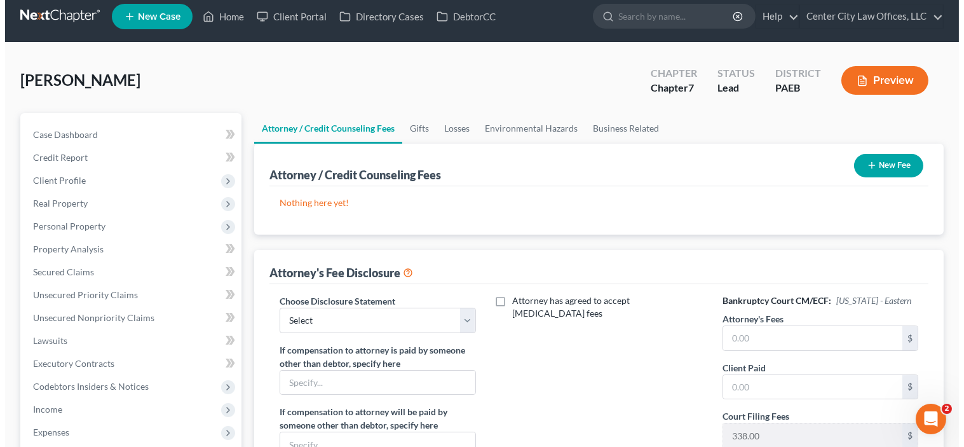
scroll to position [11, 0]
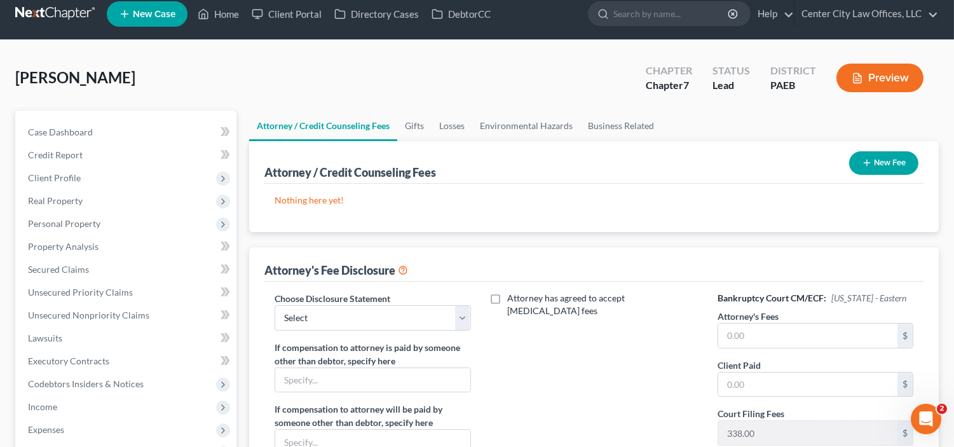
click at [887, 163] on button "New Fee" at bounding box center [883, 163] width 69 height 24
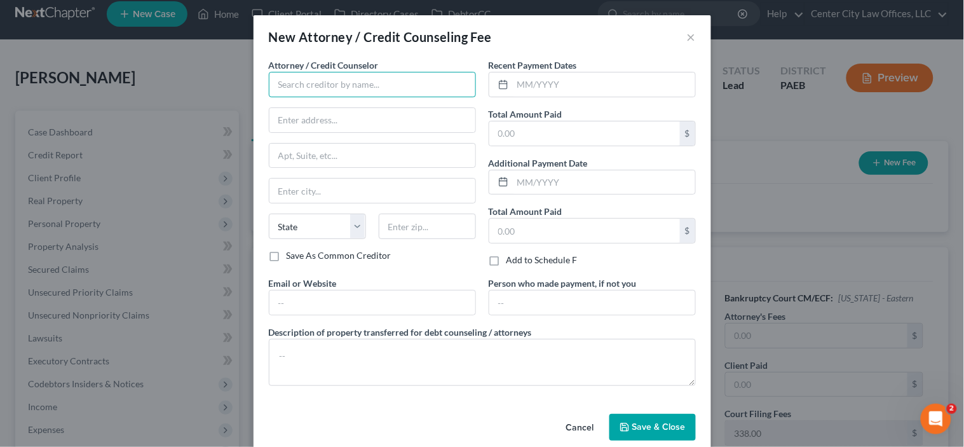
click at [371, 84] on input "text" at bounding box center [372, 84] width 207 height 25
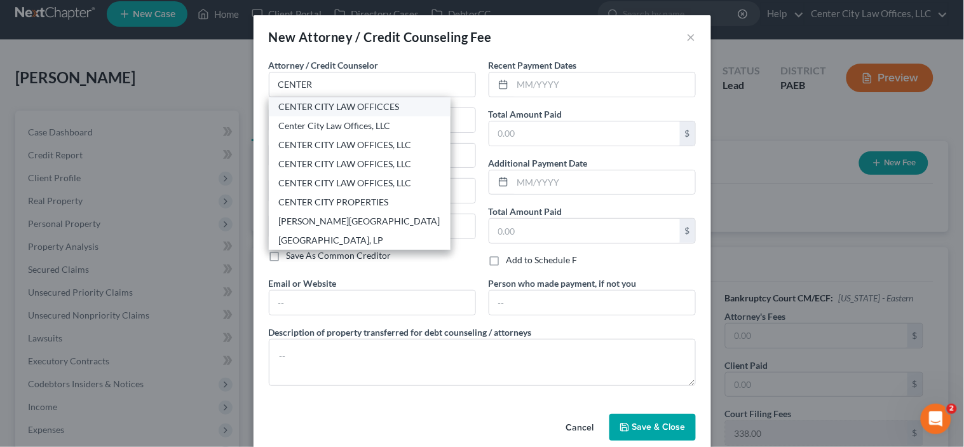
click at [339, 106] on div "CENTER CITY LAW OFFICCES" at bounding box center [359, 106] width 161 height 13
type input "CENTER CITY LAW OFFICCES"
type input "[STREET_ADDRESS]"
type input "[GEOGRAPHIC_DATA]"
select select "39"
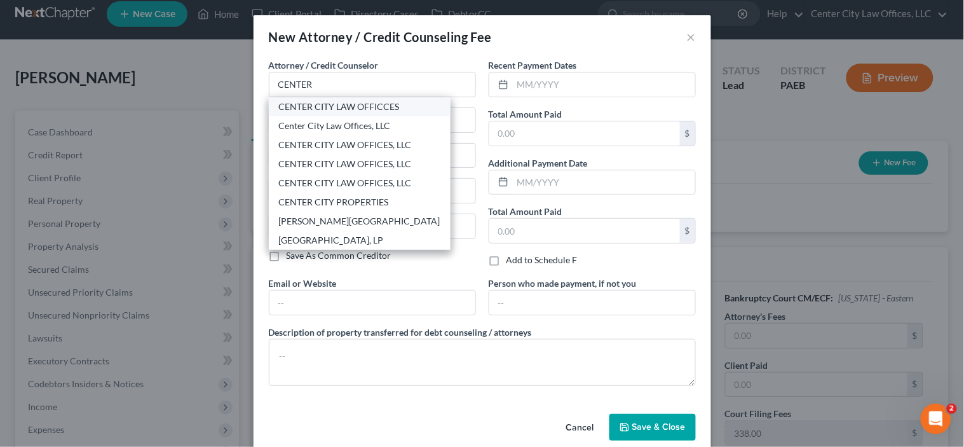
type input "19146"
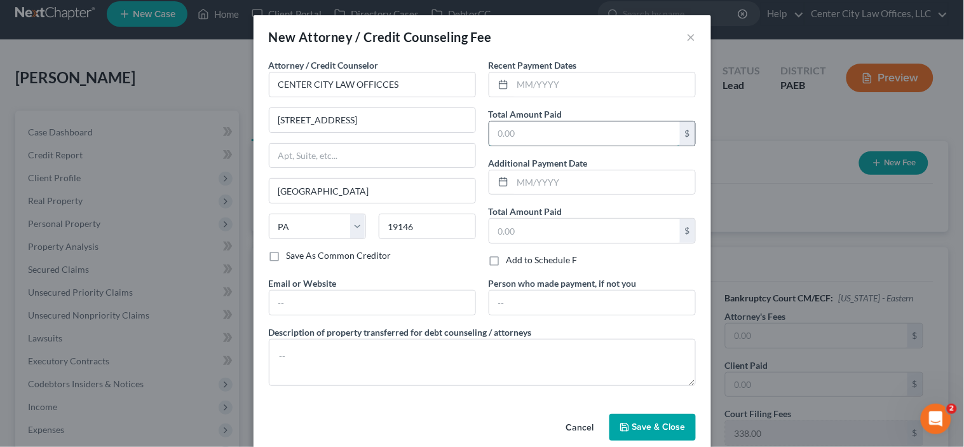
click at [502, 138] on input "text" at bounding box center [584, 133] width 191 height 24
type input "2,500.00"
click at [550, 233] on input "text" at bounding box center [584, 231] width 191 height 24
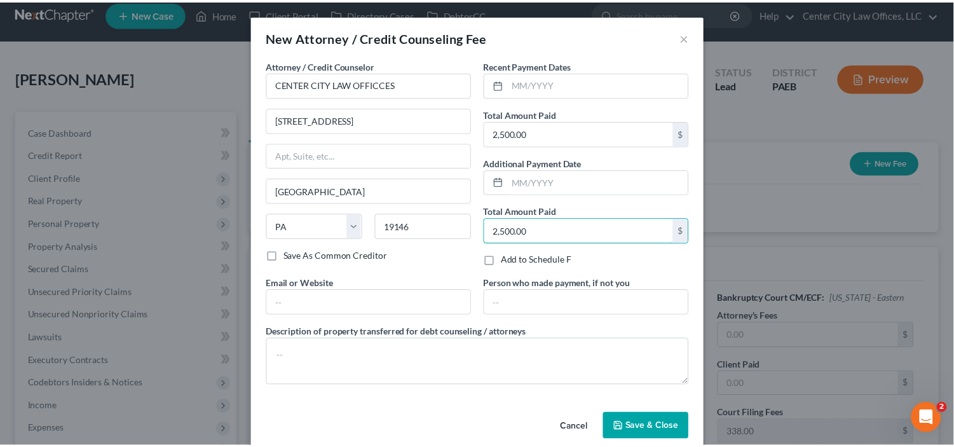
scroll to position [19, 0]
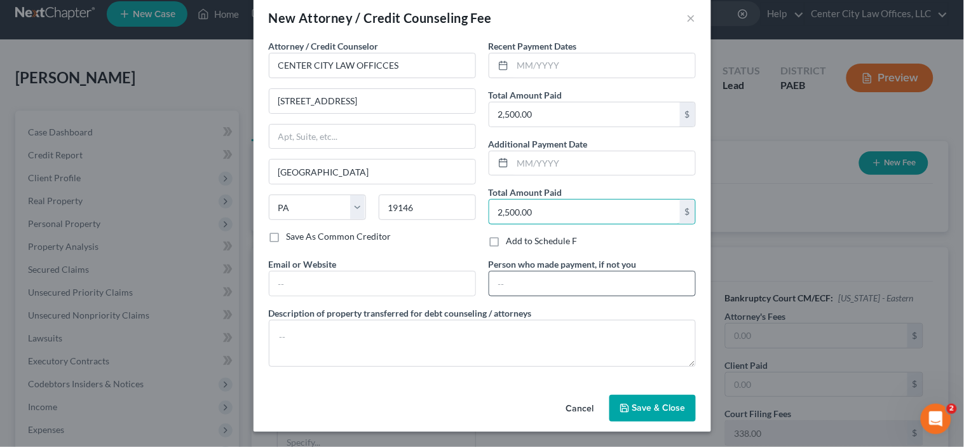
type input "2,500.00"
click at [516, 277] on input "text" at bounding box center [592, 283] width 206 height 24
type input "DEBTOR'S MOTHER"
click at [647, 403] on span "Save & Close" at bounding box center [659, 407] width 53 height 11
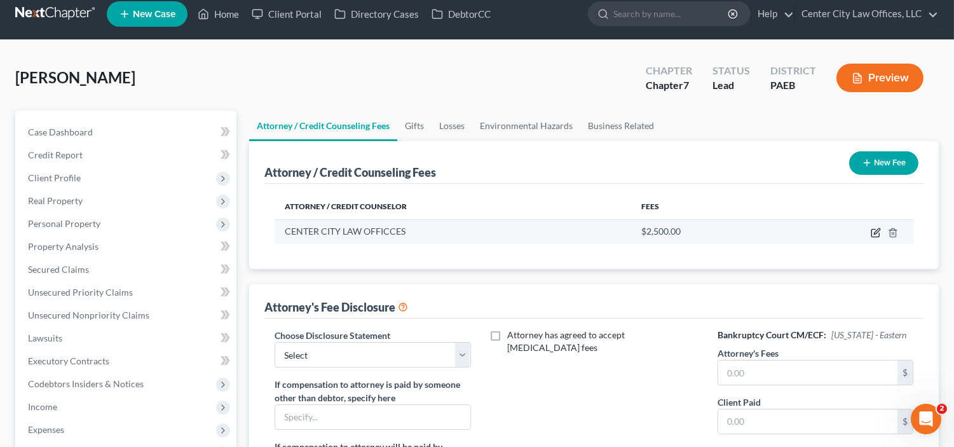
click at [874, 229] on icon "button" at bounding box center [876, 233] width 10 height 10
select select "39"
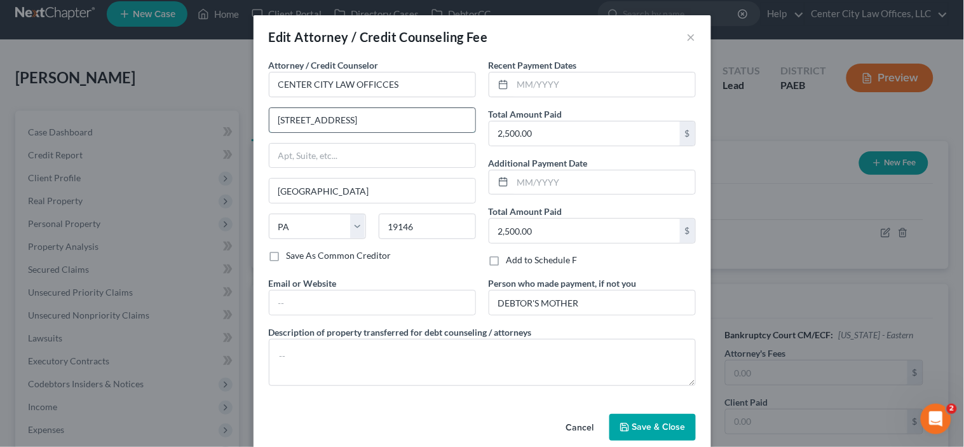
click at [336, 118] on input "[STREET_ADDRESS]" at bounding box center [373, 120] width 206 height 24
type input "[STREET_ADDRESS][PERSON_NAME]"
click at [649, 427] on span "Save & Close" at bounding box center [659, 426] width 53 height 11
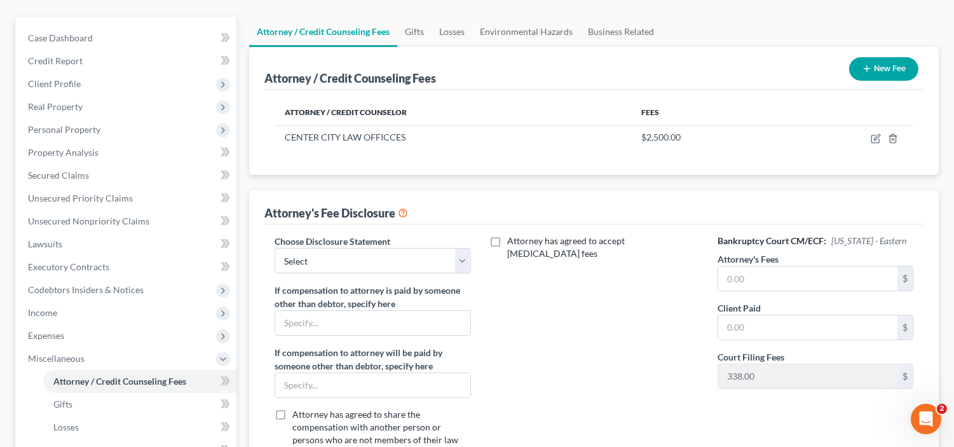
scroll to position [118, 0]
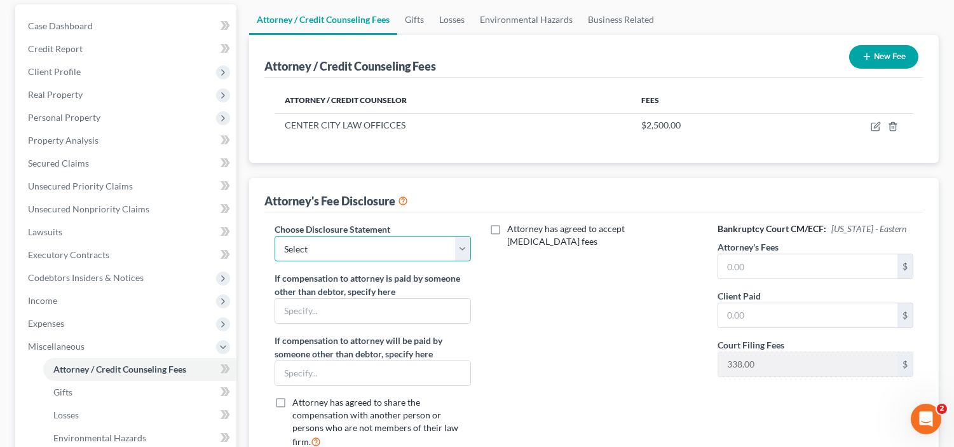
click at [467, 238] on select "Select BASIC" at bounding box center [373, 248] width 196 height 25
select select "0"
click at [275, 236] on select "Select BASIC" at bounding box center [373, 248] width 196 height 25
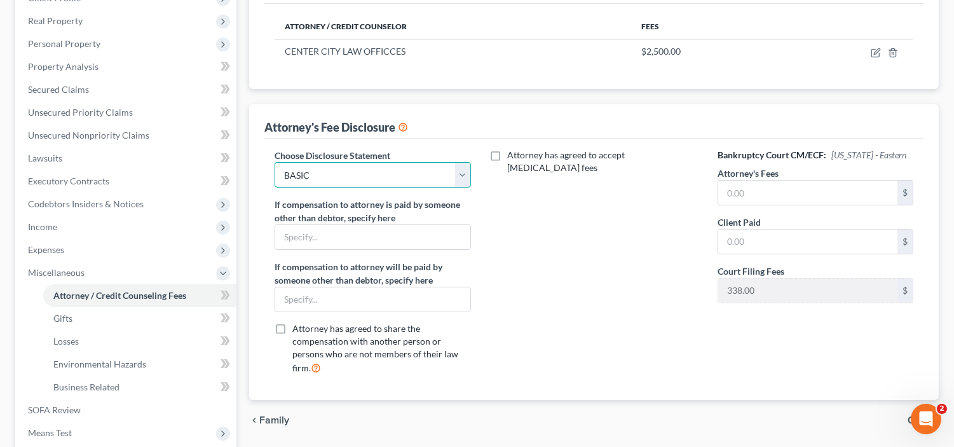
scroll to position [200, 0]
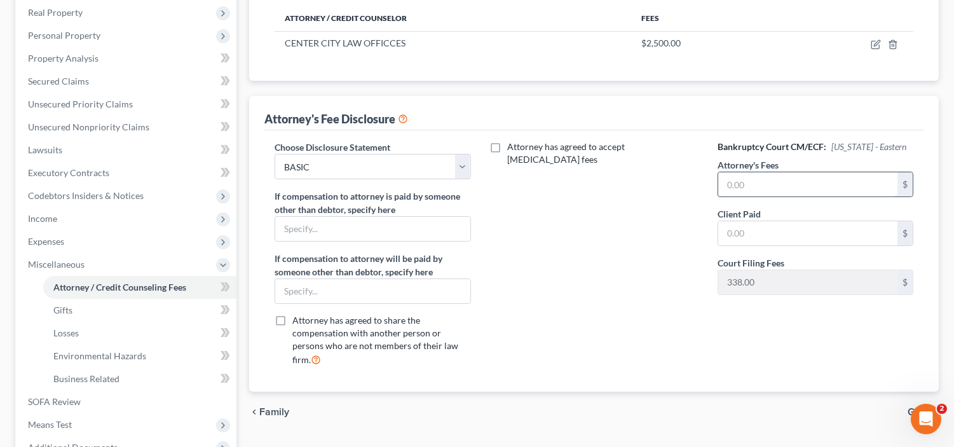
click at [765, 196] on input "text" at bounding box center [807, 184] width 179 height 24
type input "2,500.00"
click at [744, 245] on input "text" at bounding box center [807, 233] width 179 height 24
type input "2,500.00"
click at [427, 231] on input "text" at bounding box center [372, 229] width 195 height 24
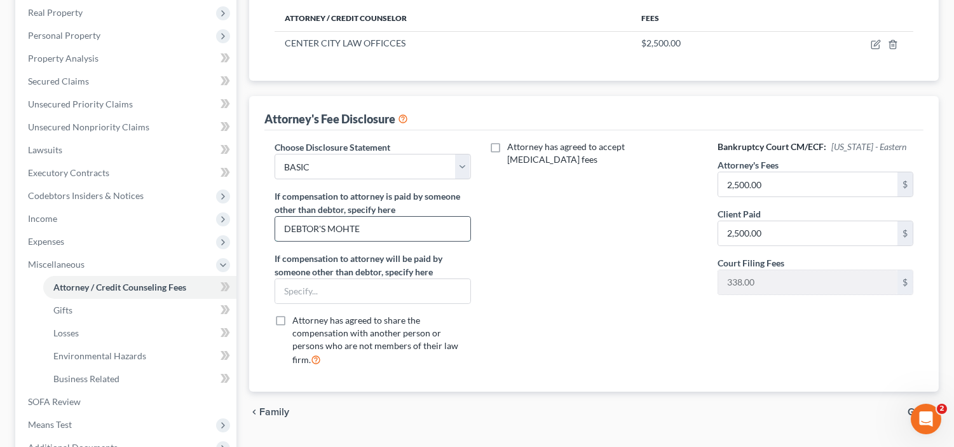
type input "DEBTOR'S MOHTER"
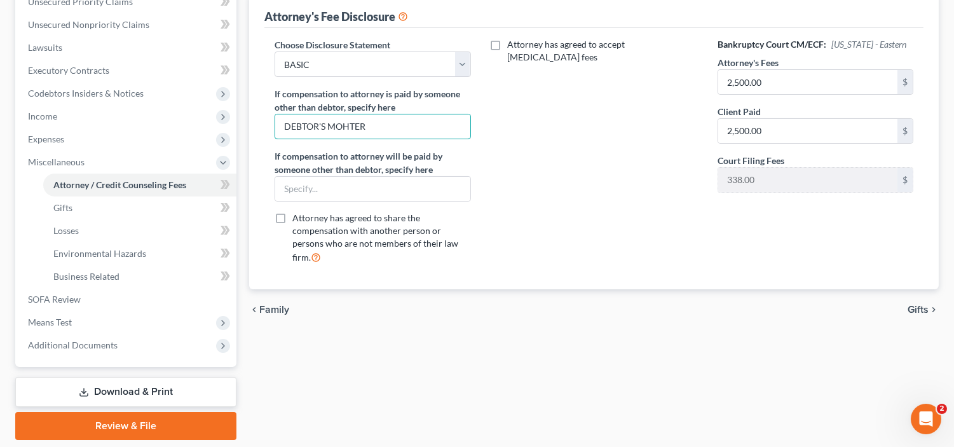
scroll to position [329, 0]
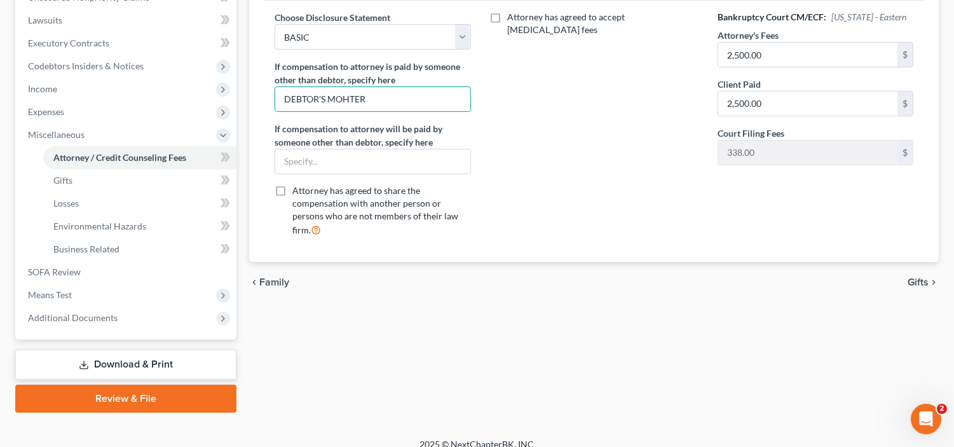
click at [931, 277] on icon "chevron_right" at bounding box center [934, 282] width 10 height 10
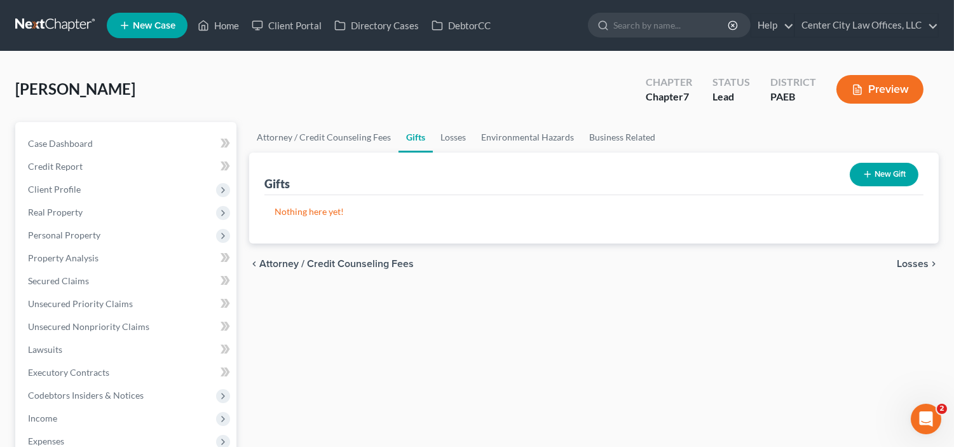
click at [915, 259] on span "Losses" at bounding box center [913, 264] width 32 height 10
click at [915, 259] on span "Environmental Hazards" at bounding box center [875, 264] width 107 height 10
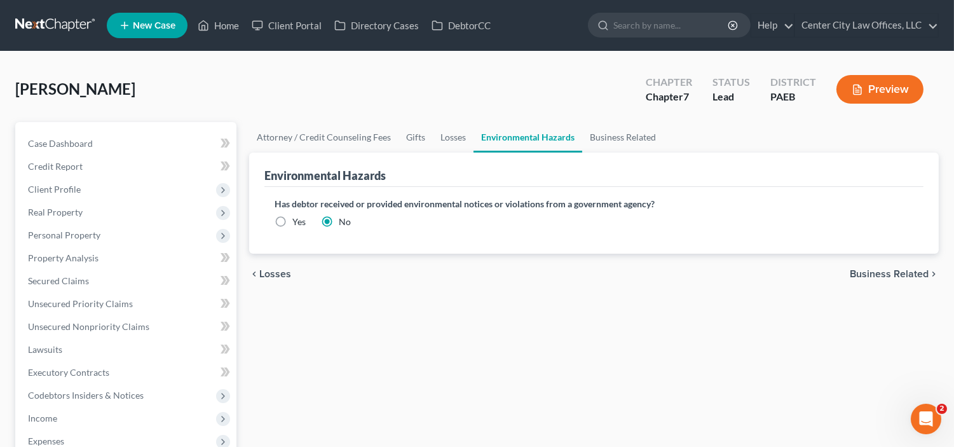
click at [881, 270] on span "Business Related" at bounding box center [889, 274] width 79 height 10
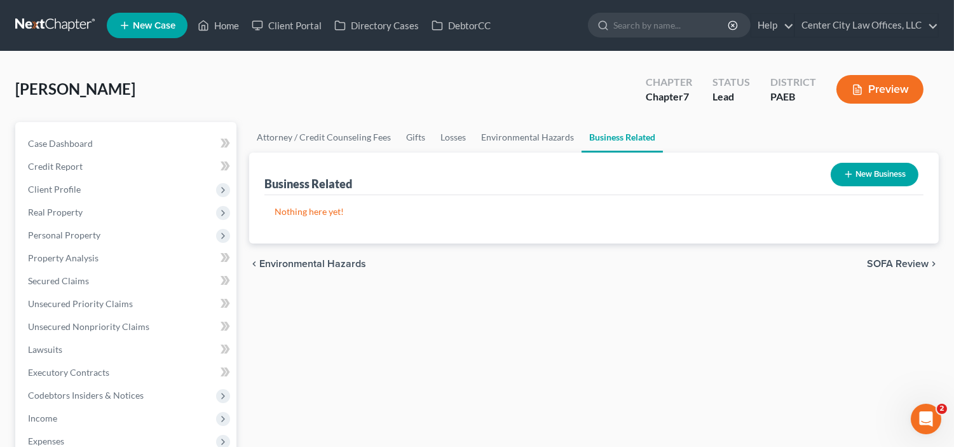
click at [884, 255] on div "chevron_left Environmental Hazards SOFA Review chevron_right" at bounding box center [594, 263] width 690 height 41
click at [884, 259] on span "SOFA Review" at bounding box center [898, 264] width 62 height 10
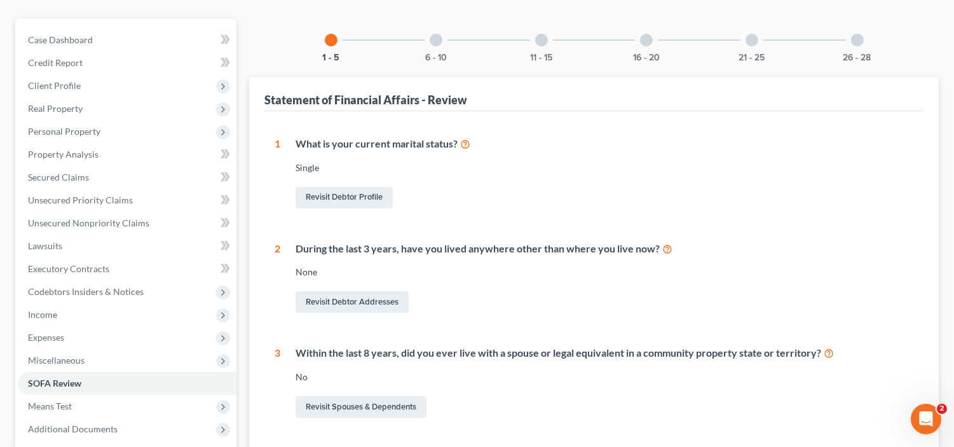
scroll to position [106, 0]
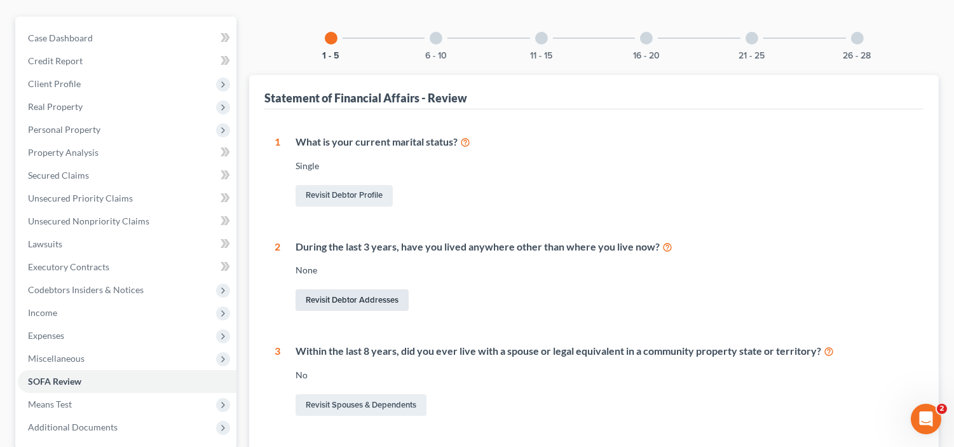
click at [323, 296] on link "Revisit Debtor Addresses" at bounding box center [352, 300] width 113 height 22
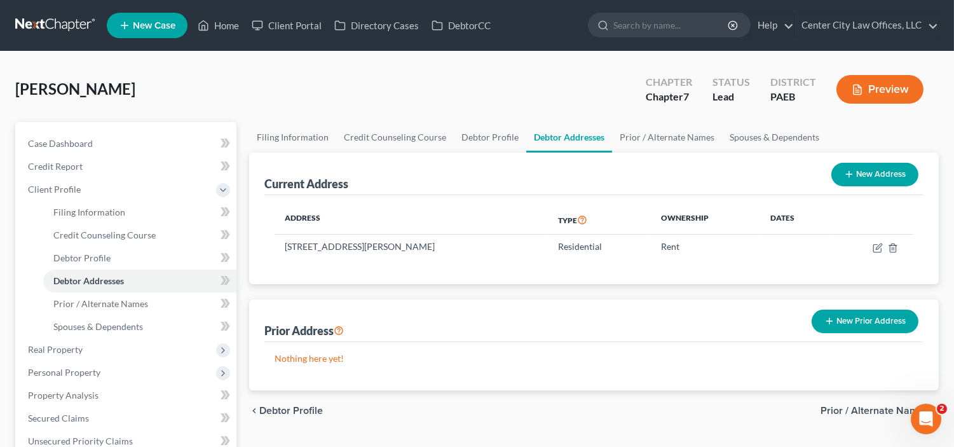
click at [866, 320] on button "New Prior Address" at bounding box center [865, 322] width 107 height 24
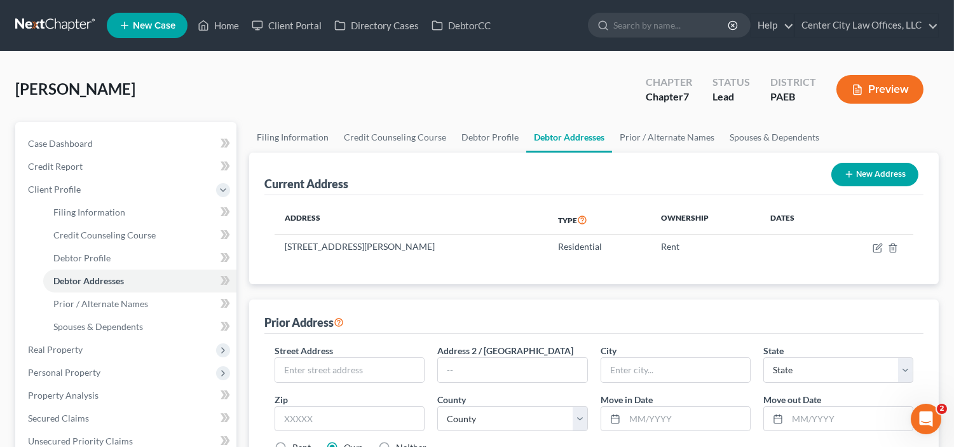
scroll to position [35, 0]
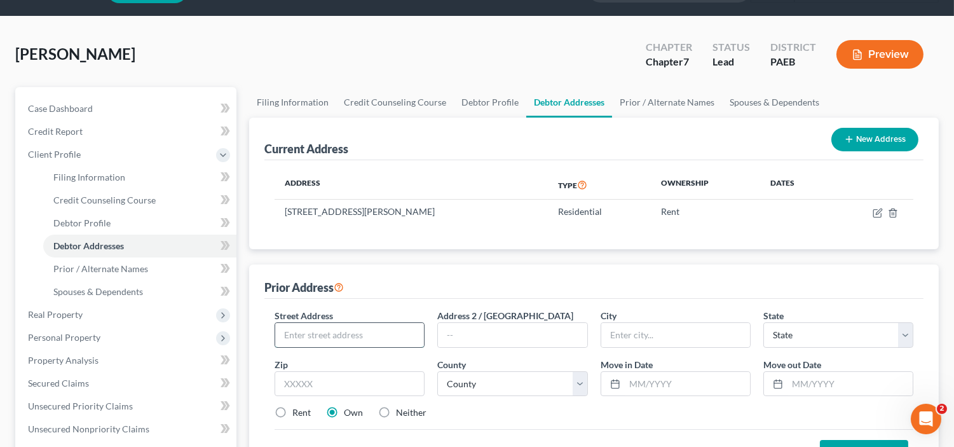
click at [399, 328] on input "text" at bounding box center [349, 335] width 149 height 24
type input "[STREET_ADDRESS][PERSON_NAME][US_STATE][PERSON_NAME]"
click at [352, 383] on input "text" at bounding box center [350, 383] width 150 height 25
type input "19138"
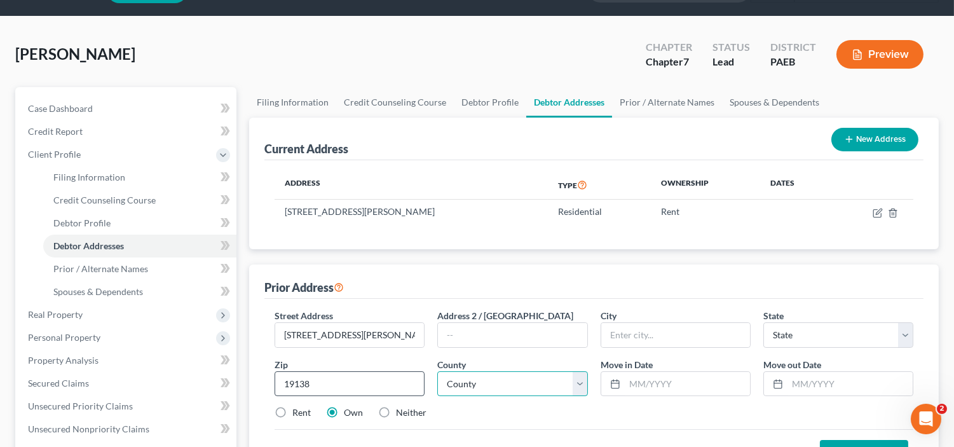
type input "[GEOGRAPHIC_DATA]"
select select "39"
click at [503, 379] on select "County [GEOGRAPHIC_DATA] [GEOGRAPHIC_DATA] [GEOGRAPHIC_DATA] [GEOGRAPHIC_DATA] …" at bounding box center [512, 383] width 150 height 25
select select "50"
click at [437, 371] on select "County [GEOGRAPHIC_DATA] [GEOGRAPHIC_DATA] [GEOGRAPHIC_DATA] [GEOGRAPHIC_DATA] …" at bounding box center [512, 383] width 150 height 25
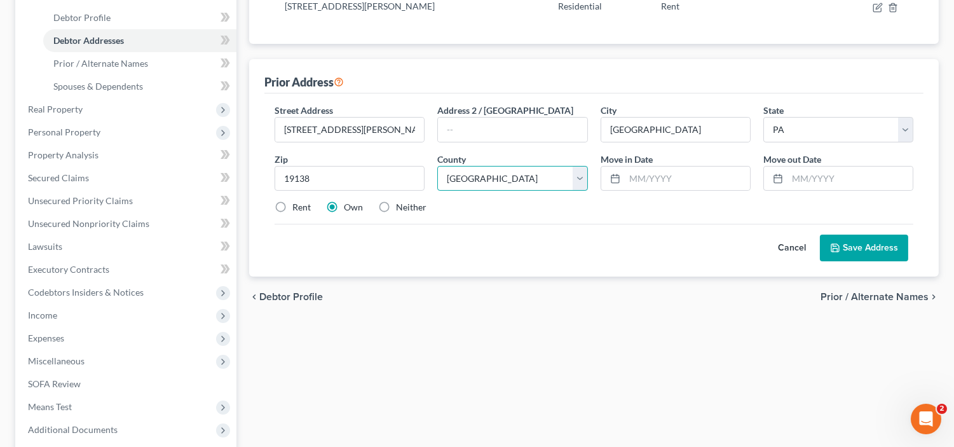
scroll to position [247, 0]
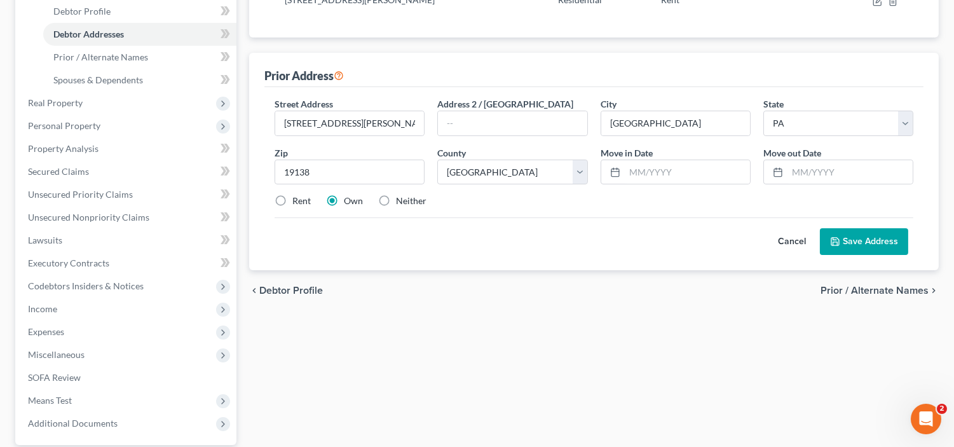
click at [847, 239] on button "Save Address" at bounding box center [864, 241] width 88 height 27
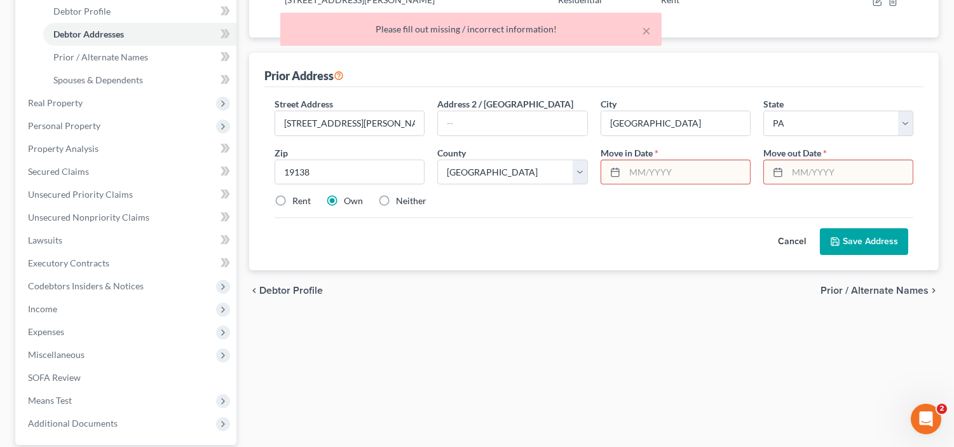
click at [652, 173] on input "text" at bounding box center [687, 172] width 125 height 24
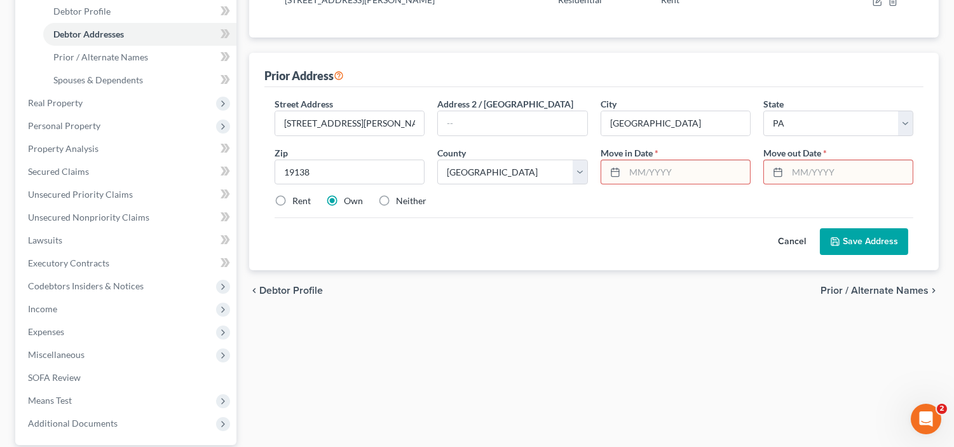
click at [652, 173] on input "text" at bounding box center [687, 172] width 125 height 24
type input "[DATE]"
click at [803, 174] on input "text" at bounding box center [850, 172] width 125 height 24
type input "[DATE]"
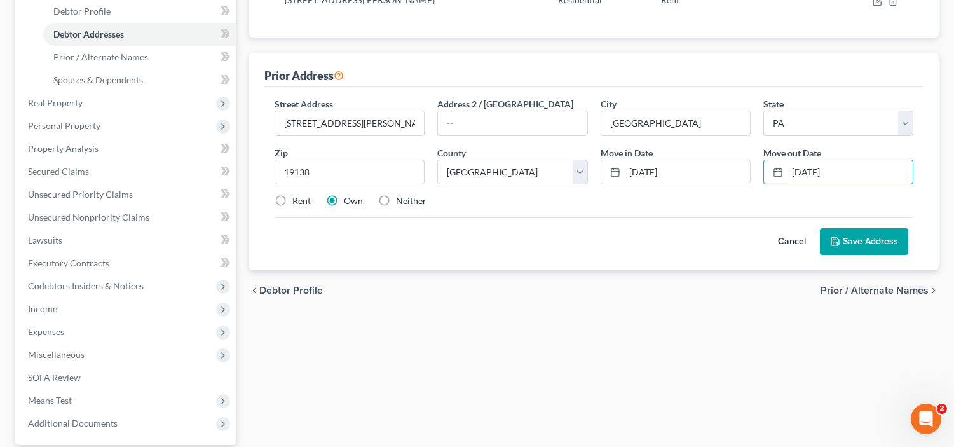
click at [861, 240] on button "Save Address" at bounding box center [864, 241] width 88 height 27
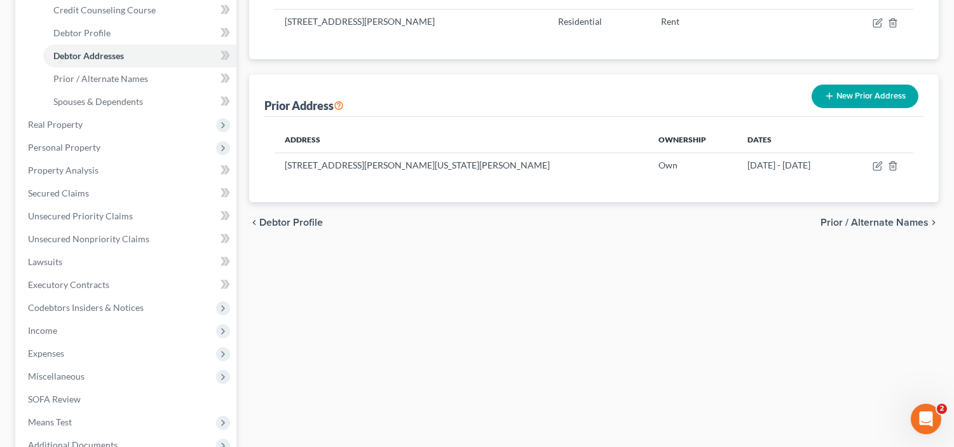
scroll to position [211, 0]
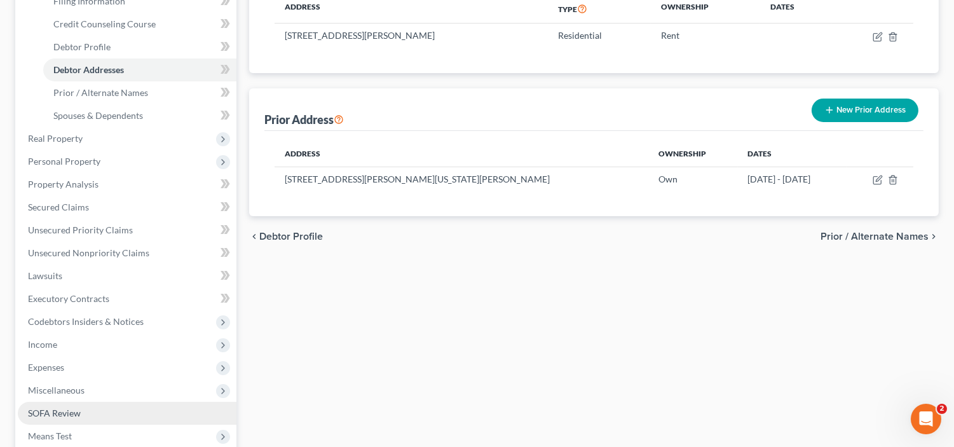
click at [71, 411] on span "SOFA Review" at bounding box center [54, 412] width 53 height 11
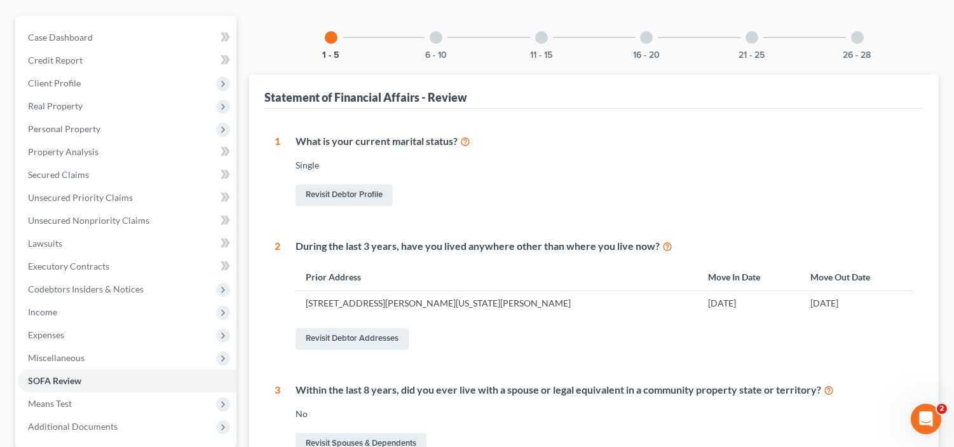
scroll to position [106, 0]
click at [437, 41] on div at bounding box center [436, 38] width 13 height 13
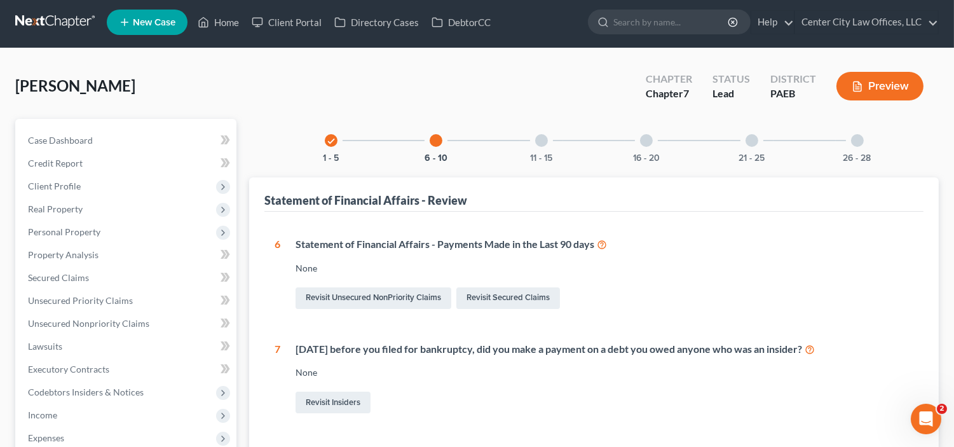
scroll to position [0, 0]
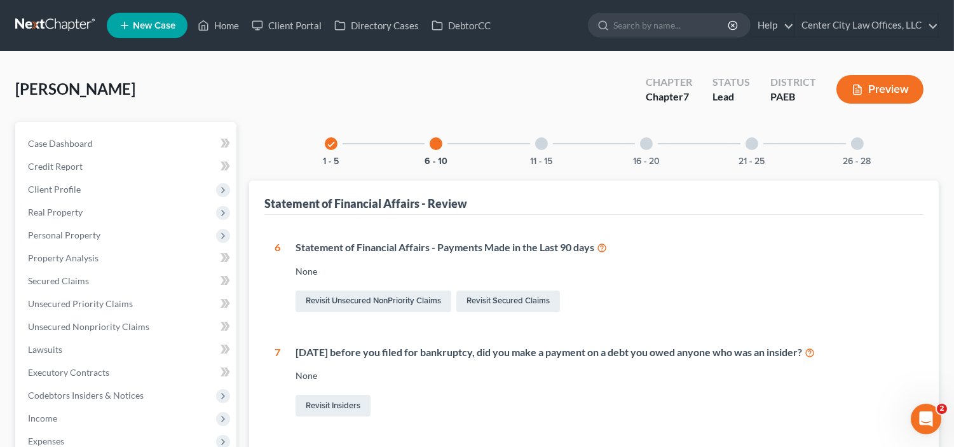
click at [537, 146] on div at bounding box center [541, 143] width 13 height 13
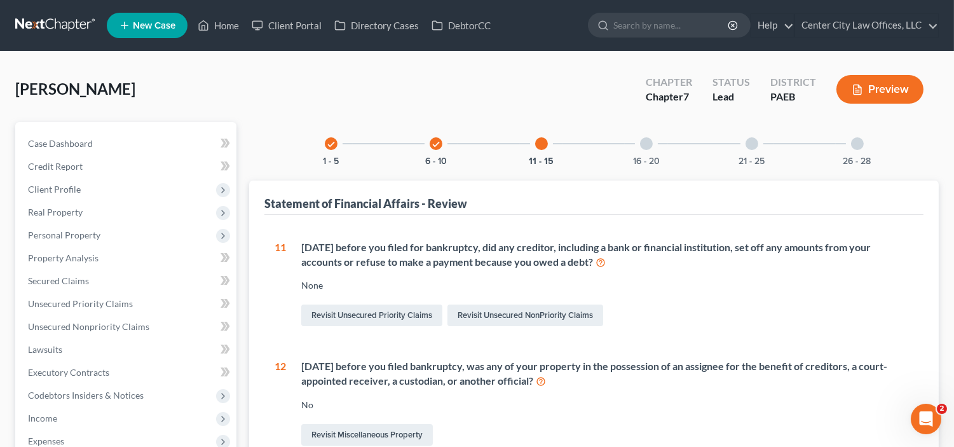
click at [643, 147] on div at bounding box center [646, 143] width 13 height 13
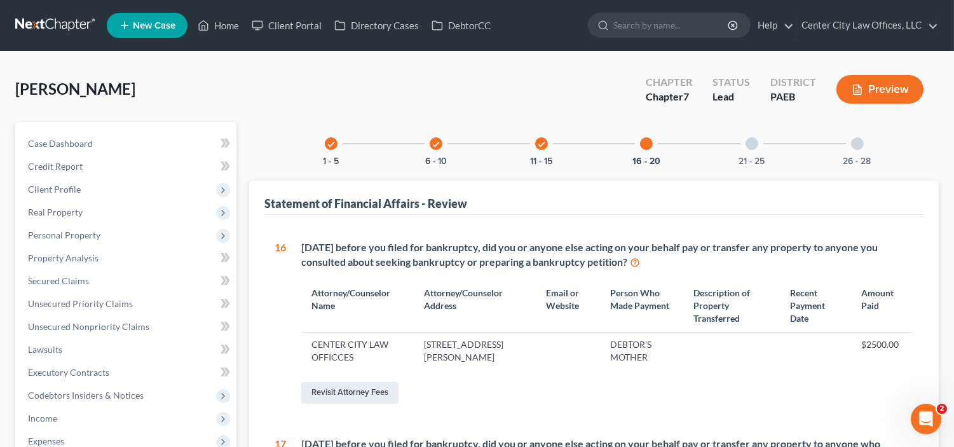
click at [750, 142] on div at bounding box center [752, 143] width 13 height 13
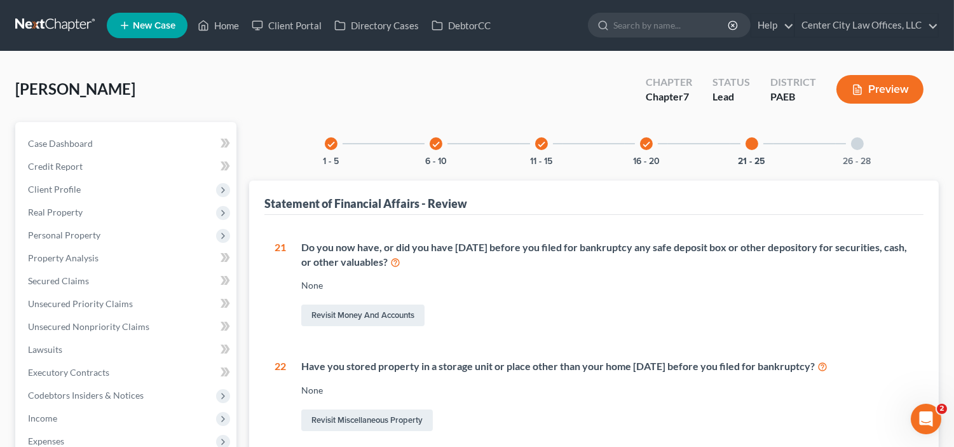
click at [649, 146] on icon "check" at bounding box center [646, 144] width 9 height 9
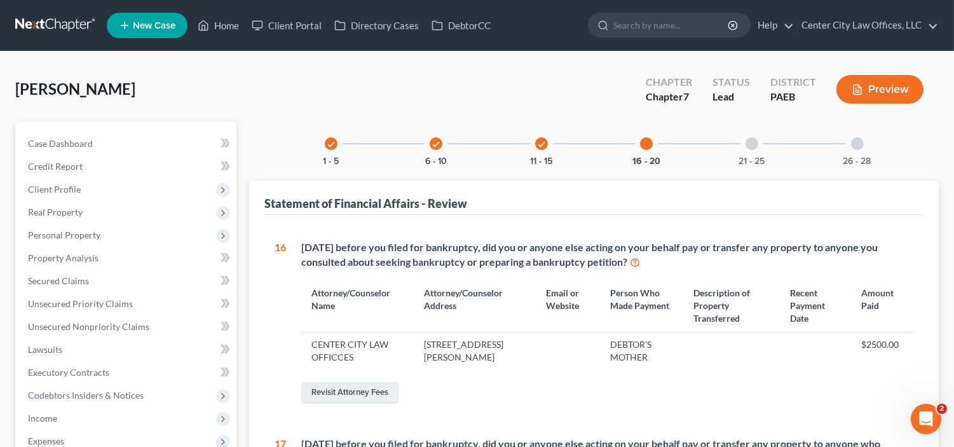
click at [753, 147] on div at bounding box center [752, 143] width 13 height 13
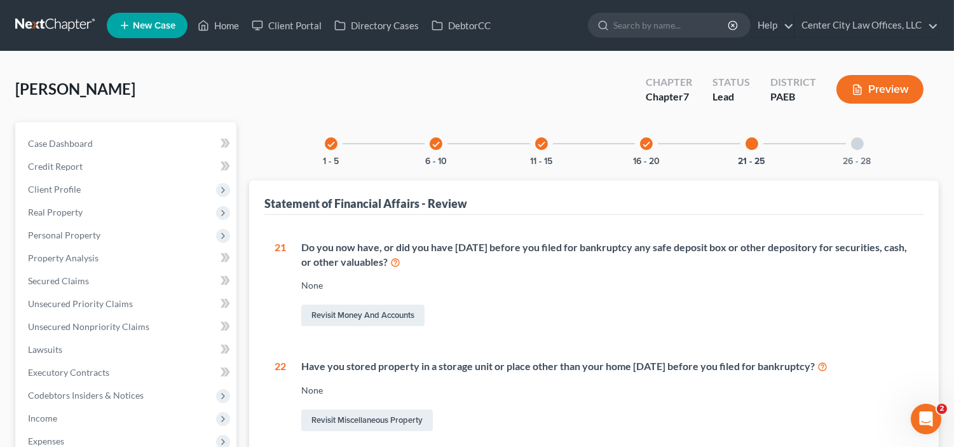
click at [857, 138] on div at bounding box center [857, 143] width 13 height 13
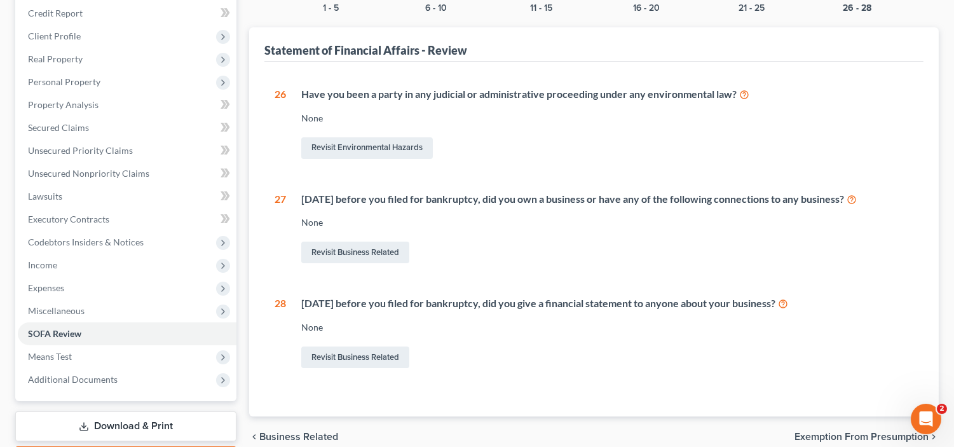
scroll to position [227, 0]
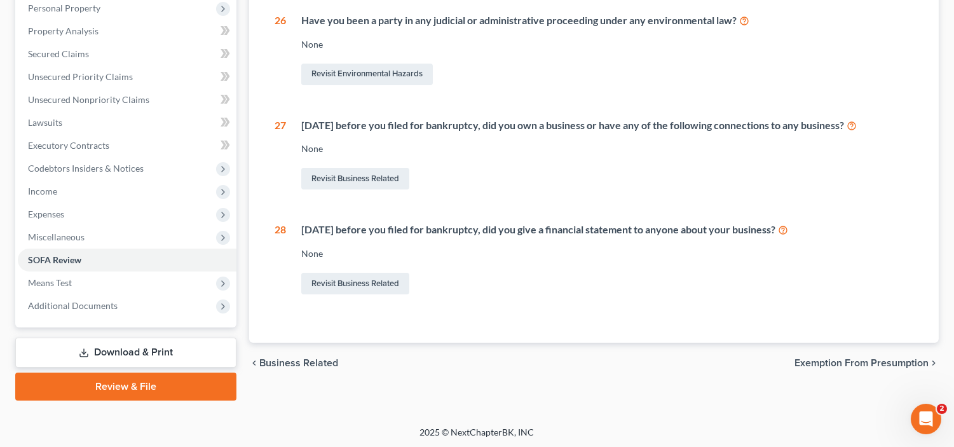
click at [817, 358] on span "Exemption from Presumption" at bounding box center [862, 363] width 134 height 10
